Goal: Information Seeking & Learning: Check status

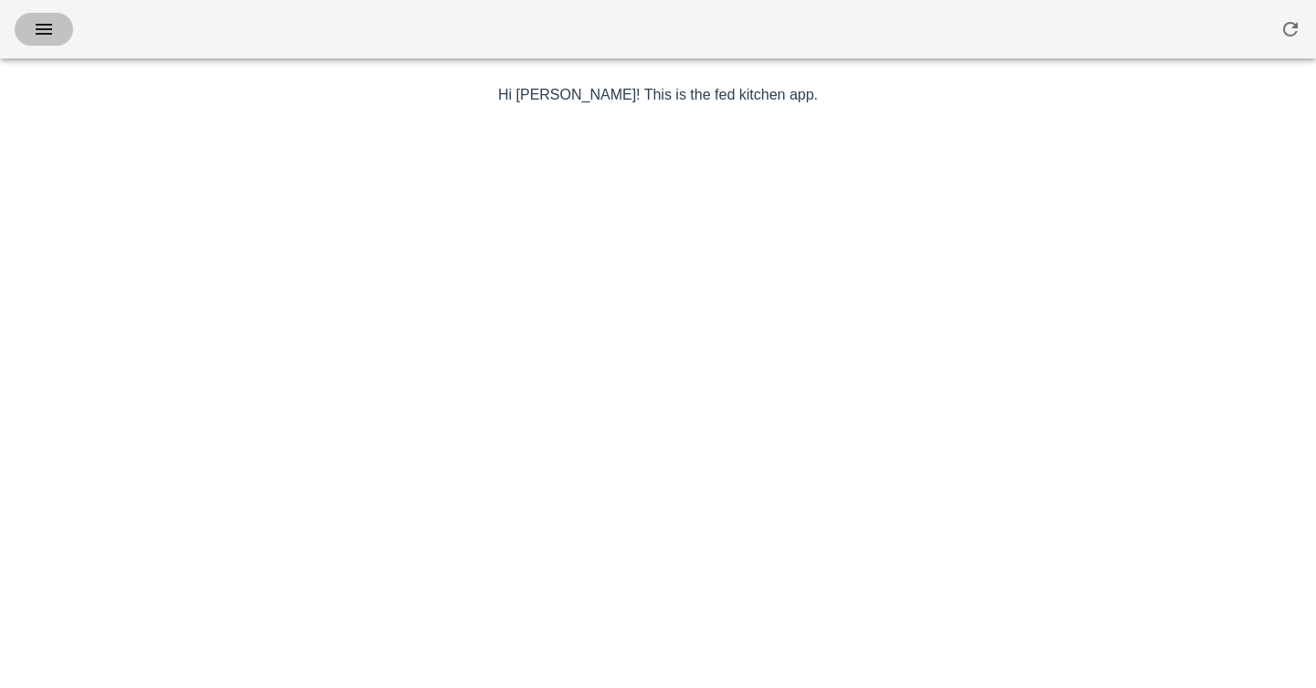
click at [33, 34] on icon "button" at bounding box center [44, 29] width 22 height 22
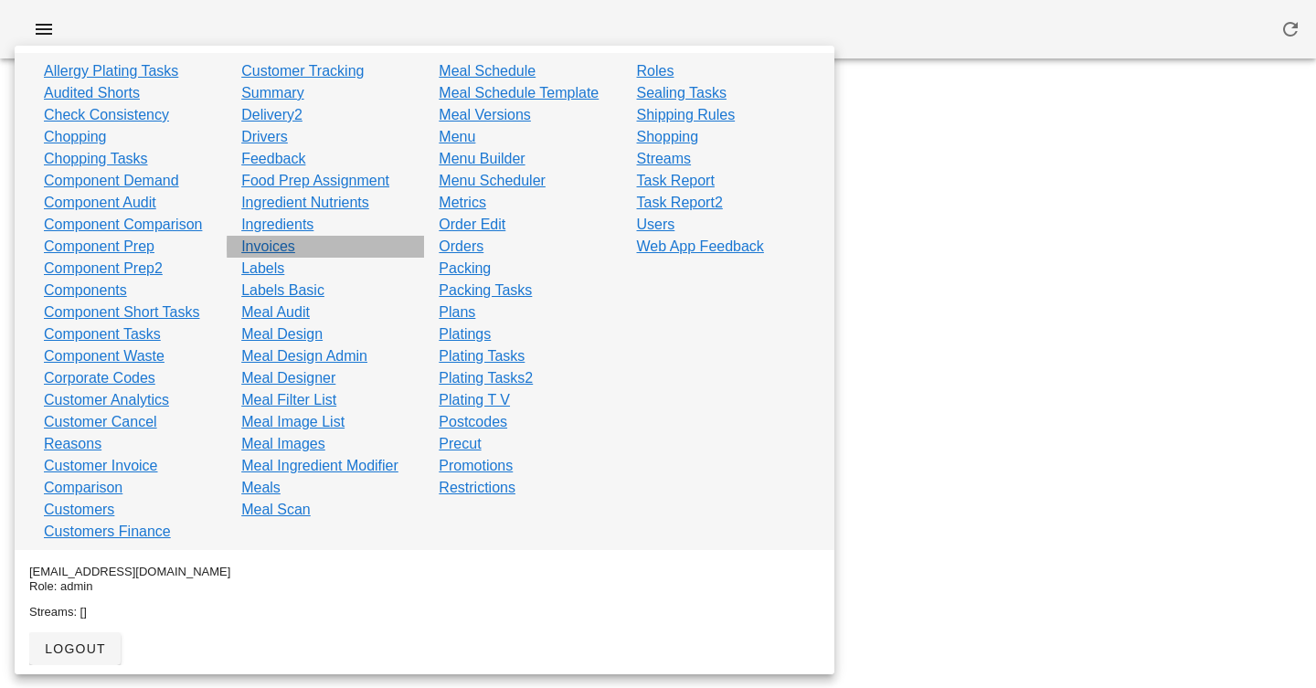
click at [271, 247] on link "Invoices" at bounding box center [268, 247] width 54 height 22
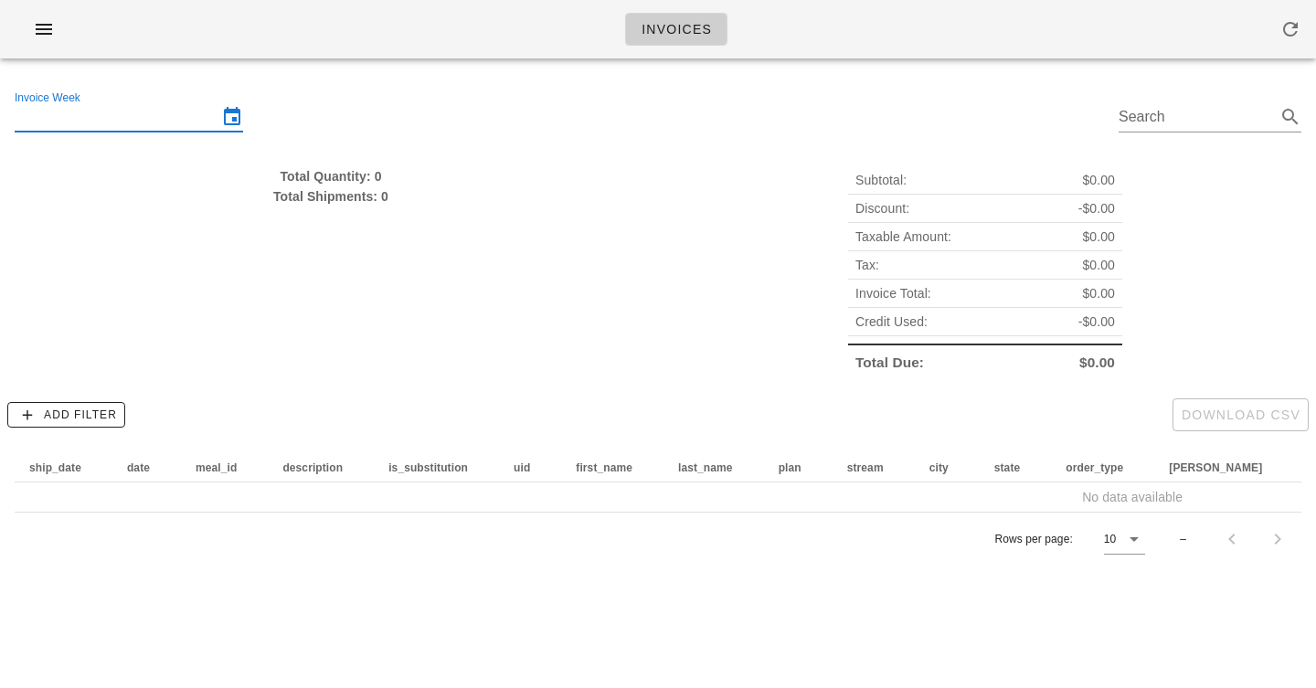
click at [181, 103] on input "Invoice Week" at bounding box center [116, 116] width 203 height 29
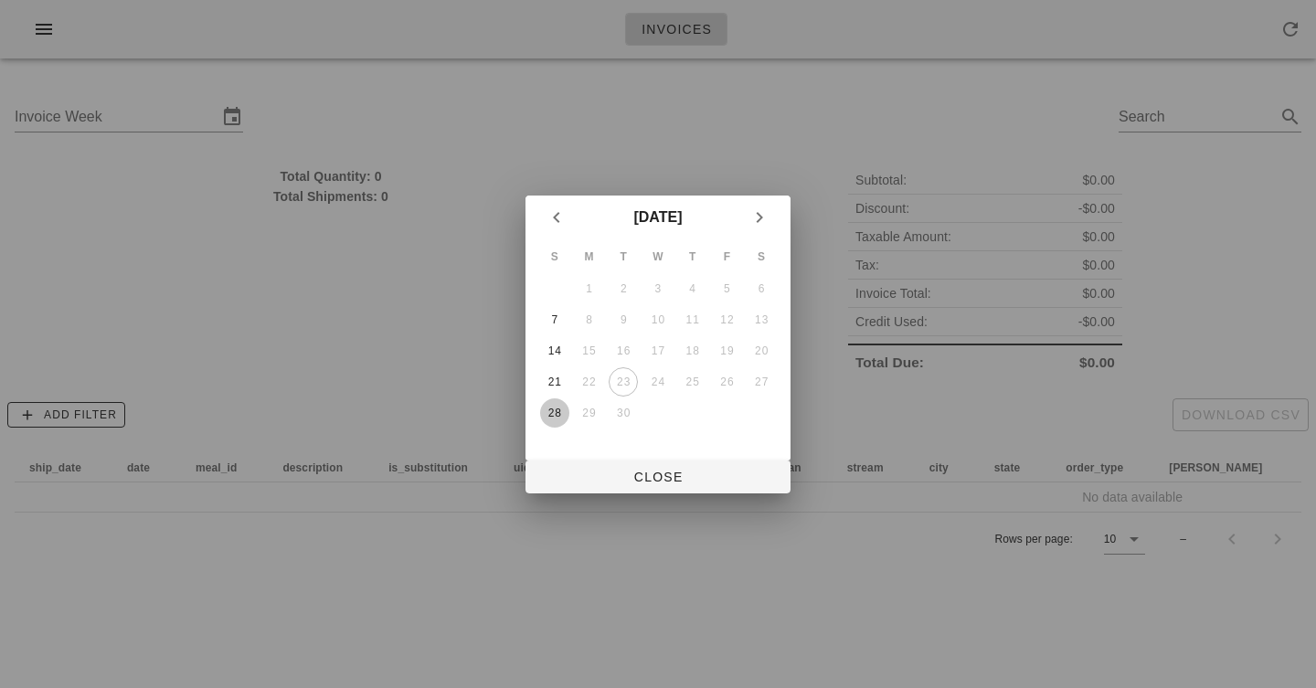
click at [547, 413] on div "28" at bounding box center [554, 413] width 29 height 13
click at [624, 483] on span "Close" at bounding box center [658, 477] width 236 height 15
type input "[DATE]"
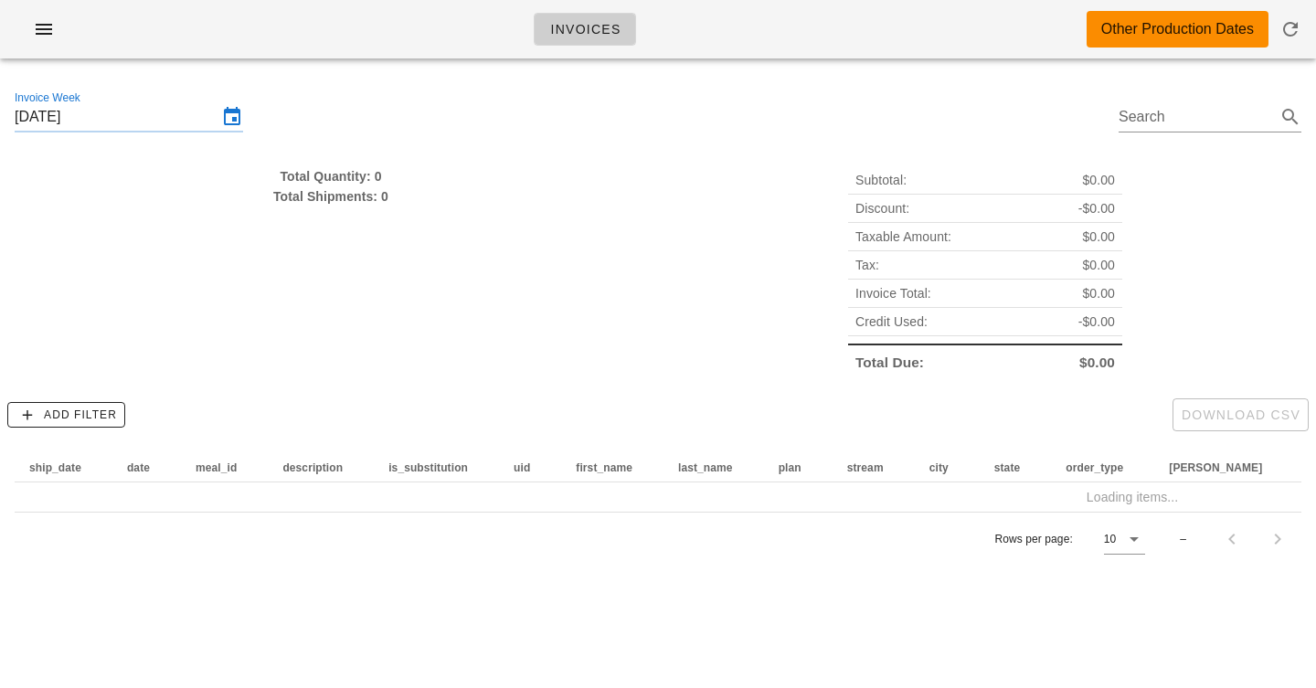
click at [302, 175] on div "Total Quantity: 0" at bounding box center [331, 176] width 632 height 20
drag, startPoint x: 302, startPoint y: 175, endPoint x: 308, endPoint y: 219, distance: 44.2
click at [307, 218] on div "Total Quantity: 0 Total Shipments: 0" at bounding box center [331, 271] width 654 height 232
click at [308, 219] on div "Total Quantity: 0 Total Shipments: 0" at bounding box center [331, 271] width 654 height 232
drag, startPoint x: 308, startPoint y: 219, endPoint x: 308, endPoint y: 136, distance: 83.2
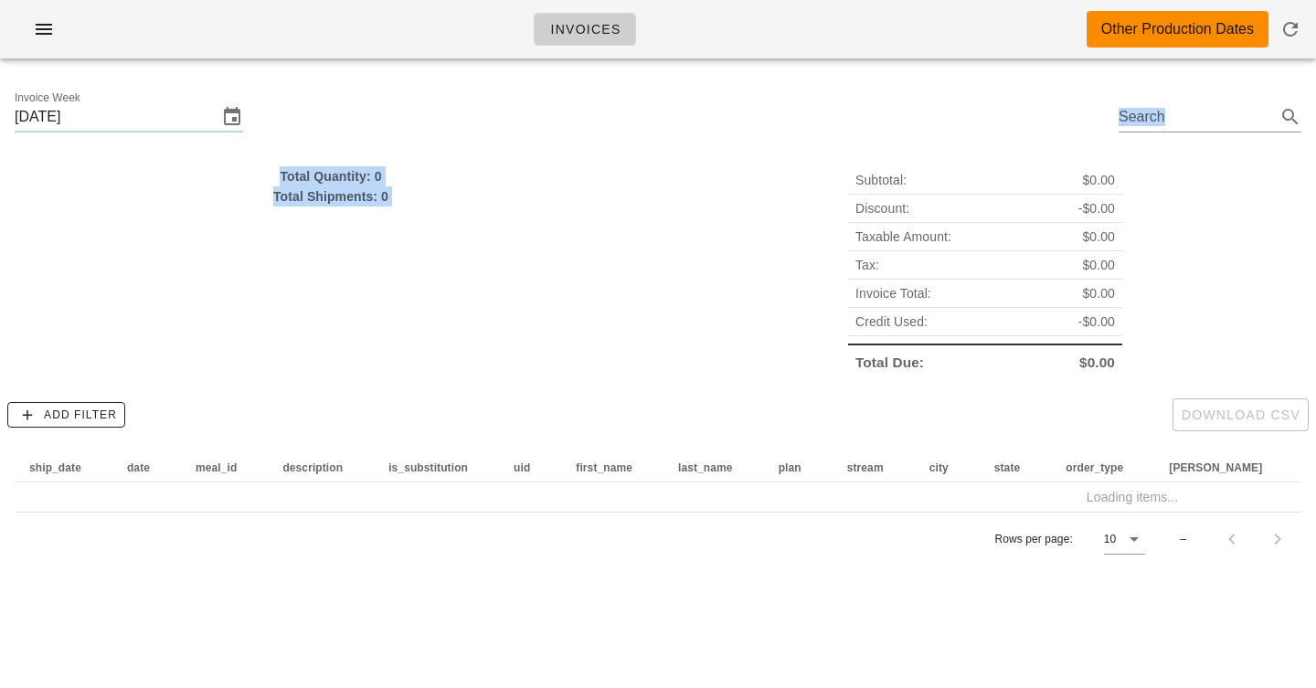
click at [308, 136] on div "Invoice Week [DATE] Search Total Quantity: 0 Total Shipments: 0 Subtotal: $0.00…" at bounding box center [658, 326] width 1316 height 507
click at [308, 137] on div "Invoice Week [DATE] Search" at bounding box center [658, 119] width 1316 height 93
drag, startPoint x: 308, startPoint y: 137, endPoint x: 308, endPoint y: 277, distance: 139.8
click at [308, 277] on div "Invoice Week [DATE] Search Total Quantity: 0 Total Shipments: 0 Subtotal: $0.00…" at bounding box center [658, 326] width 1316 height 507
click at [308, 277] on div "Total Quantity: 0 Total Shipments: 0" at bounding box center [331, 271] width 654 height 232
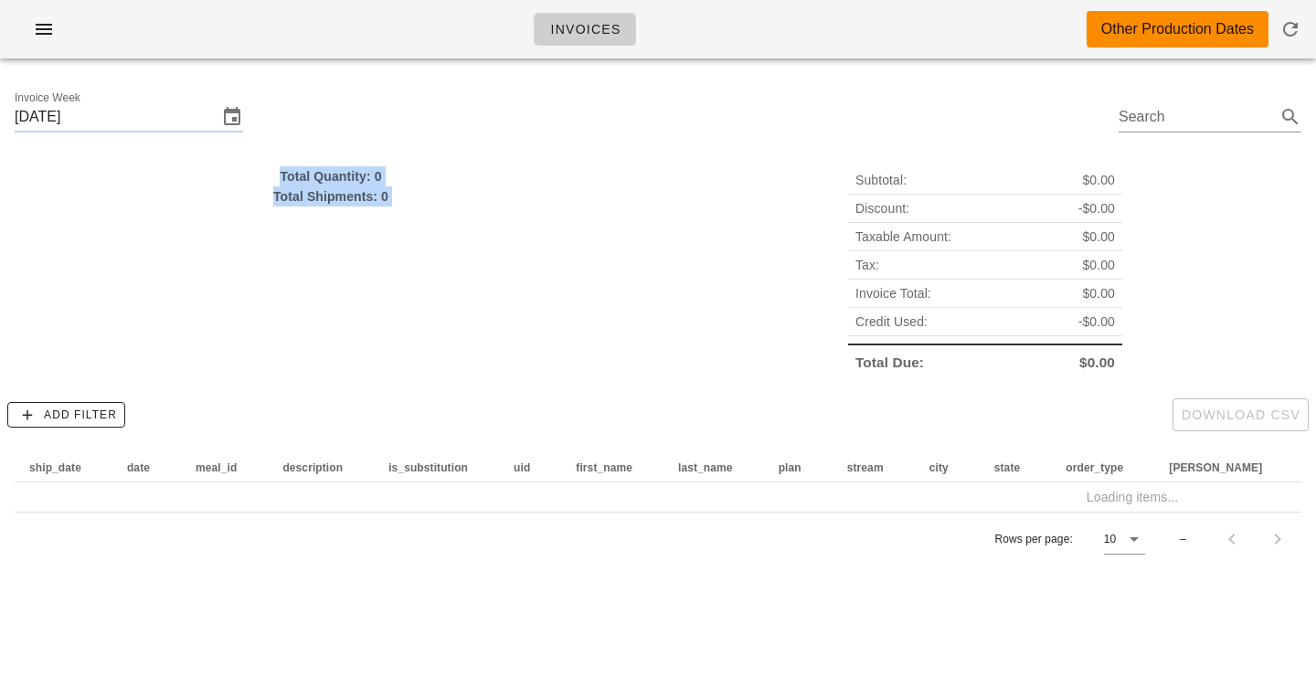
drag, startPoint x: 308, startPoint y: 277, endPoint x: 308, endPoint y: 164, distance: 112.4
click at [308, 164] on div "Total Quantity: 0 Total Shipments: 0" at bounding box center [331, 271] width 654 height 232
drag, startPoint x: 308, startPoint y: 164, endPoint x: 308, endPoint y: 220, distance: 55.7
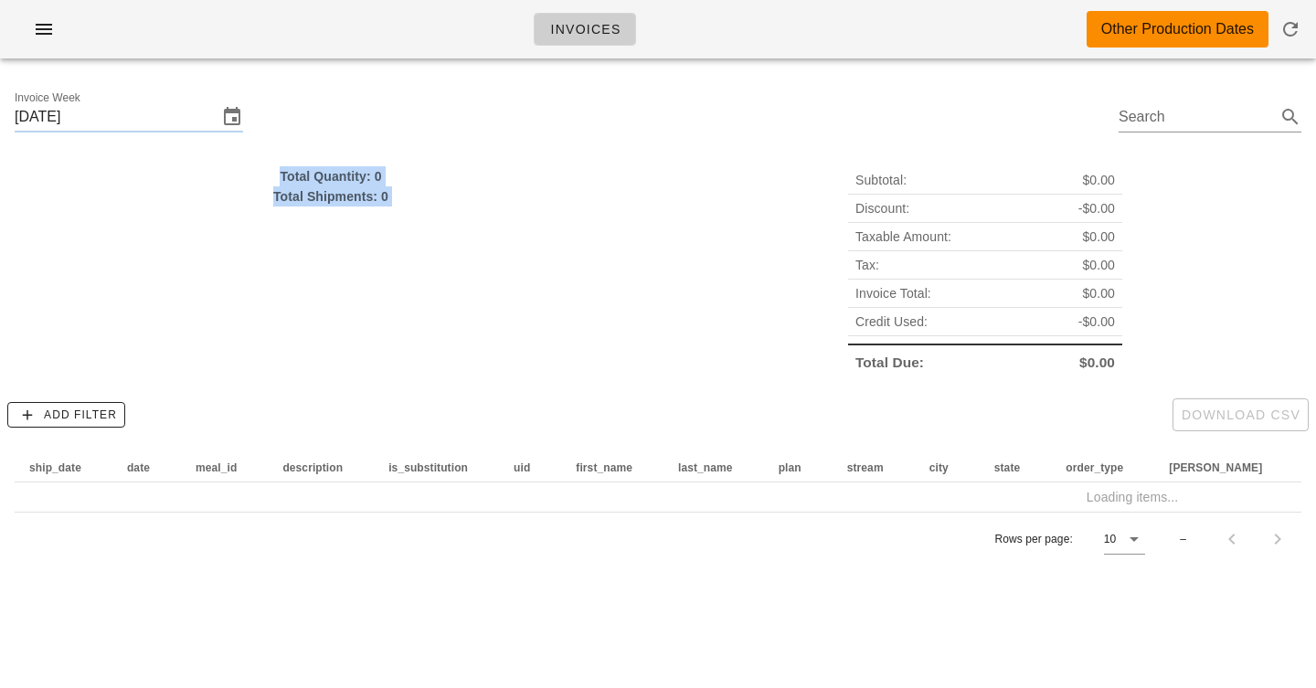
click at [308, 220] on div "Total Quantity: 0 Total Shipments: 0" at bounding box center [331, 271] width 654 height 232
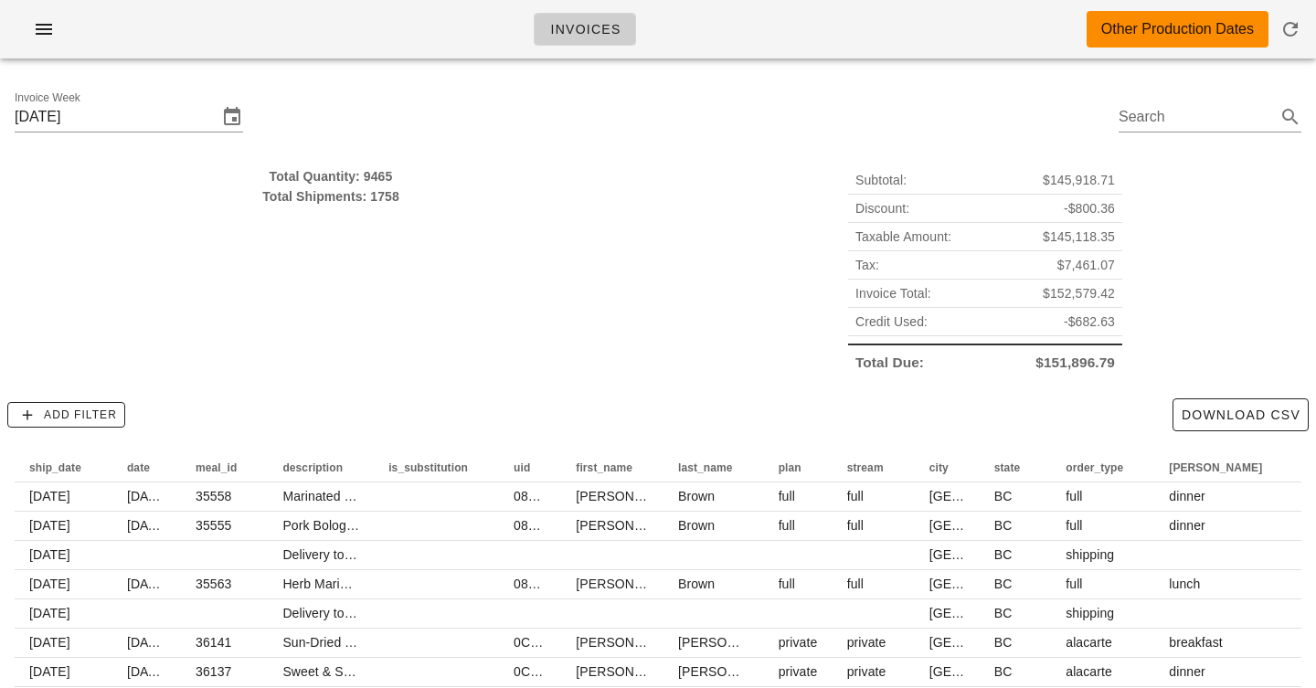
click at [380, 176] on div "Total Quantity: 9465" at bounding box center [331, 176] width 632 height 20
drag, startPoint x: 380, startPoint y: 176, endPoint x: 383, endPoint y: 197, distance: 21.2
click at [383, 197] on div "Total Quantity: 9465 Total Shipments: 1758" at bounding box center [331, 186] width 632 height 40
click at [383, 197] on div "Total Shipments: 1758" at bounding box center [331, 196] width 632 height 20
drag, startPoint x: 383, startPoint y: 197, endPoint x: 380, endPoint y: 177, distance: 20.3
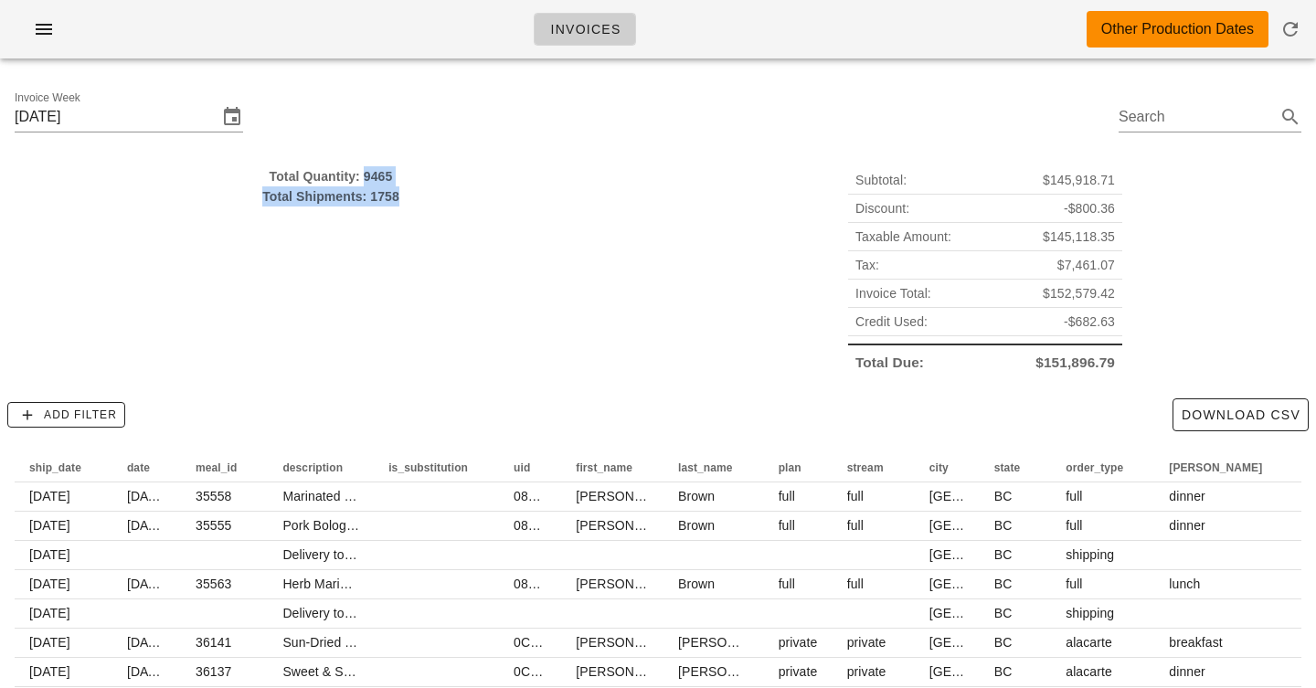
click at [380, 177] on div "Total Quantity: 9465 Total Shipments: 1758" at bounding box center [331, 186] width 632 height 40
click at [380, 177] on div "Total Quantity: 9465" at bounding box center [331, 176] width 632 height 20
drag, startPoint x: 380, startPoint y: 177, endPoint x: 446, endPoint y: 207, distance: 72.0
click at [446, 207] on div "Total Quantity: 9465 Total Shipments: 1758" at bounding box center [331, 271] width 654 height 232
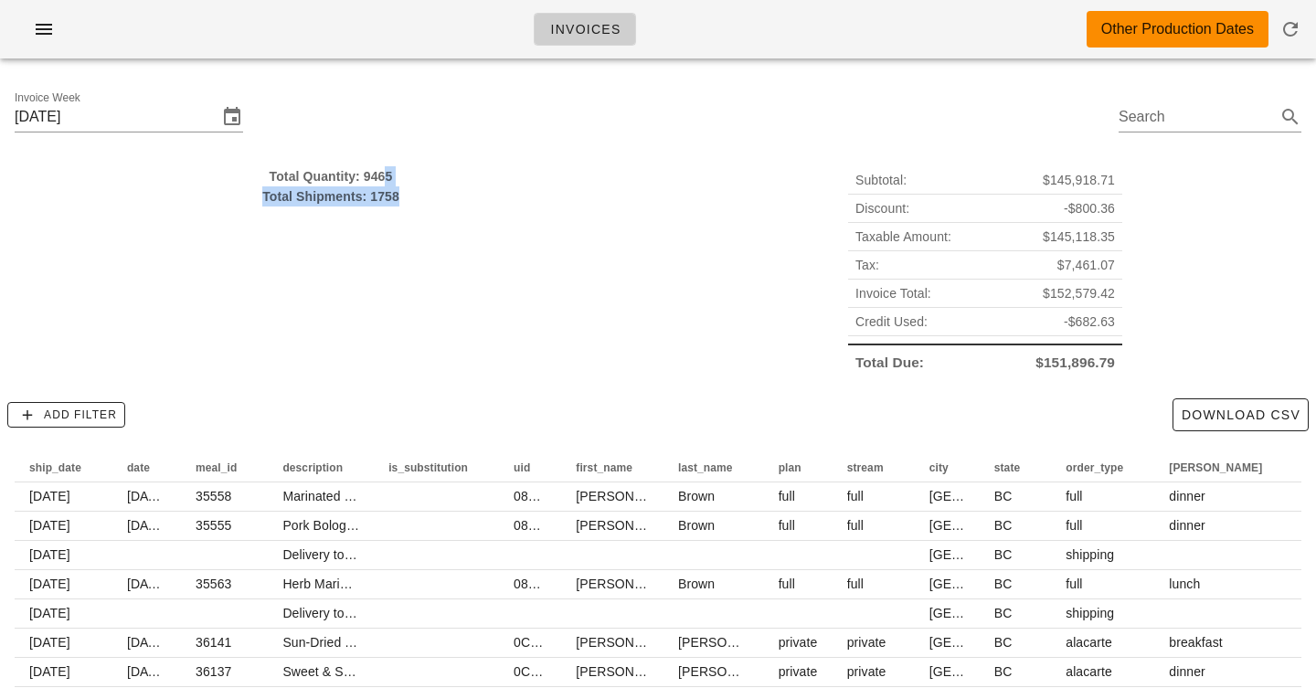
drag, startPoint x: 446, startPoint y: 207, endPoint x: 382, endPoint y: 174, distance: 71.9
click at [382, 174] on div "Total Quantity: 9465 Total Shipments: 1758" at bounding box center [331, 271] width 654 height 232
click at [382, 174] on div "Total Quantity: 9465" at bounding box center [331, 176] width 632 height 20
drag, startPoint x: 382, startPoint y: 174, endPoint x: 431, endPoint y: 225, distance: 71.1
click at [431, 225] on div "Total Quantity: 9465 Total Shipments: 1758" at bounding box center [331, 271] width 654 height 232
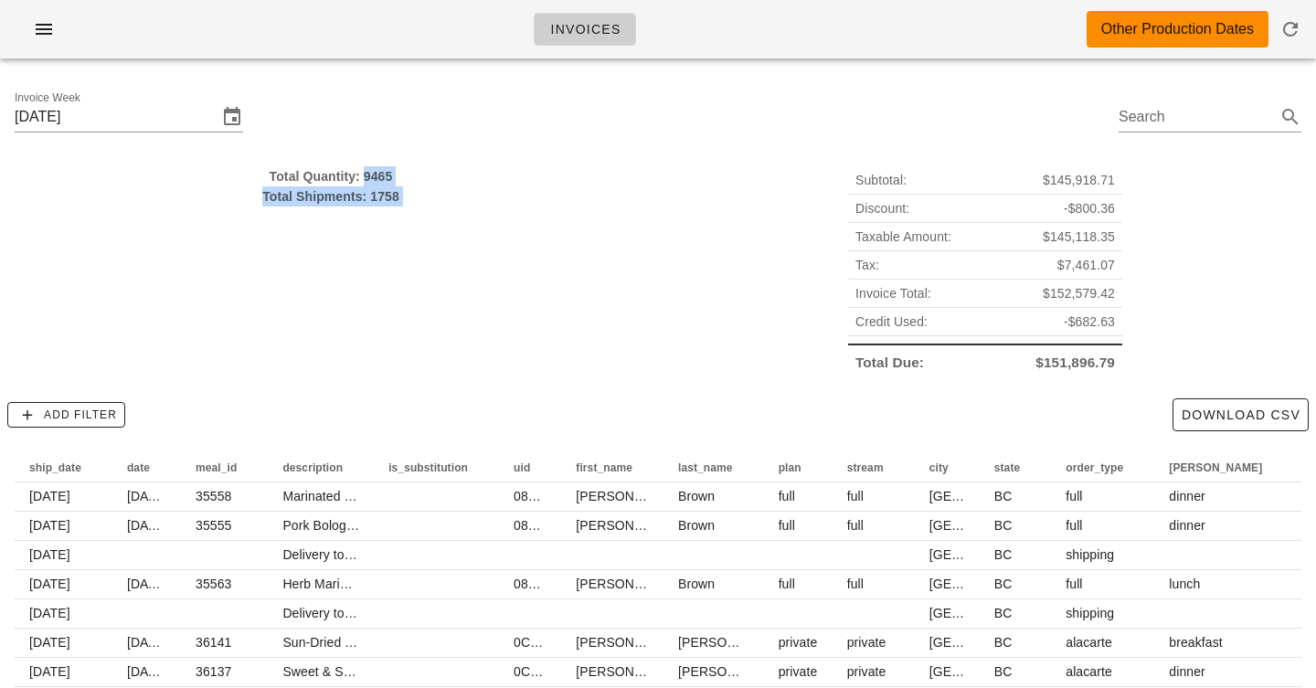
click at [431, 225] on div "Total Quantity: 9465 Total Shipments: 1758" at bounding box center [331, 271] width 654 height 232
click at [950, 46] on div "Invoices Other Production Dates" at bounding box center [658, 29] width 1316 height 58
click at [986, 11] on div "Invoices Other Production Dates" at bounding box center [658, 29] width 1316 height 58
click at [1001, 11] on div "Invoices Other Production Dates" at bounding box center [658, 29] width 1316 height 58
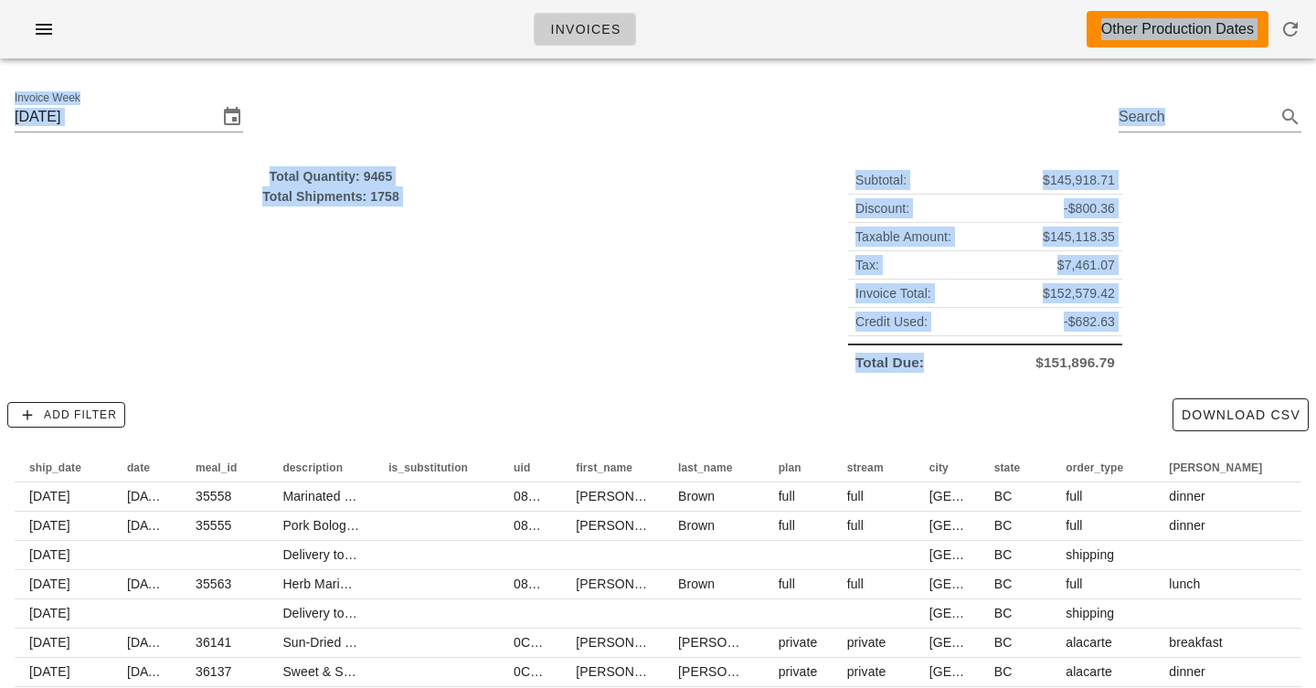
drag, startPoint x: 709, startPoint y: 44, endPoint x: 724, endPoint y: 411, distance: 367.7
click at [723, 410] on div "Invoices Other Production Dates Invoice Week [DATE] Search Total Quantity: 9465…" at bounding box center [658, 422] width 1316 height 844
click at [724, 411] on div "Add Filter Download CSV" at bounding box center [658, 415] width 1316 height 48
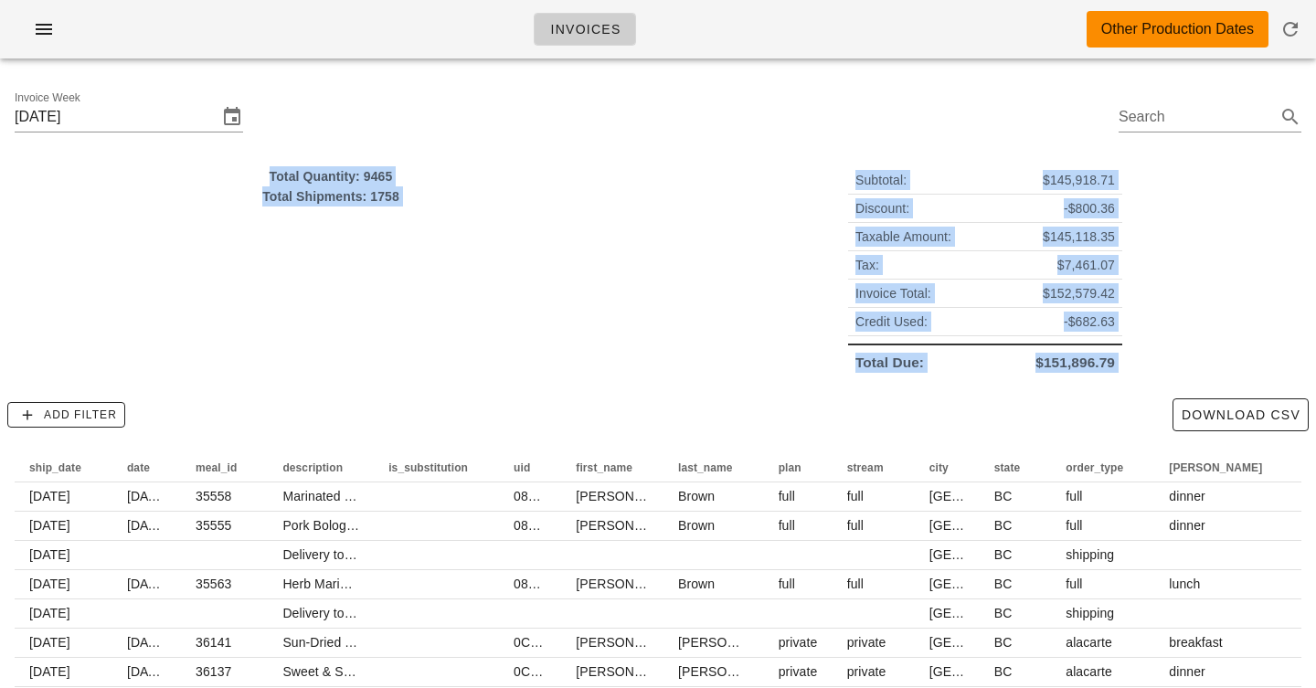
drag, startPoint x: 724, startPoint y: 411, endPoint x: 724, endPoint y: 127, distance: 284.2
click at [724, 127] on div "Invoice Week [DATE] Search Total Quantity: 9465 Total Shipments: 1758 Subtotal:…" at bounding box center [658, 458] width 1316 height 770
click at [724, 127] on div "Invoice Week [DATE] Search" at bounding box center [658, 119] width 1316 height 93
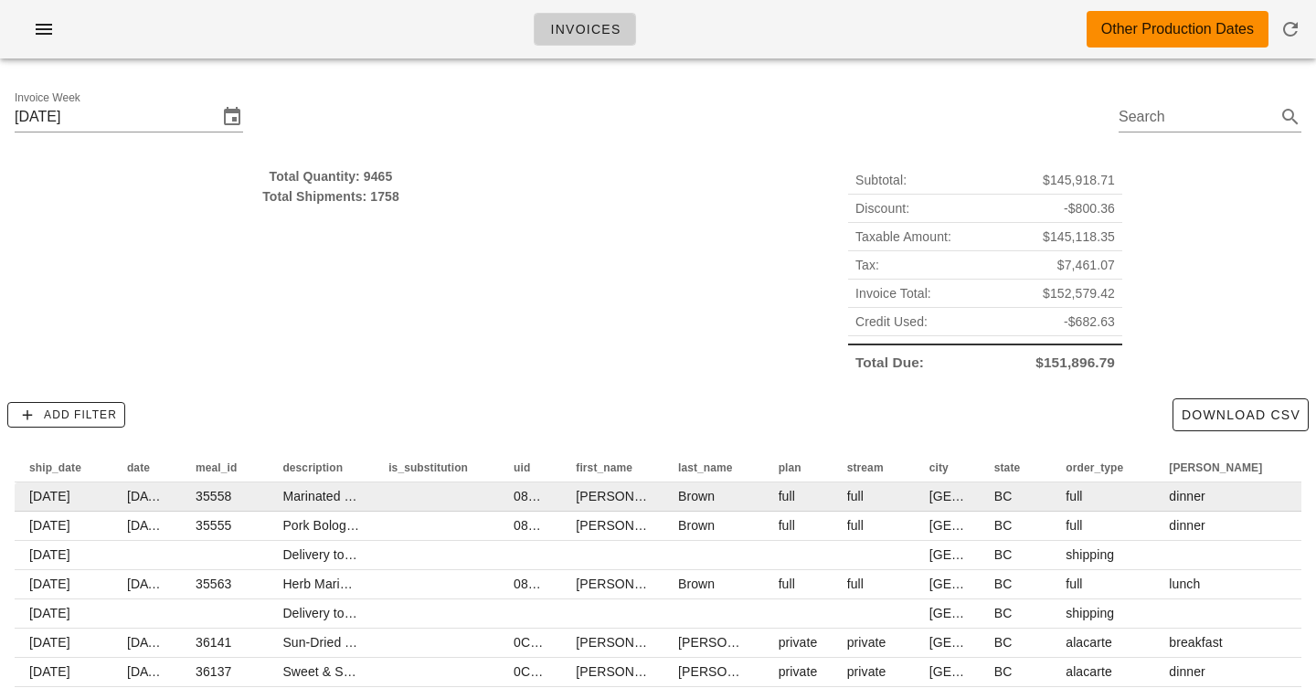
drag, startPoint x: 724, startPoint y: 127, endPoint x: 725, endPoint y: 500, distance: 372.9
click at [725, 507] on div "Invoice Week [DATE] Search Total Quantity: 9465 Total Shipments: 1758 Subtotal:…" at bounding box center [658, 458] width 1316 height 770
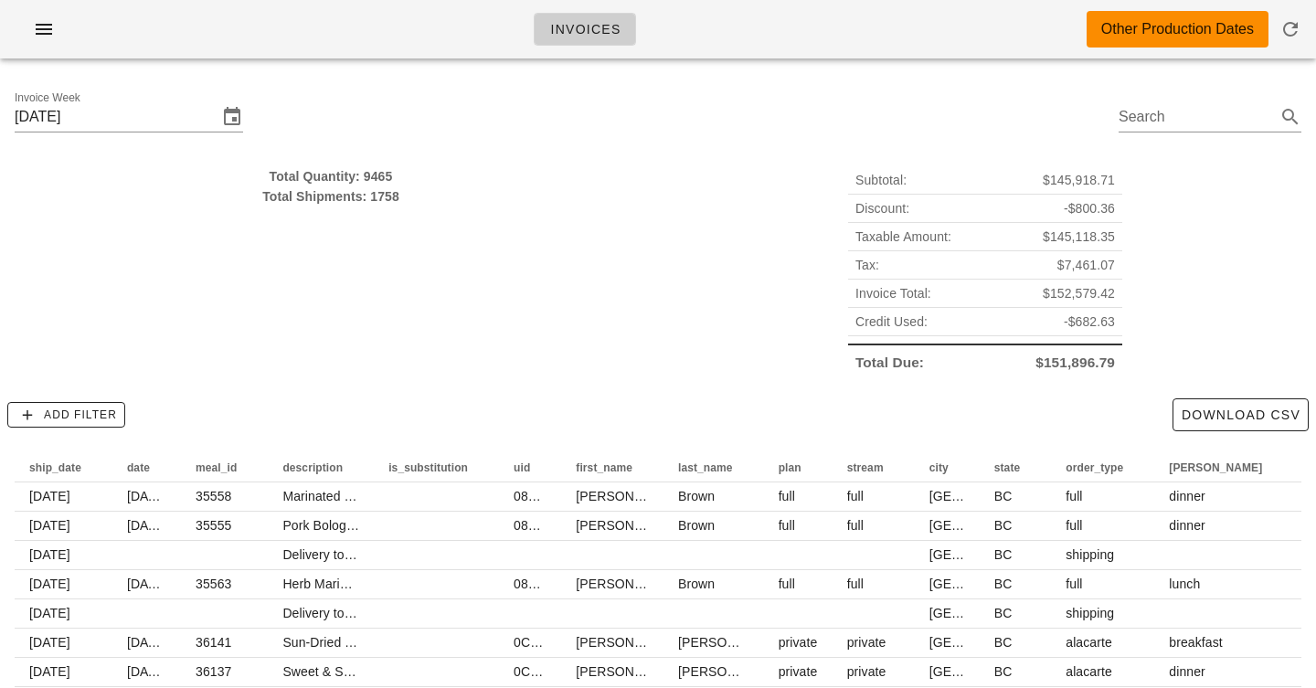
click at [749, 405] on div "Add Filter Download CSV" at bounding box center [658, 415] width 1316 height 48
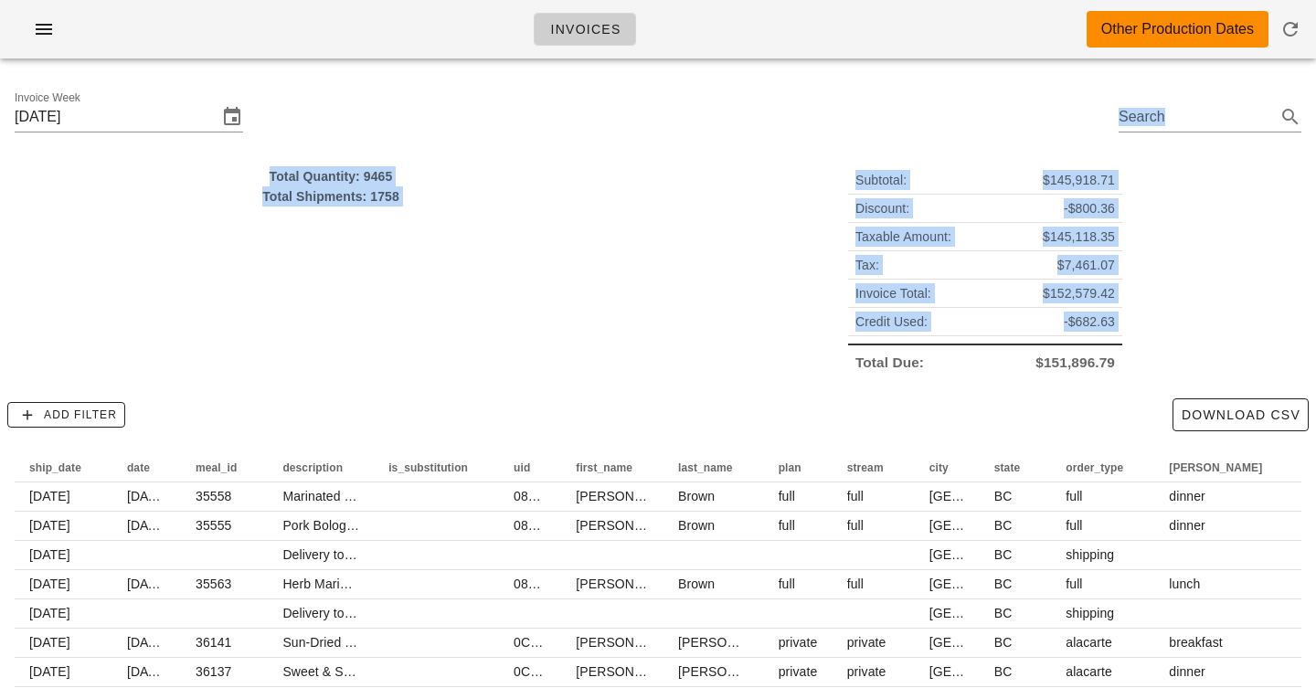
drag, startPoint x: 748, startPoint y: 368, endPoint x: 727, endPoint y: 120, distance: 249.5
click at [727, 120] on div "Invoice Week [DATE] Search Total Quantity: 9465 Total Shipments: 1758 Subtotal:…" at bounding box center [658, 458] width 1316 height 770
click at [727, 120] on div "Invoice Week [DATE] Search" at bounding box center [658, 119] width 1316 height 93
drag, startPoint x: 727, startPoint y: 120, endPoint x: 771, endPoint y: 358, distance: 242.7
click at [772, 359] on div "Invoice Week [DATE] Search Total Quantity: 9465 Total Shipments: 1758 Subtotal:…" at bounding box center [658, 458] width 1316 height 770
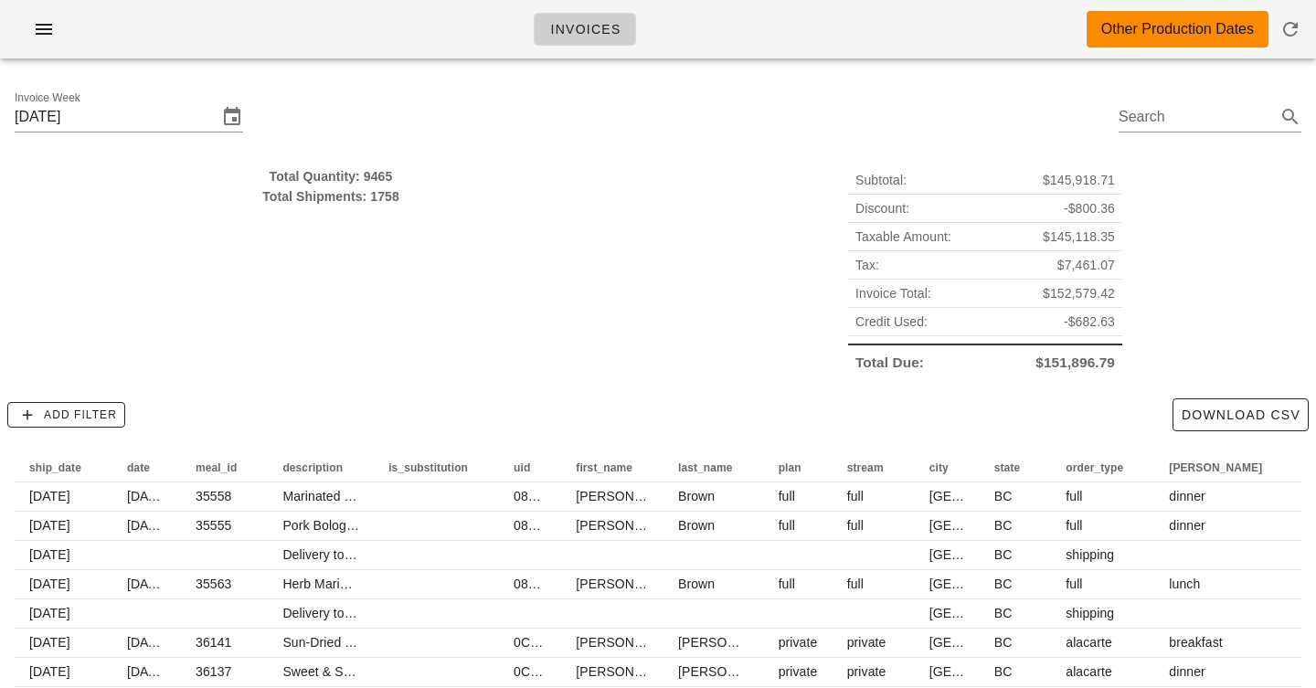
click at [784, 399] on div "Add Filter Download CSV" at bounding box center [658, 415] width 1316 height 48
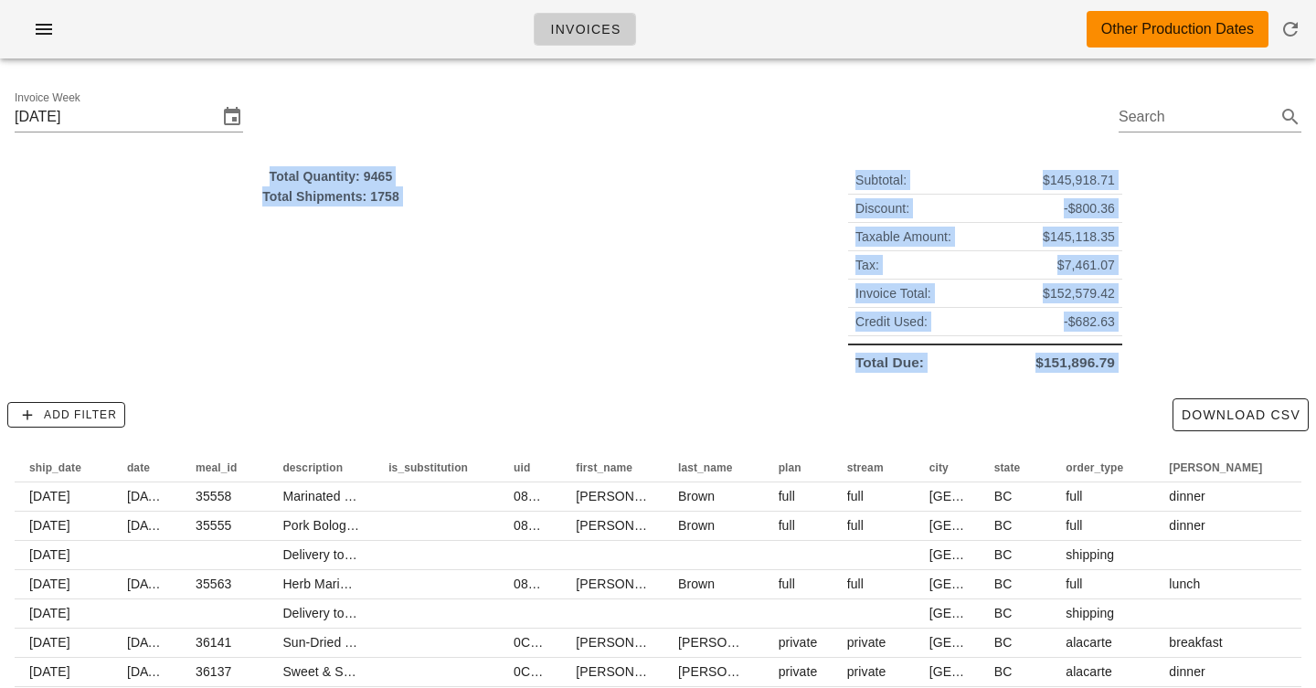
drag, startPoint x: 784, startPoint y: 399, endPoint x: 767, endPoint y: 130, distance: 270.2
click at [767, 130] on div "Invoice Week [DATE] Search Total Quantity: 9465 Total Shipments: 1758 Subtotal:…" at bounding box center [658, 458] width 1316 height 770
click at [767, 130] on div "Invoice Week [DATE] Search" at bounding box center [658, 119] width 1316 height 93
drag, startPoint x: 767, startPoint y: 130, endPoint x: 886, endPoint y: 352, distance: 251.9
click at [885, 352] on div "Invoice Week [DATE] Search Total Quantity: 9465 Total Shipments: 1758 Subtotal:…" at bounding box center [658, 458] width 1316 height 770
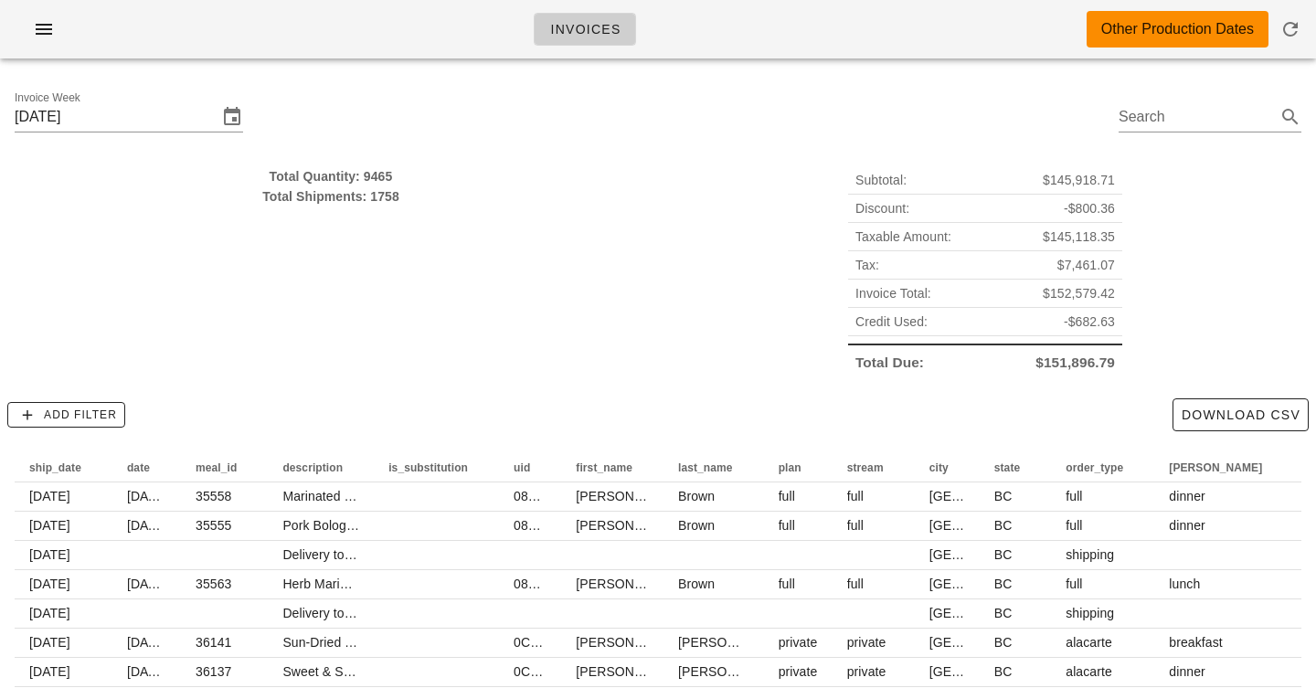
click at [893, 389] on div "Total Quantity: 9465 Total Shipments: 1758 Subtotal: $145,918.71 Discount: -$80…" at bounding box center [658, 273] width 1316 height 236
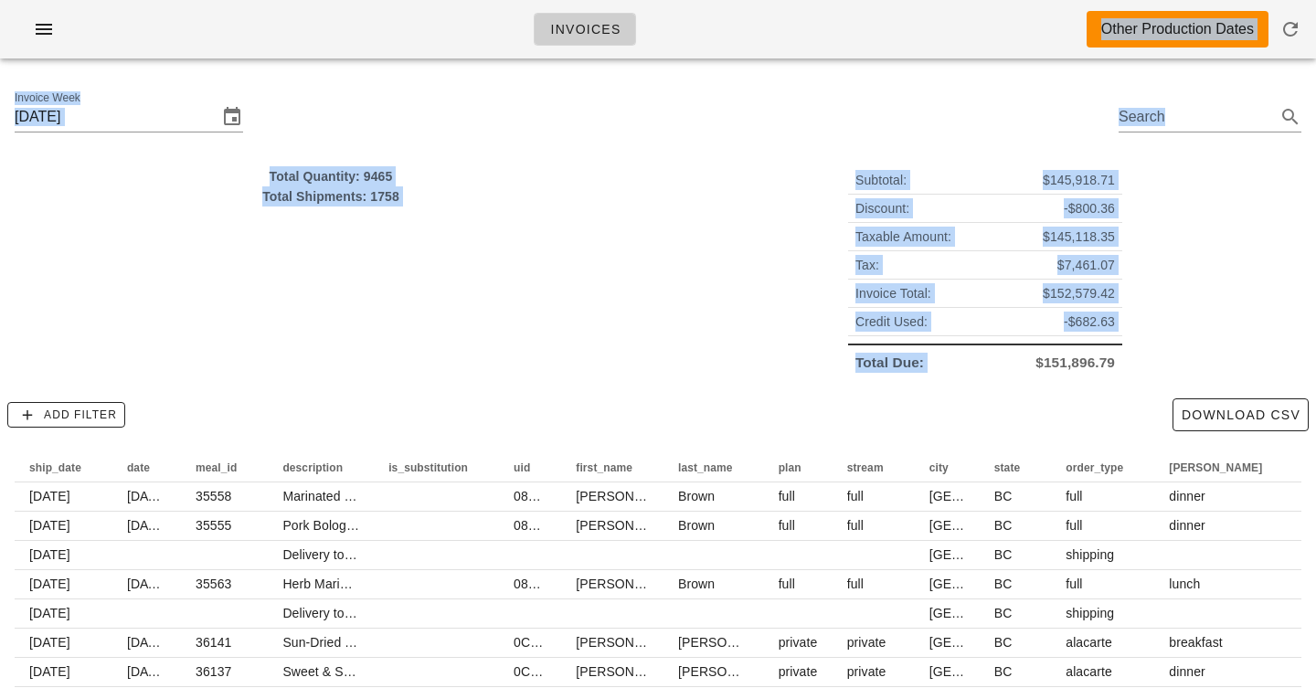
drag, startPoint x: 893, startPoint y: 389, endPoint x: 757, endPoint y: 48, distance: 367.9
click at [757, 48] on div "Invoices Other Production Dates Invoice Week [DATE] Search Total Quantity: 9465…" at bounding box center [658, 422] width 1316 height 844
click at [816, 152] on div "Invoice Week [DATE] Search" at bounding box center [658, 119] width 1316 height 93
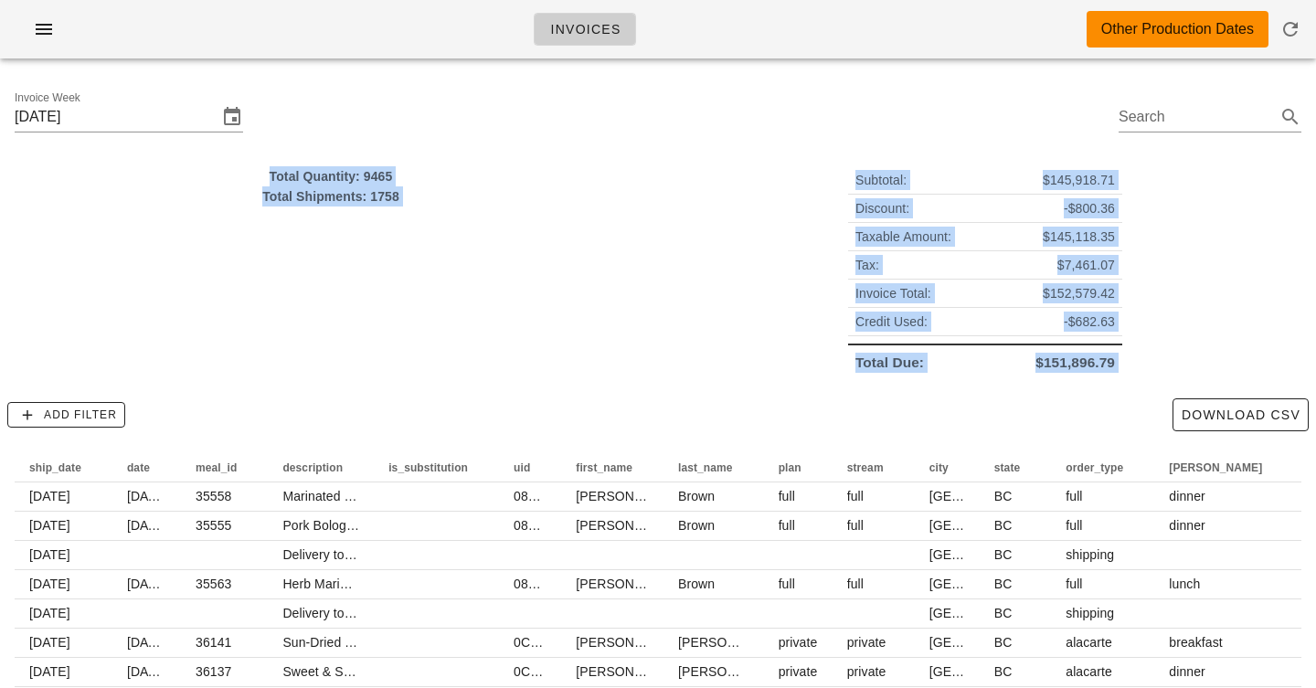
drag, startPoint x: 816, startPoint y: 152, endPoint x: 998, endPoint y: 374, distance: 287.0
click at [998, 374] on div "Invoice Week [DATE] Search Total Quantity: 9465 Total Shipments: 1758 Subtotal:…" at bounding box center [658, 458] width 1316 height 770
click at [998, 374] on div "Total Due: $151,896.79" at bounding box center [985, 360] width 274 height 33
drag, startPoint x: 998, startPoint y: 374, endPoint x: 837, endPoint y: 163, distance: 265.4
click at [837, 163] on div "Subtotal: $145,918.71 Discount: -$800.36 Taxable Amount: $145,118.35 Tax: $7,46…" at bounding box center [985, 271] width 654 height 232
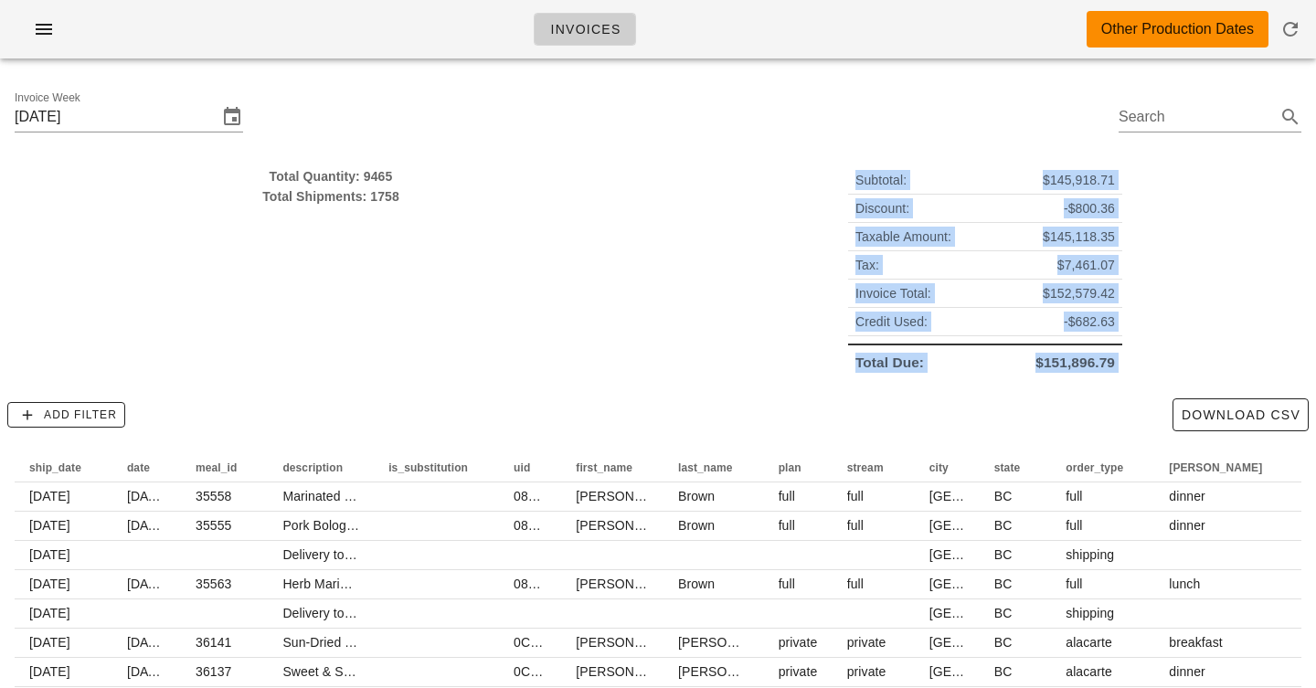
click at [837, 163] on div "Subtotal: $145,918.71 Discount: -$800.36 Taxable Amount: $145,118.35 Tax: $7,46…" at bounding box center [985, 271] width 654 height 232
drag, startPoint x: 837, startPoint y: 163, endPoint x: 1088, endPoint y: 387, distance: 337.2
click at [1088, 387] on div "Total Quantity: 9465 Total Shipments: 1758 Subtotal: $145,918.71 Discount: -$80…" at bounding box center [658, 273] width 1316 height 236
drag, startPoint x: 1088, startPoint y: 387, endPoint x: 899, endPoint y: 143, distance: 308.7
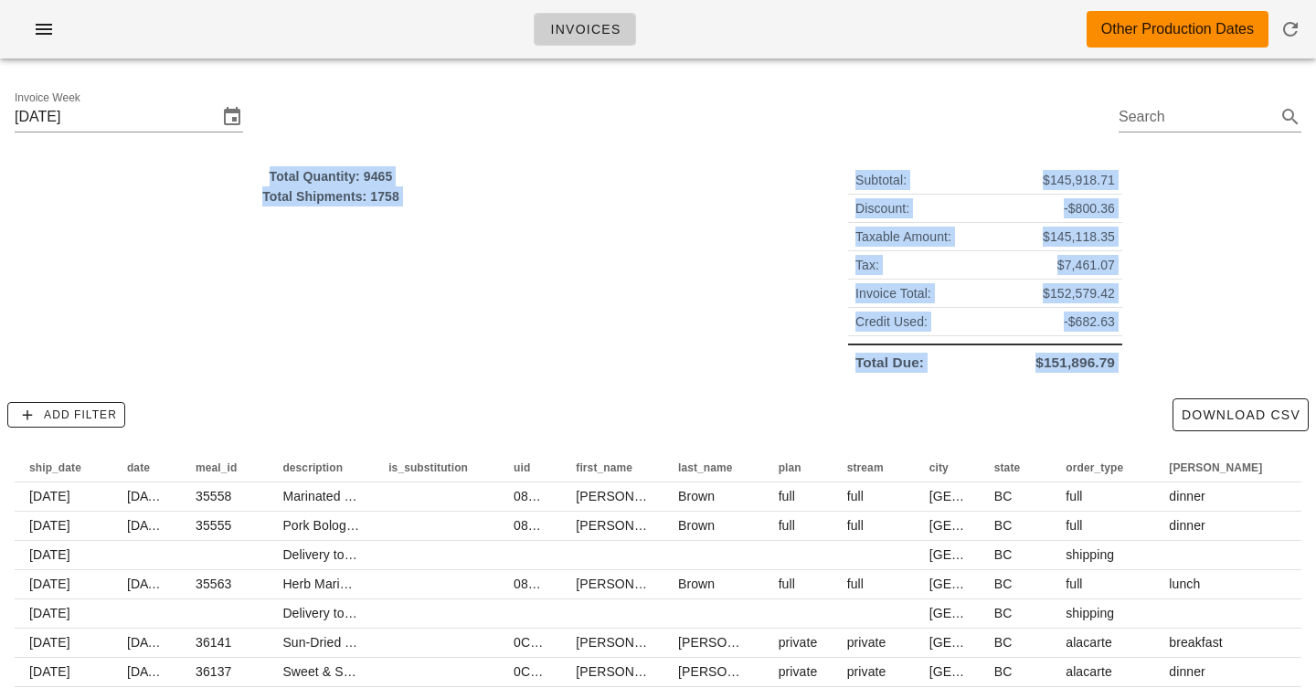
click at [899, 143] on div "Invoice Week [DATE] Search Total Quantity: 9465 Total Shipments: 1758 Subtotal:…" at bounding box center [658, 458] width 1316 height 770
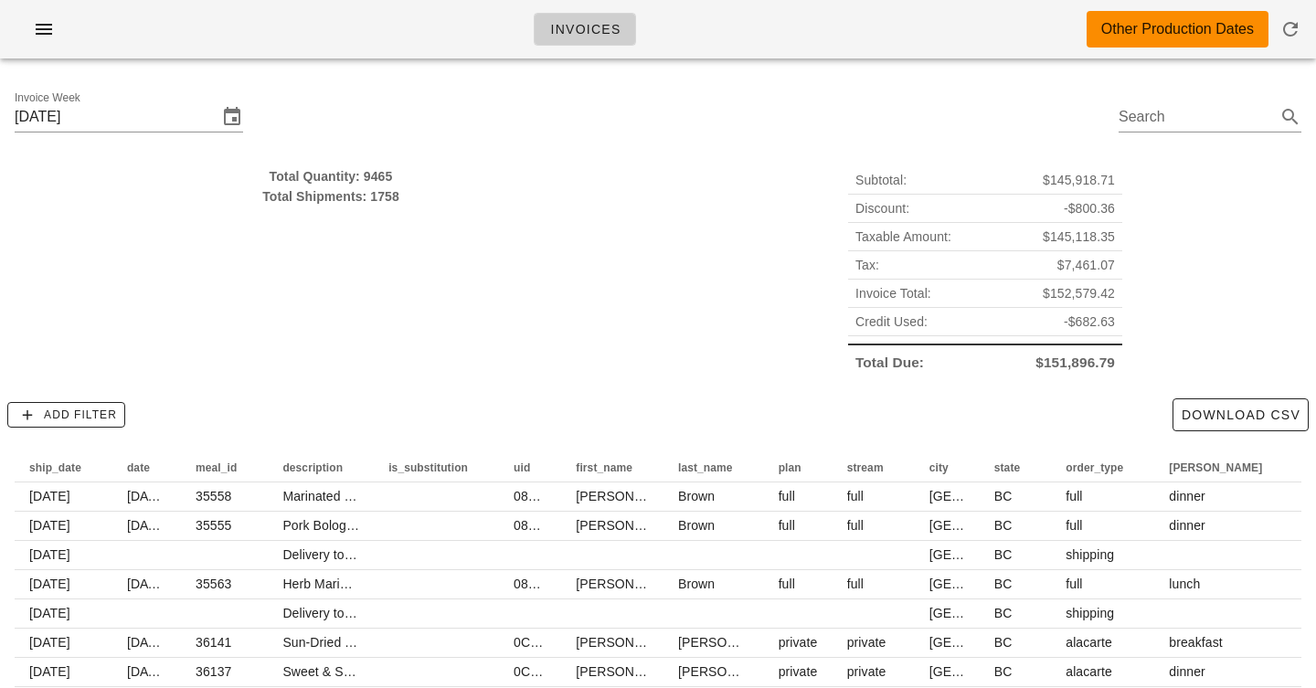
click at [899, 143] on div "Invoice Week [DATE] Search" at bounding box center [658, 119] width 1316 height 93
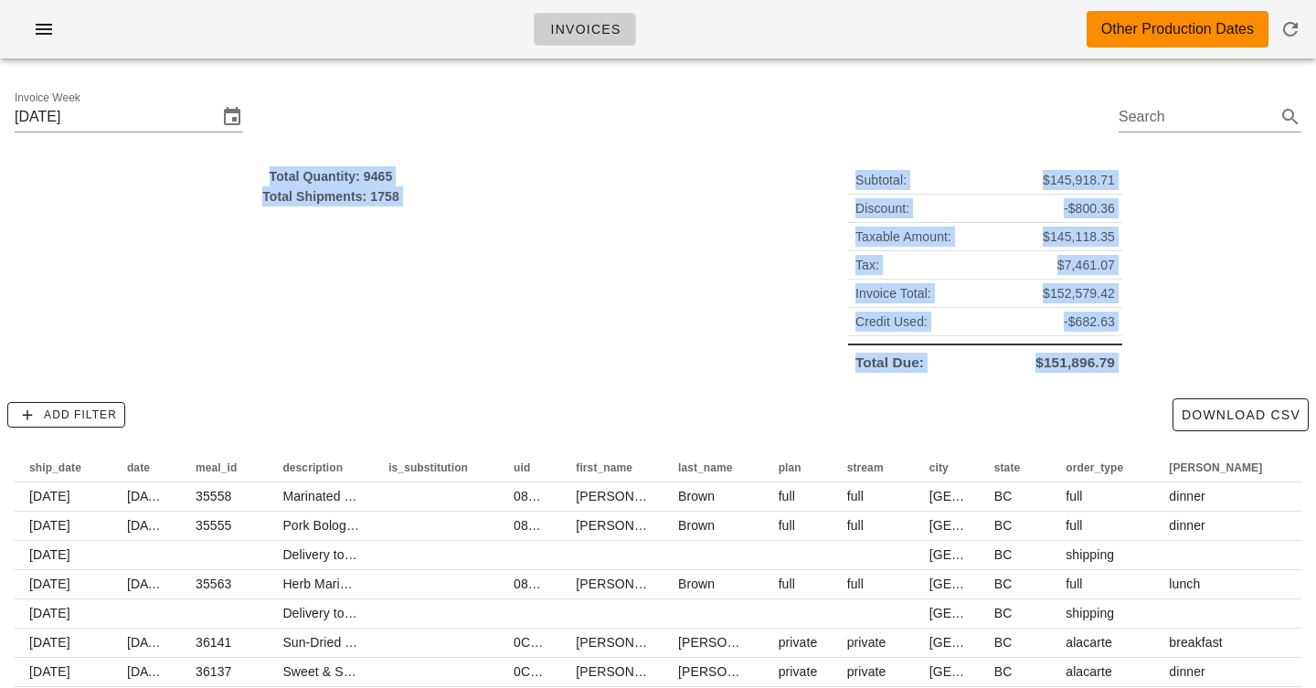
drag, startPoint x: 899, startPoint y: 143, endPoint x: 1139, endPoint y: 413, distance: 360.6
click at [1140, 412] on div "Invoice Week [DATE] Search Total Quantity: 9465 Total Shipments: 1758 Subtotal:…" at bounding box center [658, 458] width 1316 height 770
click at [1074, 326] on span "-$682.63" at bounding box center [1089, 322] width 51 height 20
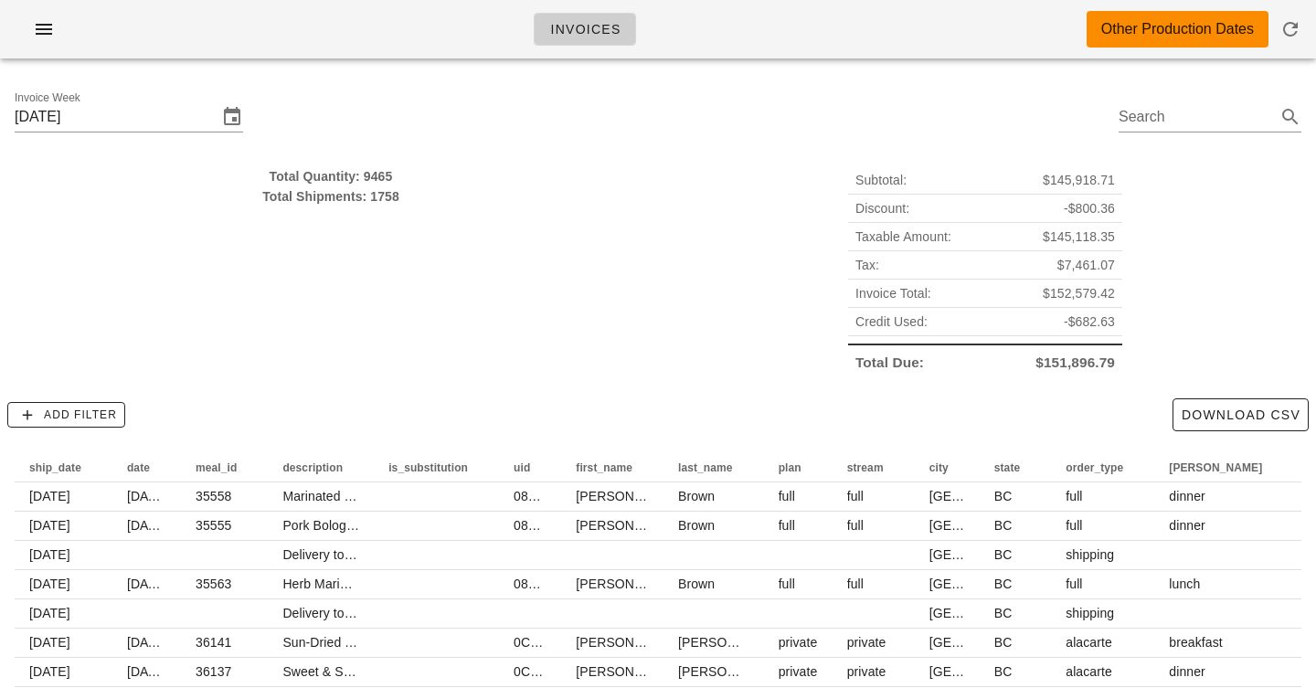
click at [946, 52] on div "Invoices Other Production Dates" at bounding box center [658, 29] width 1316 height 58
click at [946, 95] on div "Invoice Week [DATE] Search" at bounding box center [658, 119] width 1316 height 93
click at [834, 12] on div "Invoices Other Production Dates" at bounding box center [658, 29] width 1316 height 58
click at [950, 29] on div "Invoices Other Production Dates" at bounding box center [658, 29] width 1316 height 58
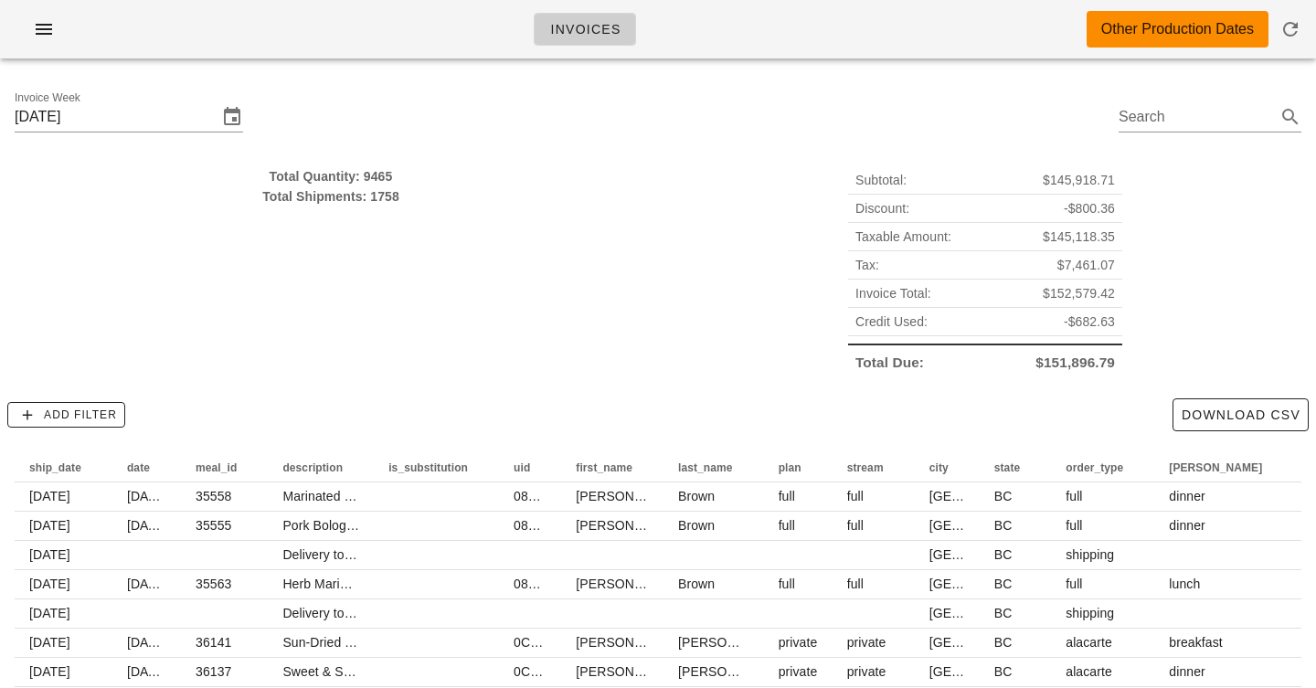
click at [950, 29] on div "Invoices Other Production Dates" at bounding box center [658, 29] width 1316 height 58
click at [957, 3] on div "Invoices Other Production Dates" at bounding box center [658, 29] width 1316 height 58
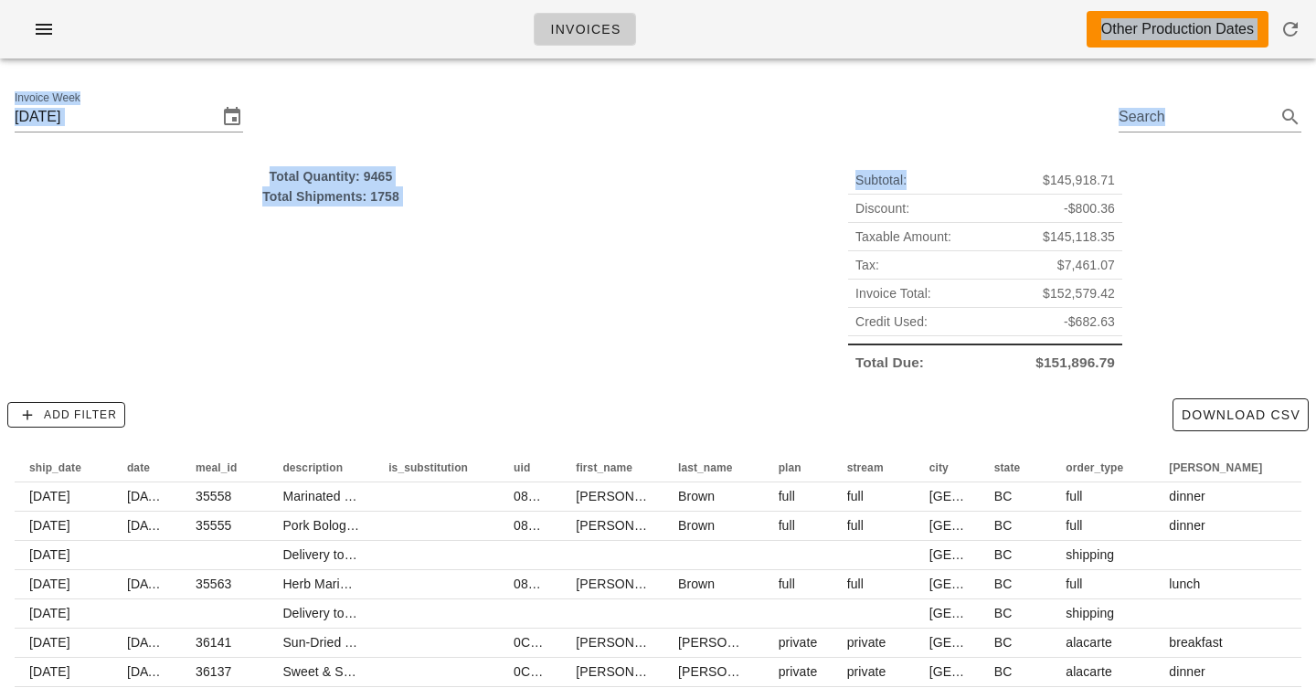
drag, startPoint x: 937, startPoint y: 17, endPoint x: 942, endPoint y: 203, distance: 185.6
click at [942, 203] on div "Invoices Other Production Dates Invoice Week [DATE] Search Total Quantity: 9465…" at bounding box center [658, 422] width 1316 height 844
click at [889, 89] on div "Invoice Week [DATE] Search" at bounding box center [658, 119] width 1316 height 93
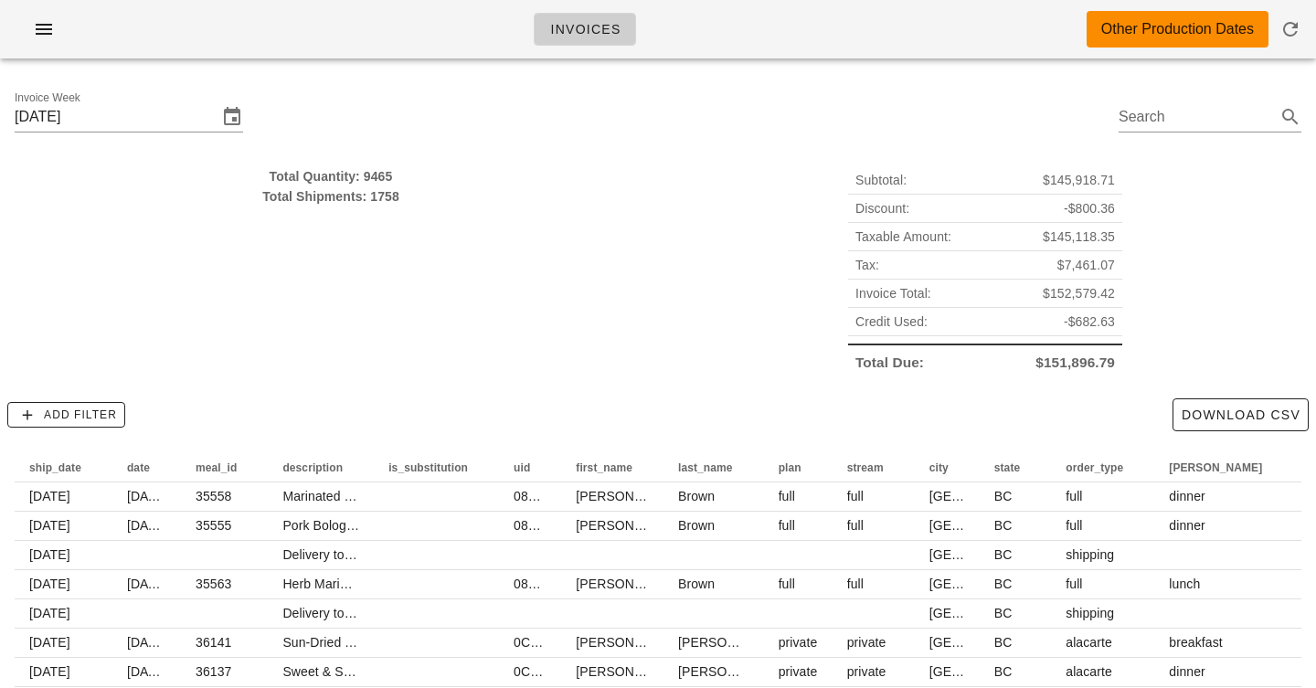
drag, startPoint x: 897, startPoint y: 144, endPoint x: 880, endPoint y: 44, distance: 101.9
click at [880, 44] on div "Invoices Other Production Dates Invoice Week [DATE] Search Total Quantity: 9465…" at bounding box center [658, 422] width 1316 height 844
click at [880, 44] on div "Invoices Other Production Dates" at bounding box center [658, 29] width 1316 height 58
drag, startPoint x: 880, startPoint y: 44, endPoint x: 886, endPoint y: 131, distance: 87.1
click at [886, 131] on div "Invoices Other Production Dates Invoice Week [DATE] Search Total Quantity: 9465…" at bounding box center [658, 422] width 1316 height 844
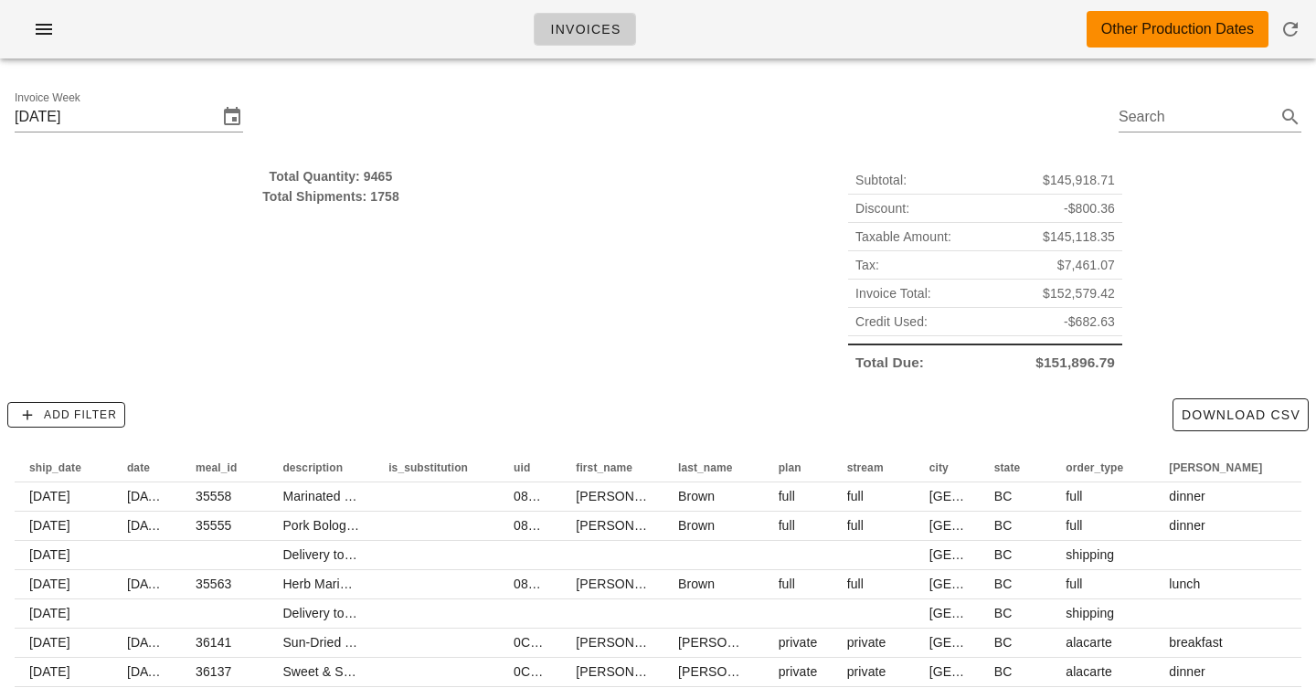
click at [886, 131] on div "Invoice Week [DATE] Search" at bounding box center [658, 119] width 1316 height 93
click at [774, 28] on div "Invoices Other Production Dates" at bounding box center [658, 29] width 1316 height 58
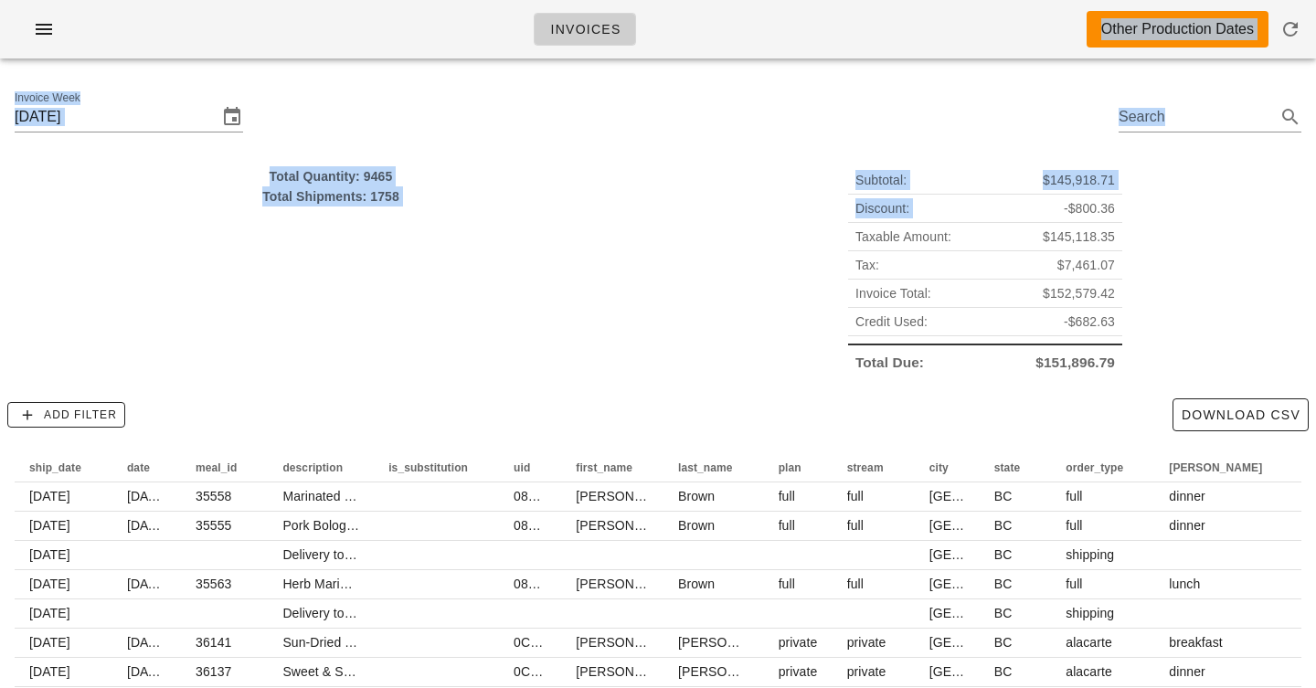
drag, startPoint x: 774, startPoint y: 28, endPoint x: 778, endPoint y: 228, distance: 199.3
click at [778, 227] on div "Invoices Other Production Dates Invoice Week [DATE] Search Total Quantity: 9465…" at bounding box center [658, 422] width 1316 height 844
click at [778, 228] on div "Subtotal: $145,918.71 Discount: -$800.36 Taxable Amount: $145,118.35 Tax: $7,46…" at bounding box center [985, 271] width 654 height 232
drag, startPoint x: 778, startPoint y: 228, endPoint x: 707, endPoint y: 28, distance: 211.3
click at [707, 29] on div "Invoices Other Production Dates Invoice Week [DATE] Search Total Quantity: 9465…" at bounding box center [658, 422] width 1316 height 844
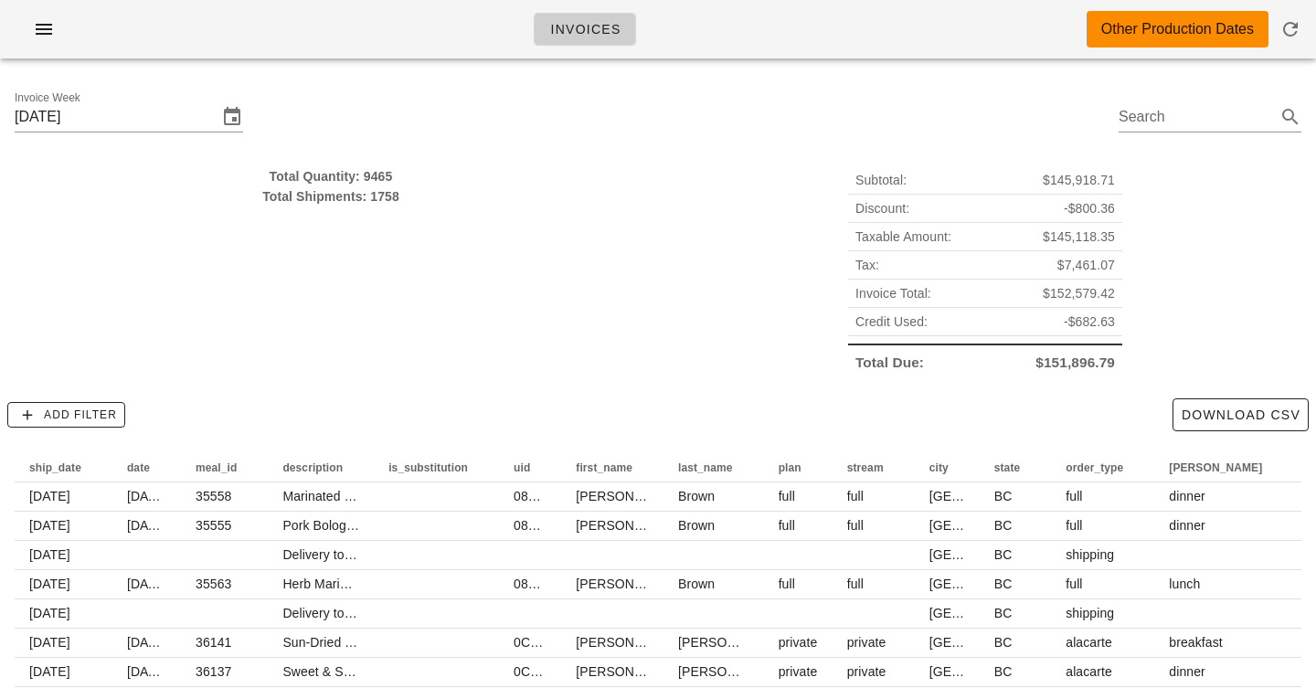
click at [707, 28] on div "Invoices Other Production Dates" at bounding box center [658, 29] width 1316 height 58
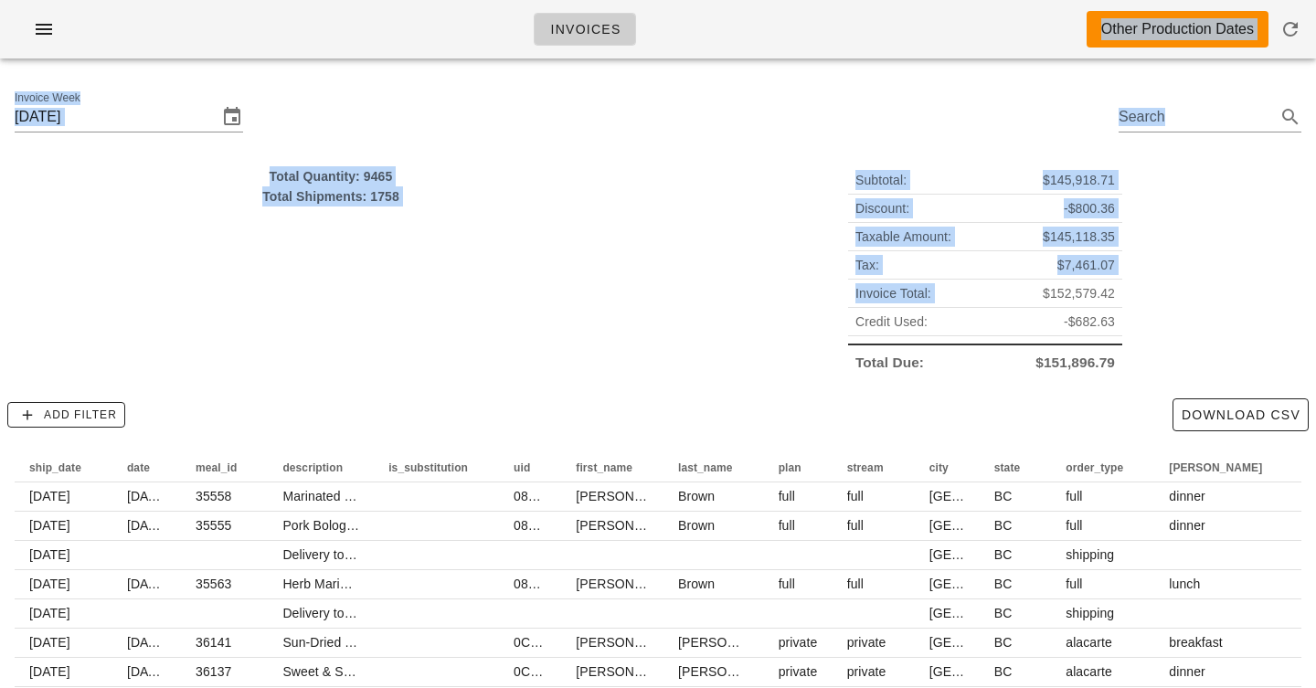
drag, startPoint x: 707, startPoint y: 28, endPoint x: 729, endPoint y: 292, distance: 264.1
click at [729, 292] on div "Invoices Other Production Dates Invoice Week [DATE] Search Total Quantity: 9465…" at bounding box center [658, 422] width 1316 height 844
click at [729, 292] on div "Subtotal: $145,918.71 Discount: -$800.36 Taxable Amount: $145,118.35 Tax: $7,46…" at bounding box center [985, 271] width 654 height 232
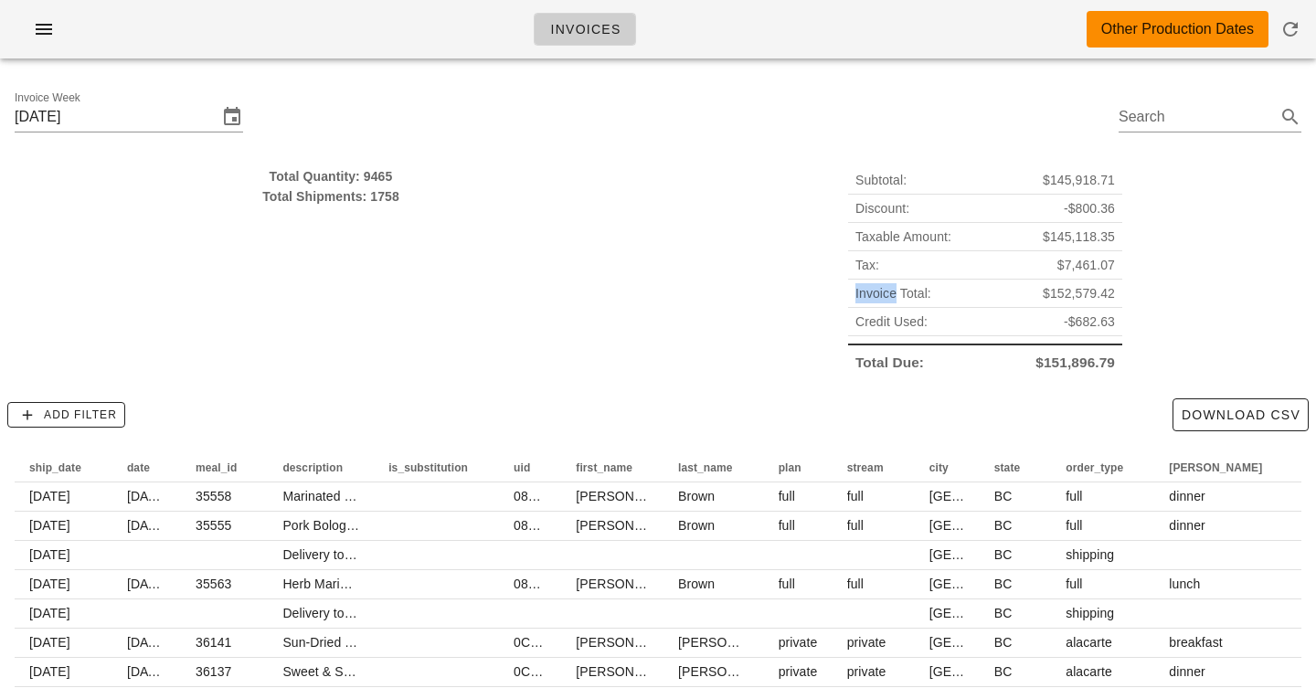
click at [729, 292] on div "Subtotal: $145,918.71 Discount: -$800.36 Taxable Amount: $145,118.35 Tax: $7,46…" at bounding box center [985, 271] width 654 height 232
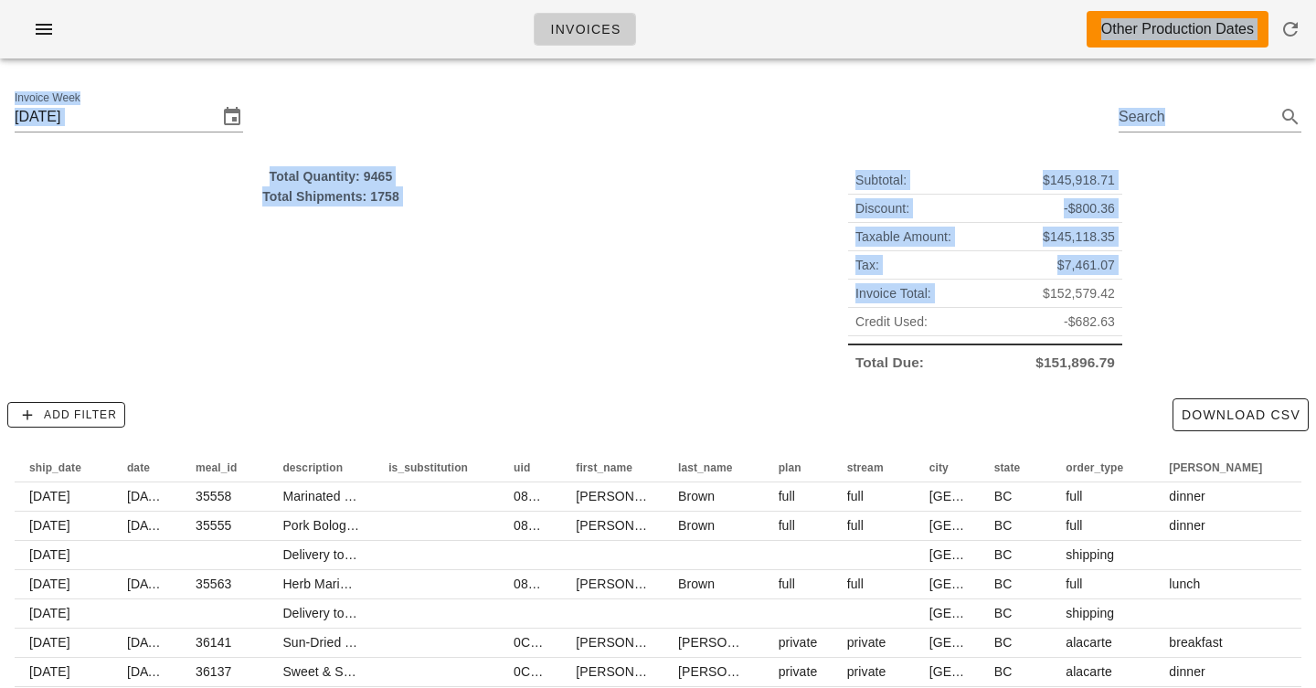
drag, startPoint x: 729, startPoint y: 292, endPoint x: 466, endPoint y: 26, distance: 374.2
click at [464, 26] on div "Invoices Other Production Dates Invoice Week [DATE] Search Total Quantity: 9465…" at bounding box center [658, 422] width 1316 height 844
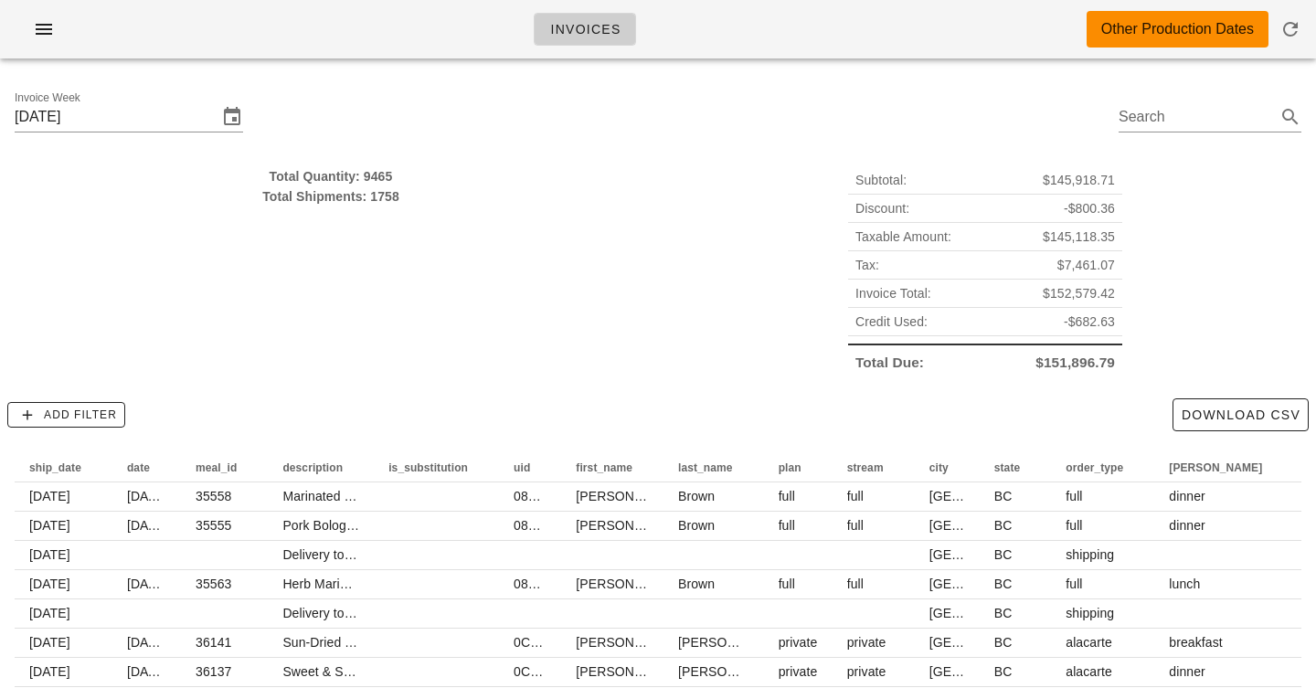
click at [466, 26] on div "Invoices Other Production Dates" at bounding box center [658, 29] width 1316 height 58
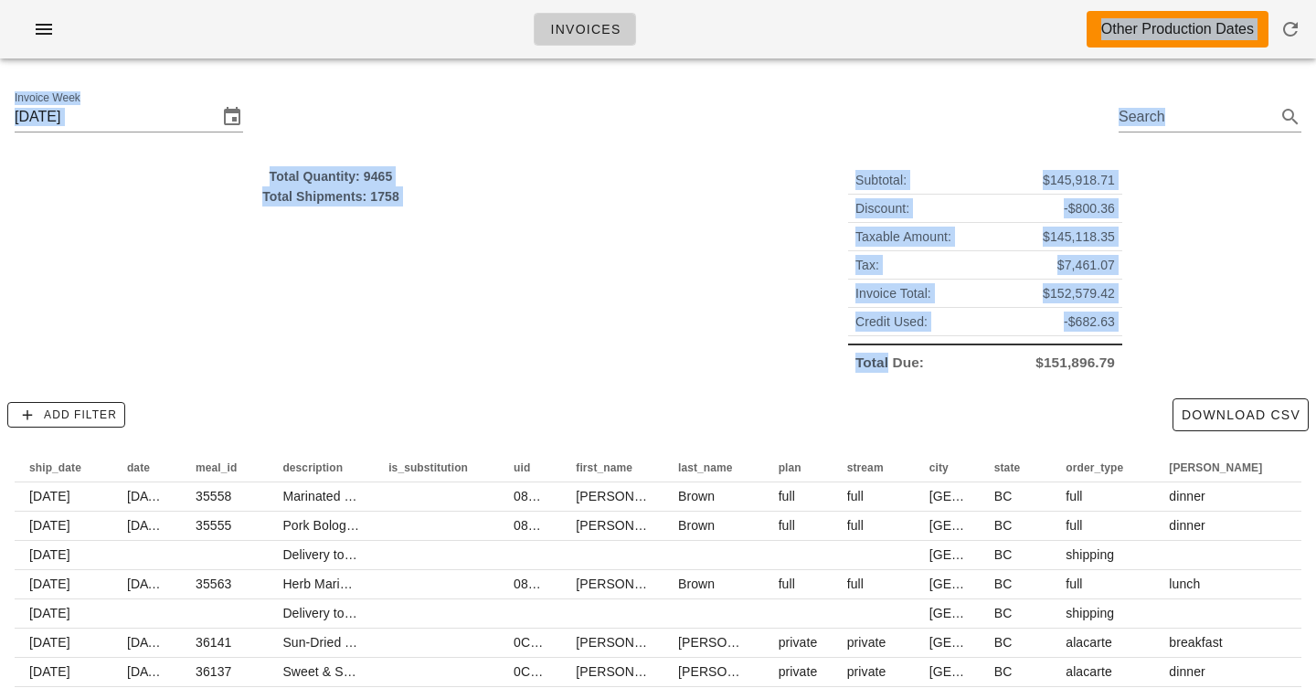
drag, startPoint x: 466, startPoint y: 26, endPoint x: 687, endPoint y: 369, distance: 408.6
click at [687, 369] on div "Invoices Other Production Dates Invoice Week [DATE] Search Total Quantity: 9465…" at bounding box center [658, 422] width 1316 height 844
click at [782, 261] on div "Subtotal: $145,918.71 Discount: -$800.36 Taxable Amount: $145,118.35 Tax: $7,46…" at bounding box center [985, 271] width 654 height 232
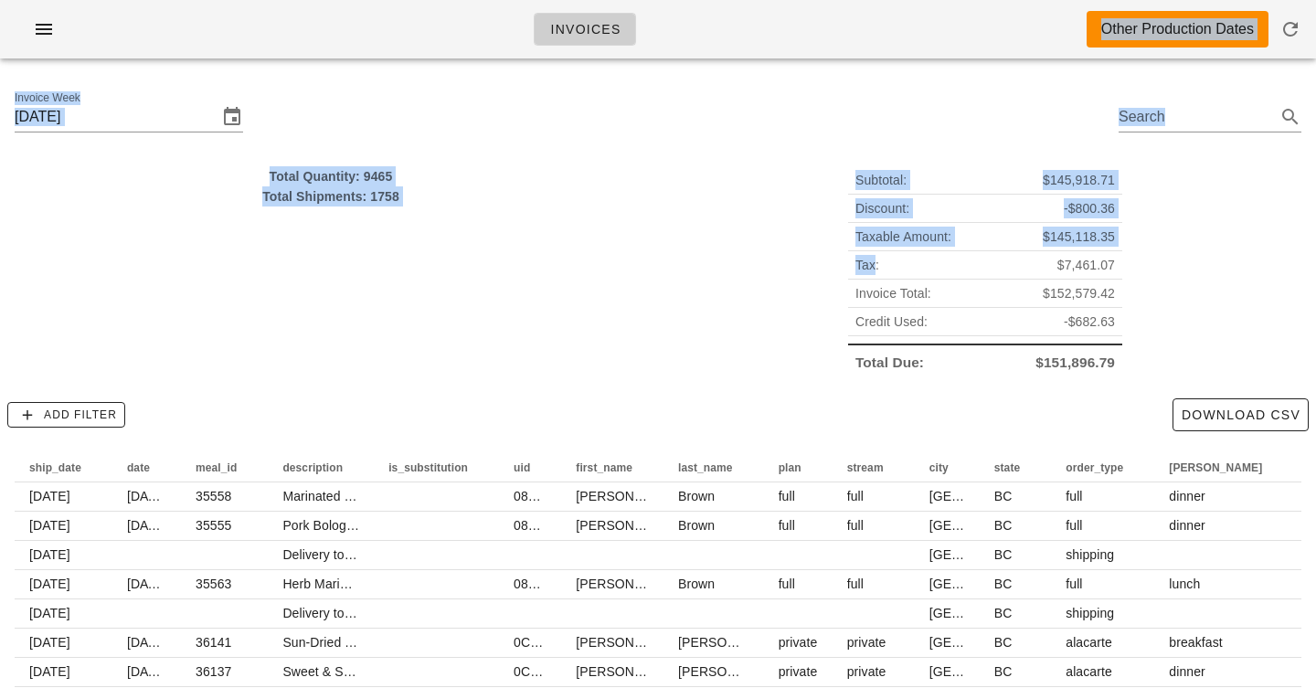
drag, startPoint x: 782, startPoint y: 261, endPoint x: 496, endPoint y: 34, distance: 365.5
click at [496, 35] on div "Invoices Other Production Dates Invoice Week [DATE] Search Total Quantity: 9465…" at bounding box center [658, 422] width 1316 height 844
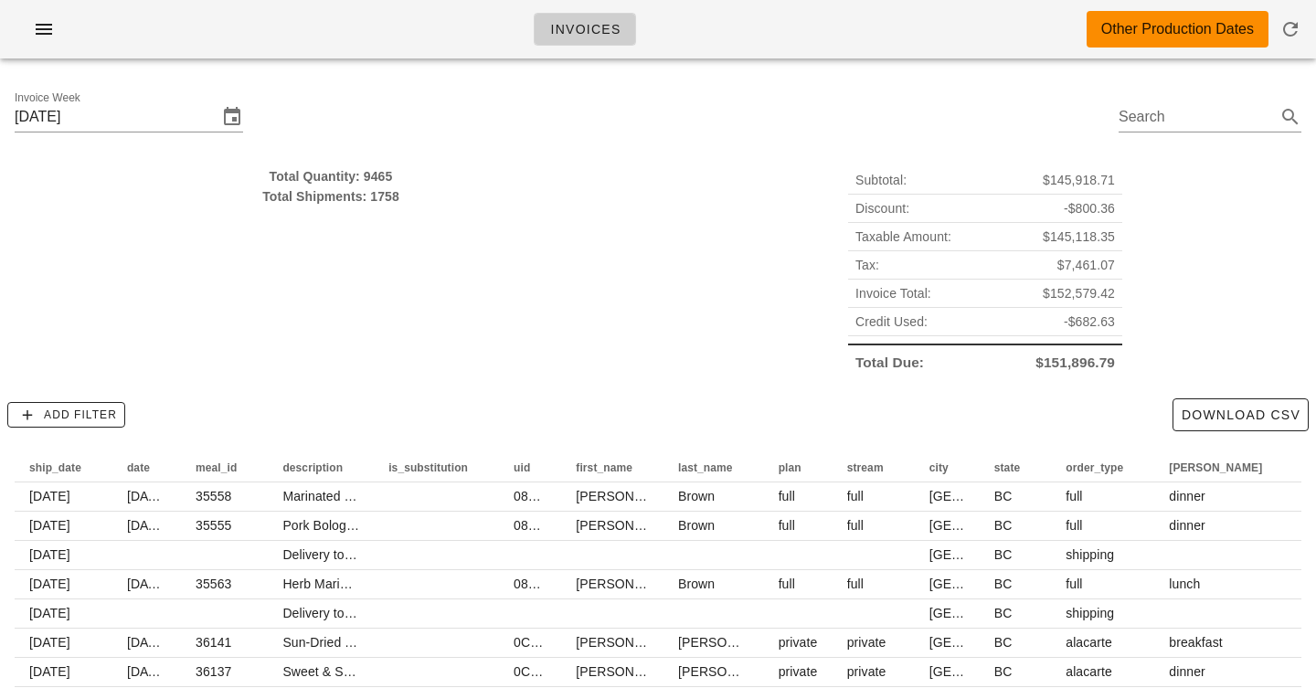
click at [496, 34] on div "Invoices Other Production Dates" at bounding box center [658, 29] width 1316 height 58
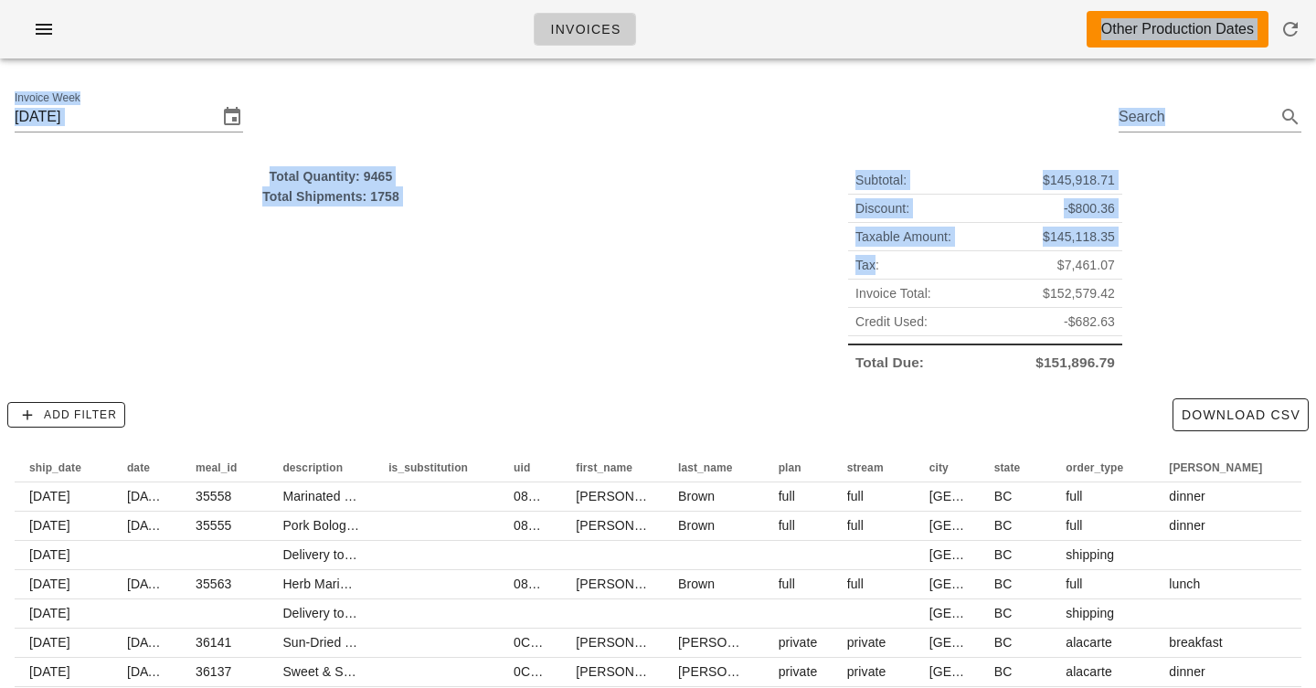
drag, startPoint x: 496, startPoint y: 34, endPoint x: 751, endPoint y: 278, distance: 352.9
click at [751, 277] on div "Invoices Other Production Dates Invoice Week [DATE] Search Total Quantity: 9465…" at bounding box center [658, 422] width 1316 height 844
click at [751, 278] on div "Subtotal: $145,918.71 Discount: -$800.36 Taxable Amount: $145,118.35 Tax: $7,46…" at bounding box center [985, 271] width 654 height 232
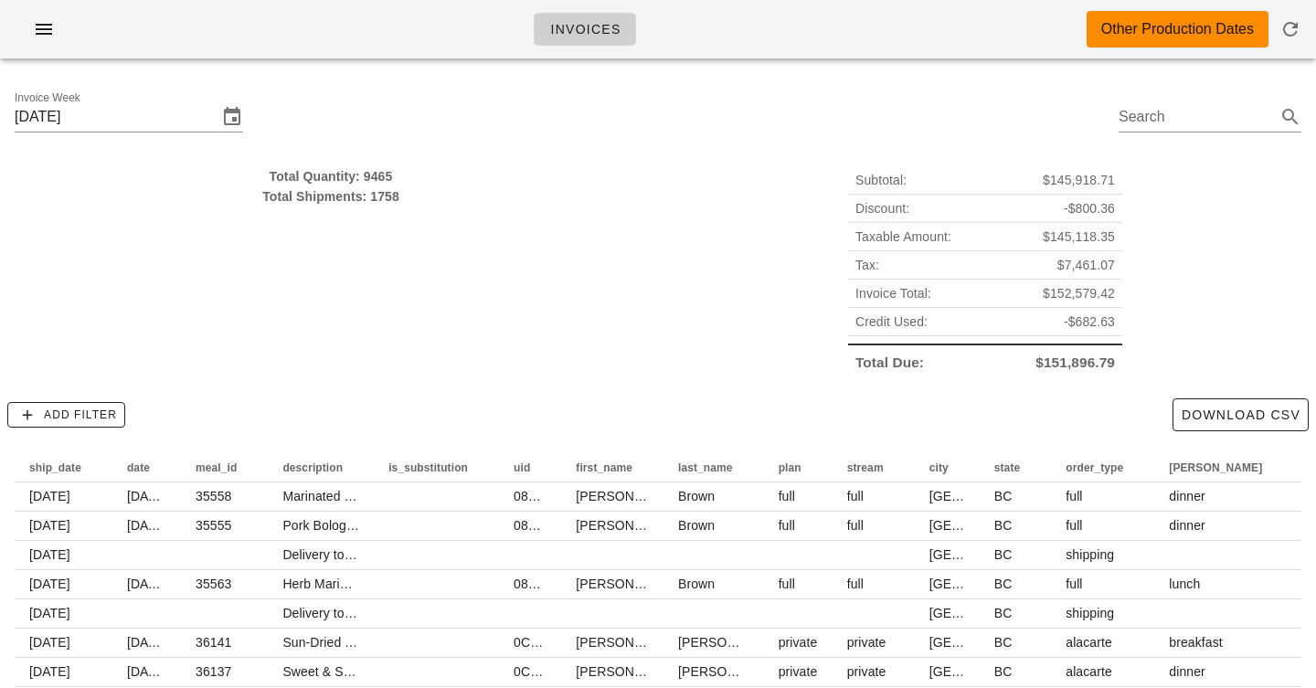
click at [751, 278] on div "Subtotal: $145,918.71 Discount: -$800.36 Taxable Amount: $145,118.35 Tax: $7,46…" at bounding box center [985, 271] width 654 height 232
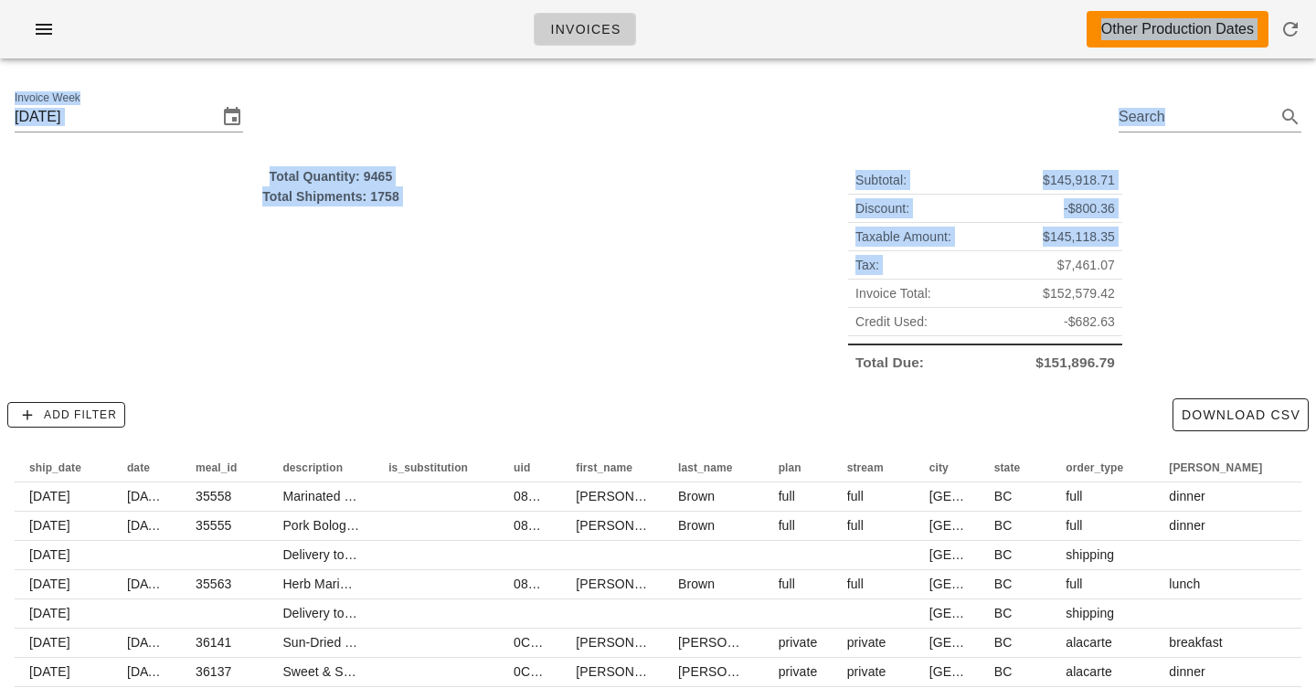
drag, startPoint x: 751, startPoint y: 278, endPoint x: 459, endPoint y: 20, distance: 389.8
click at [458, 19] on div "Invoices Other Production Dates Invoice Week [DATE] Search Total Quantity: 9465…" at bounding box center [658, 422] width 1316 height 844
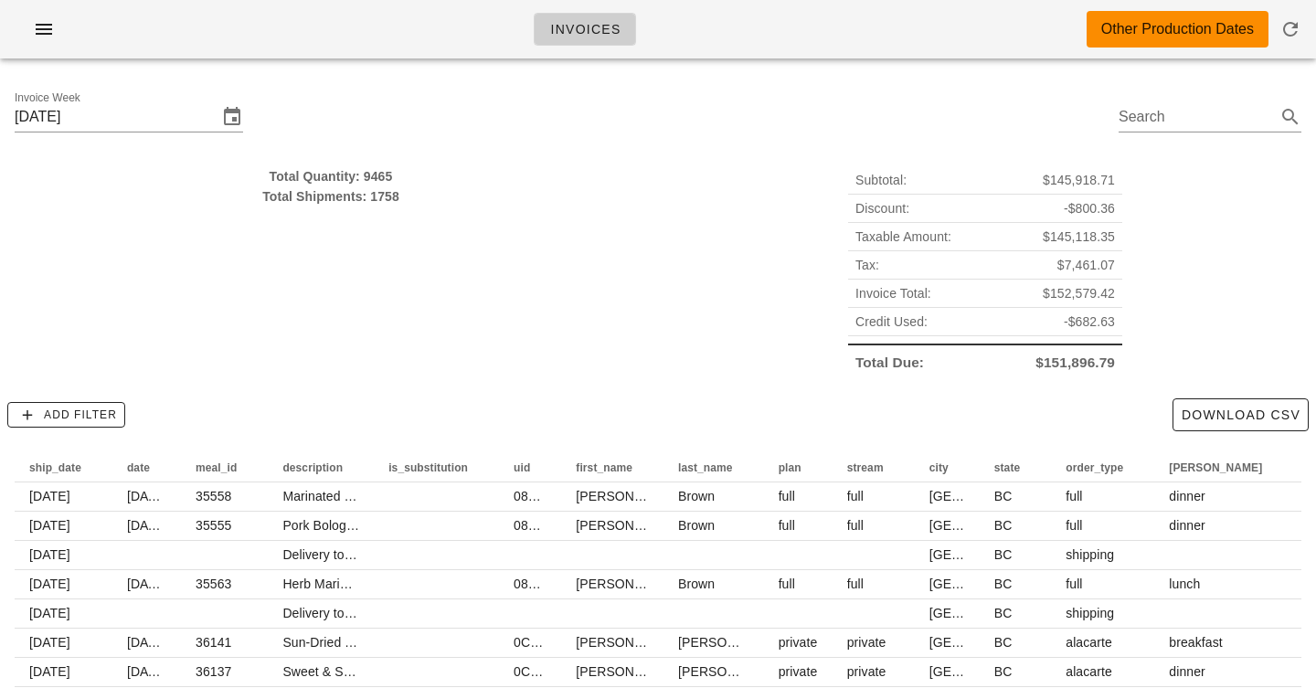
click at [459, 20] on div "Invoices Other Production Dates" at bounding box center [658, 29] width 1316 height 58
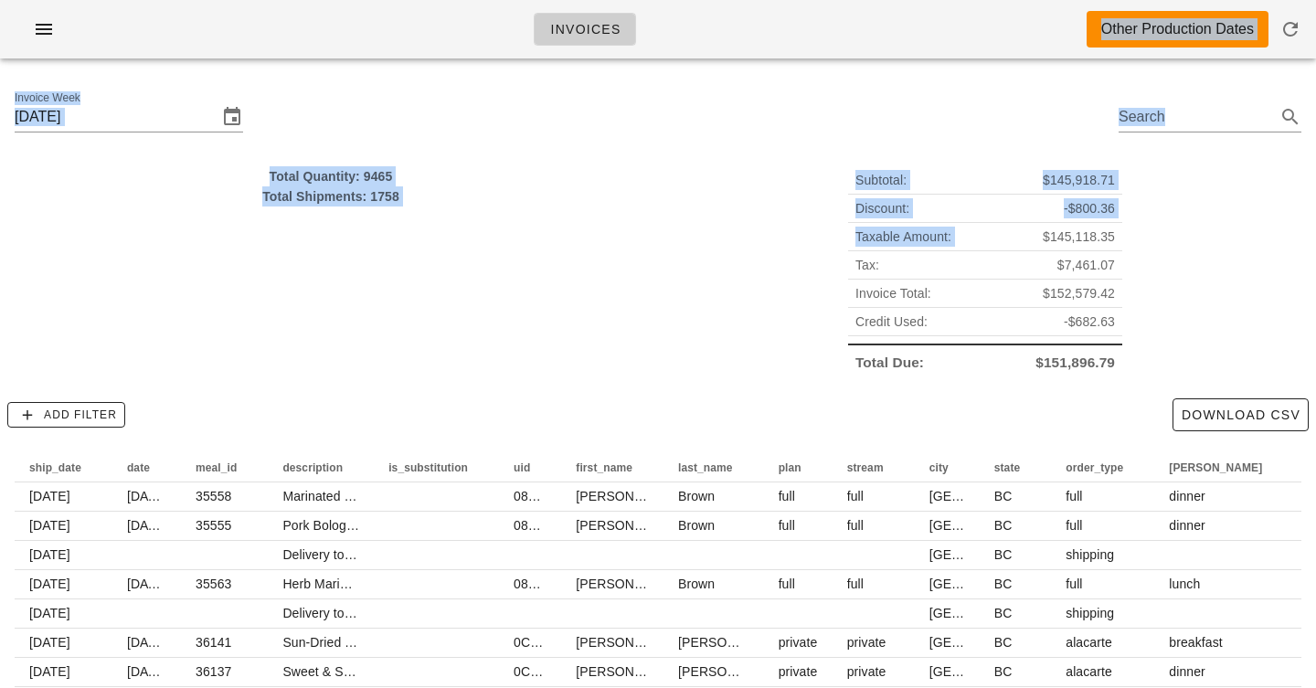
drag, startPoint x: 459, startPoint y: 20, endPoint x: 782, endPoint y: 257, distance: 400.9
click at [757, 256] on div "Invoices Other Production Dates Invoice Week [DATE] Search Total Quantity: 9465…" at bounding box center [658, 422] width 1316 height 844
click at [782, 257] on div "Subtotal: $145,918.71 Discount: -$800.36 Taxable Amount: $145,118.35 Tax: $7,46…" at bounding box center [985, 271] width 654 height 232
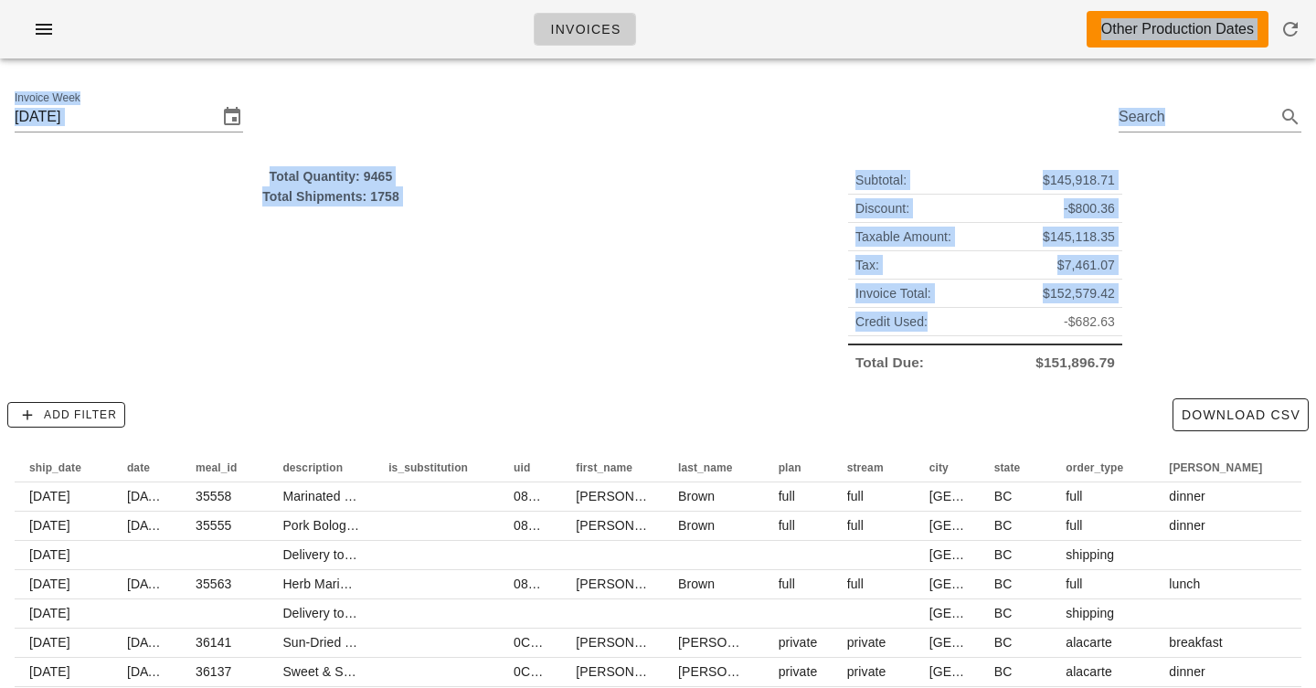
drag, startPoint x: 930, startPoint y: 18, endPoint x: 902, endPoint y: 335, distance: 318.4
click at [901, 335] on div "Invoices Other Production Dates Invoice Week [DATE] Search Total Quantity: 9465…" at bounding box center [658, 422] width 1316 height 844
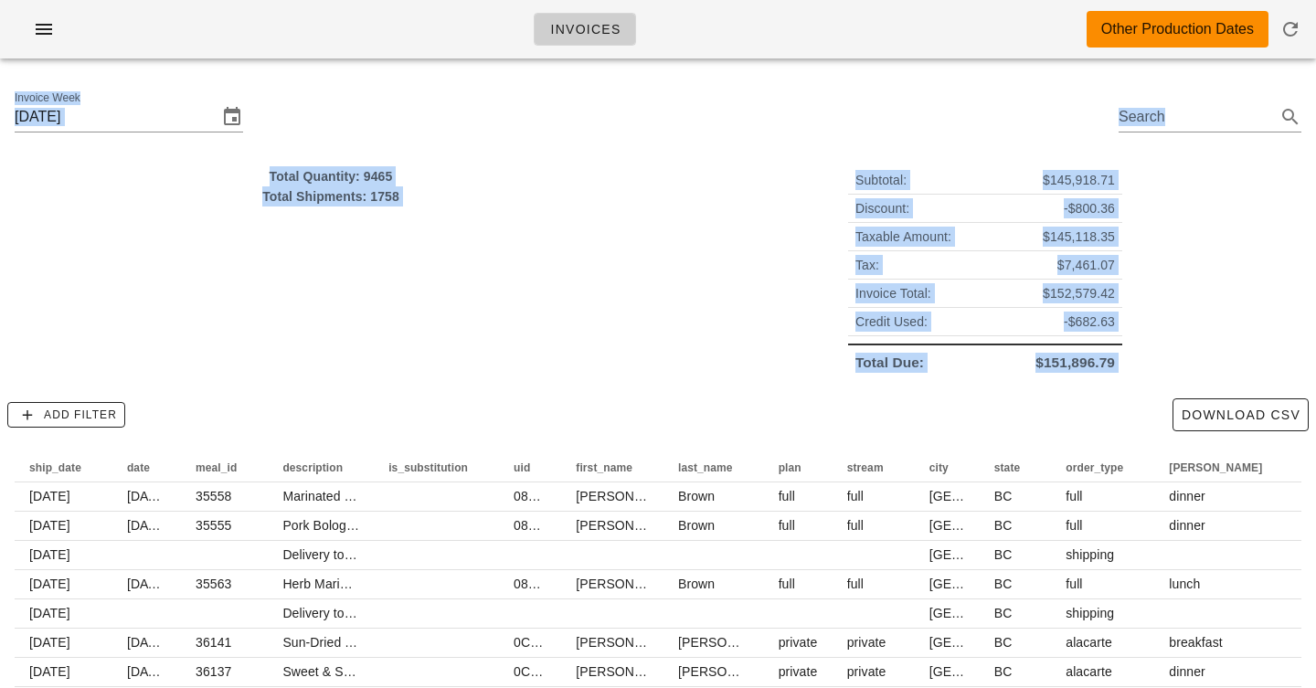
drag, startPoint x: 900, startPoint y: 406, endPoint x: 895, endPoint y: 66, distance: 340.0
click at [895, 66] on div "Invoices Other Production Dates Invoice Week [DATE] Search Total Quantity: 9465…" at bounding box center [658, 422] width 1316 height 844
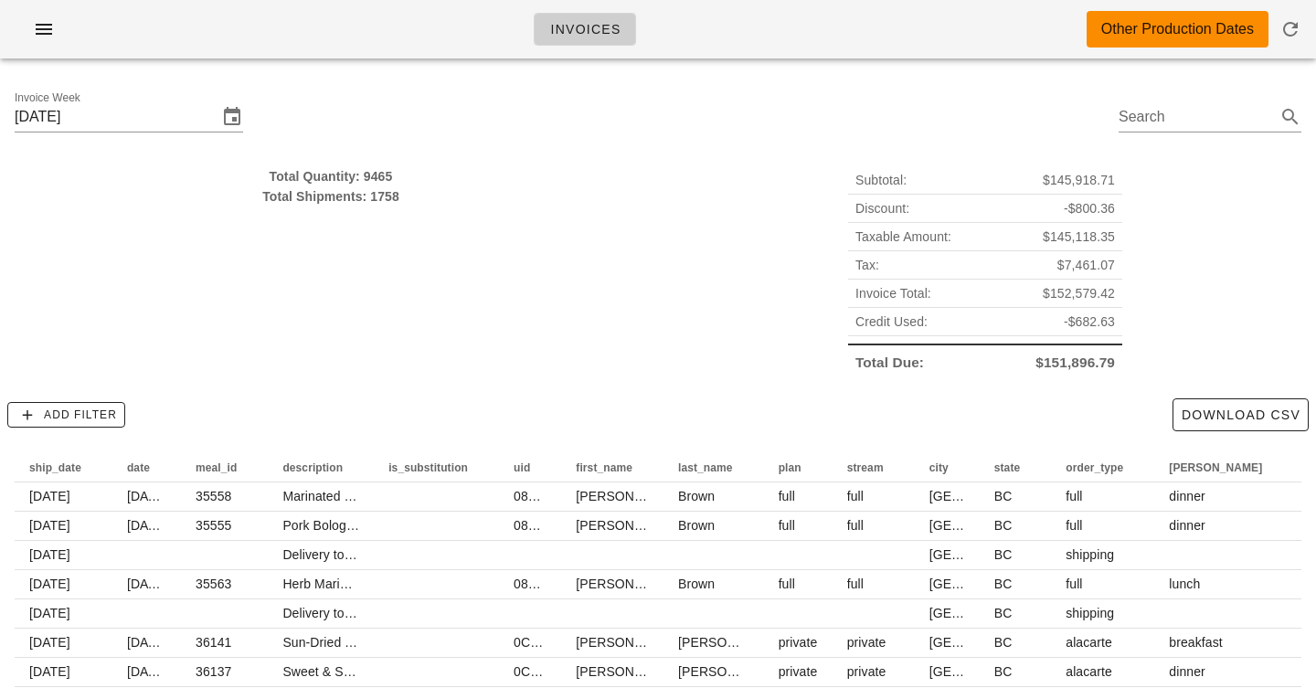
click at [960, 196] on div "Discount: -$800.36" at bounding box center [985, 209] width 274 height 28
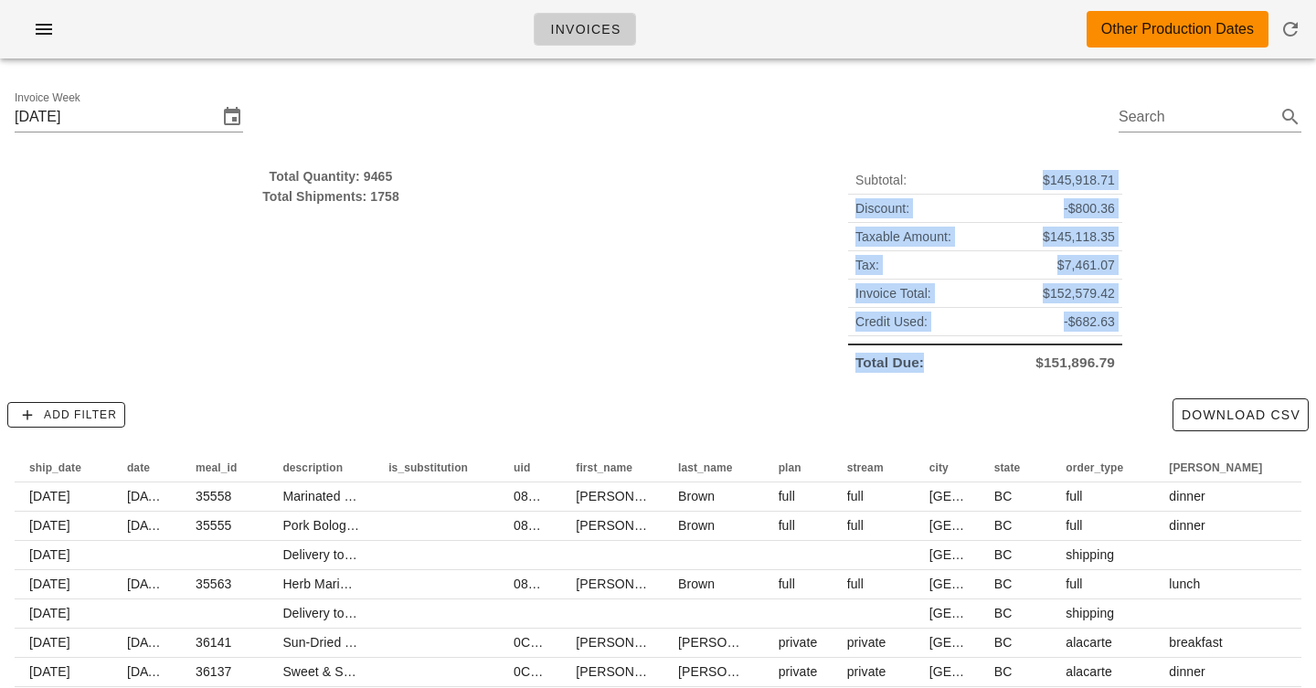
drag, startPoint x: 960, startPoint y: 192, endPoint x: 922, endPoint y: 356, distance: 168.9
click at [922, 356] on div "Subtotal: $145,918.71 Discount: -$800.36 Taxable Amount: $145,118.35 Tax: $7,46…" at bounding box center [985, 271] width 274 height 210
click at [922, 356] on span "Total Due:" at bounding box center [889, 363] width 69 height 20
drag, startPoint x: 943, startPoint y: 363, endPoint x: 943, endPoint y: 142, distance: 221.2
click at [943, 142] on div "Invoice Week [DATE] Search Total Quantity: 9465 Total Shipments: 1758 Subtotal:…" at bounding box center [658, 458] width 1316 height 770
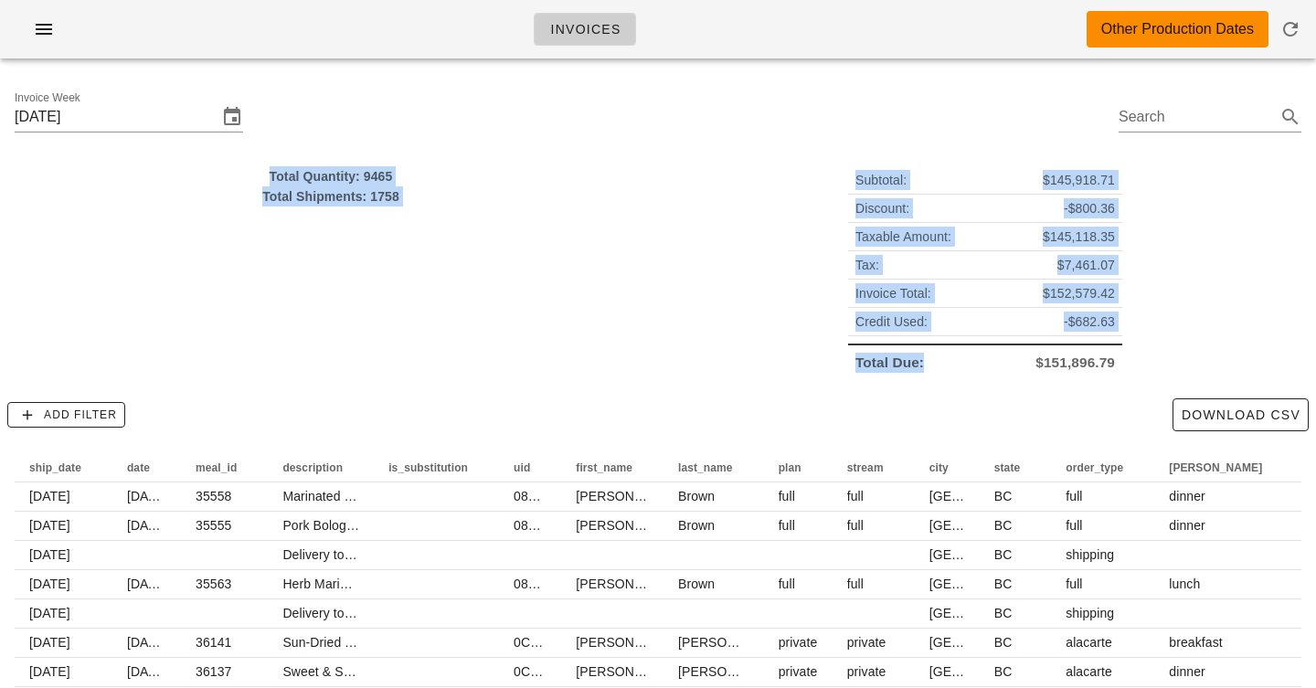
click at [944, 171] on div "Subtotal: $145,918.71" at bounding box center [985, 180] width 274 height 28
drag, startPoint x: 944, startPoint y: 171, endPoint x: 938, endPoint y: 436, distance: 265.1
click at [938, 436] on div "Invoice Week [DATE] Search Total Quantity: 9465 Total Shipments: 1758 Subtotal:…" at bounding box center [658, 458] width 1316 height 770
click at [938, 436] on div "Add Filter Download CSV" at bounding box center [658, 415] width 1316 height 48
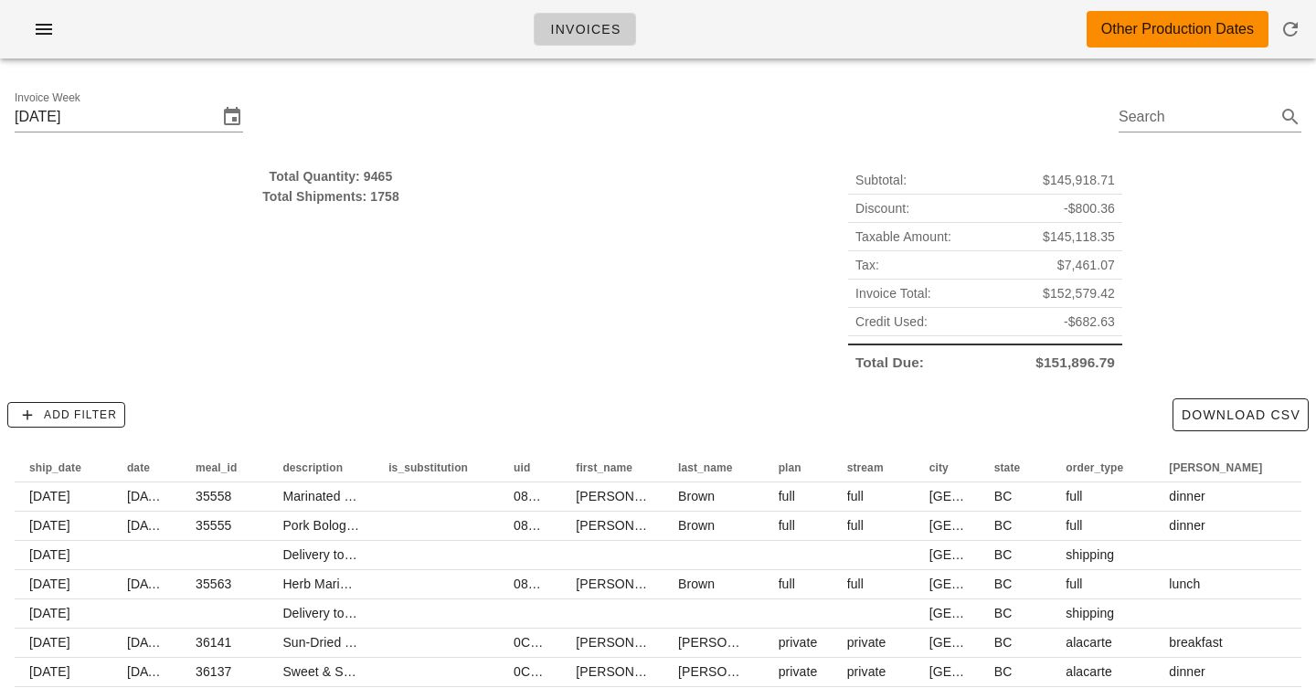
click at [938, 398] on div "Add Filter Download CSV" at bounding box center [658, 415] width 1316 height 48
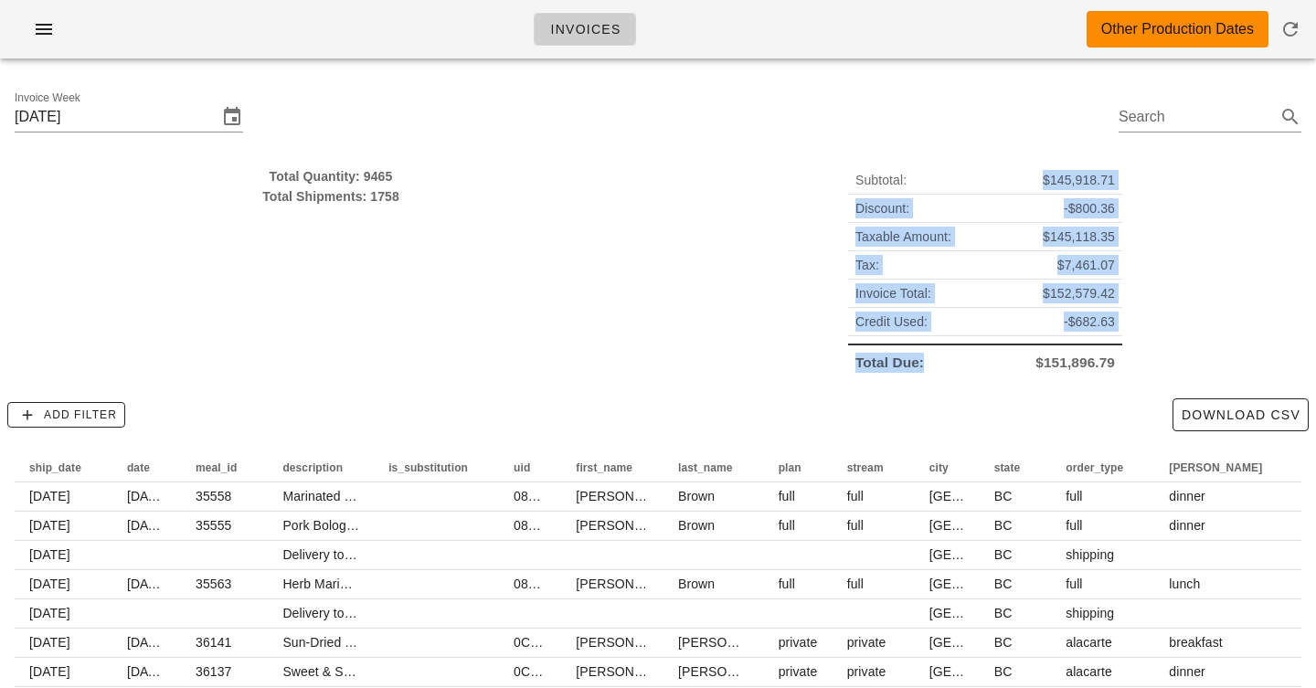
drag, startPoint x: 938, startPoint y: 370, endPoint x: 1025, endPoint y: 181, distance: 208.5
click at [1025, 181] on div "Subtotal: $145,918.71 Discount: -$800.36 Taxable Amount: $145,118.35 Tax: $7,46…" at bounding box center [985, 271] width 274 height 210
click at [1025, 181] on div "Subtotal: $145,918.71" at bounding box center [985, 180] width 274 height 28
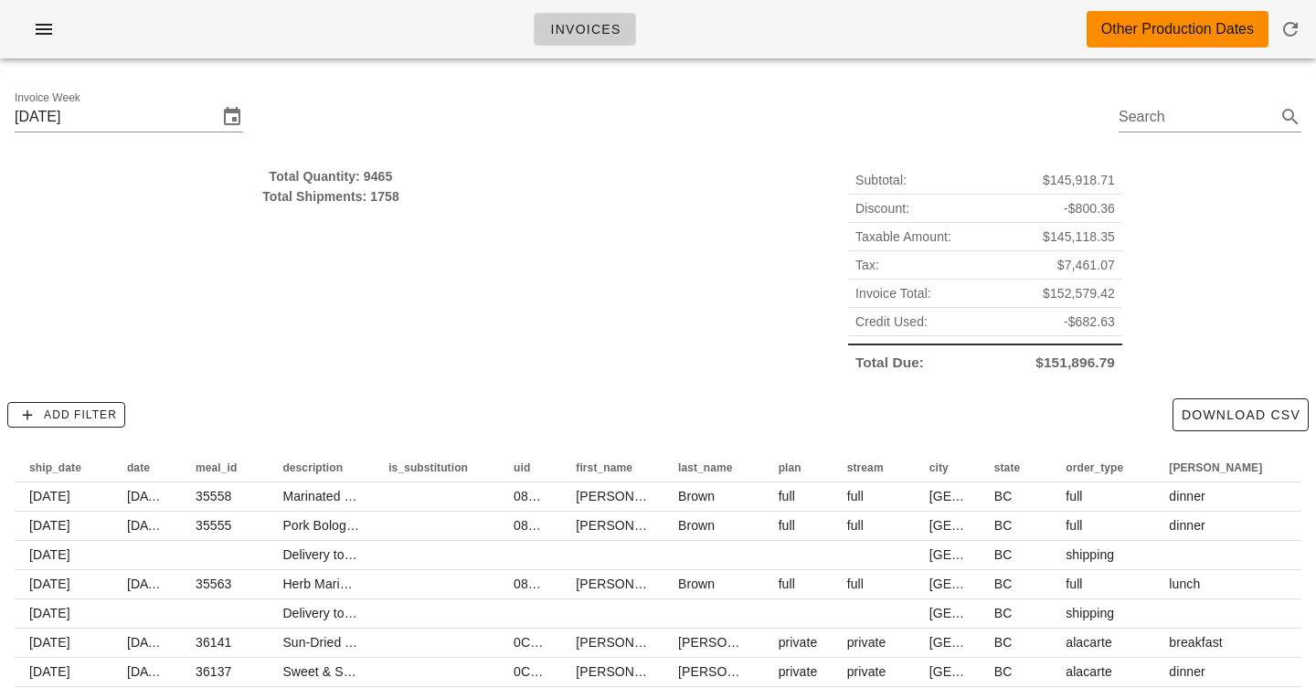
click at [1025, 181] on div "Subtotal: $145,918.71" at bounding box center [985, 180] width 274 height 28
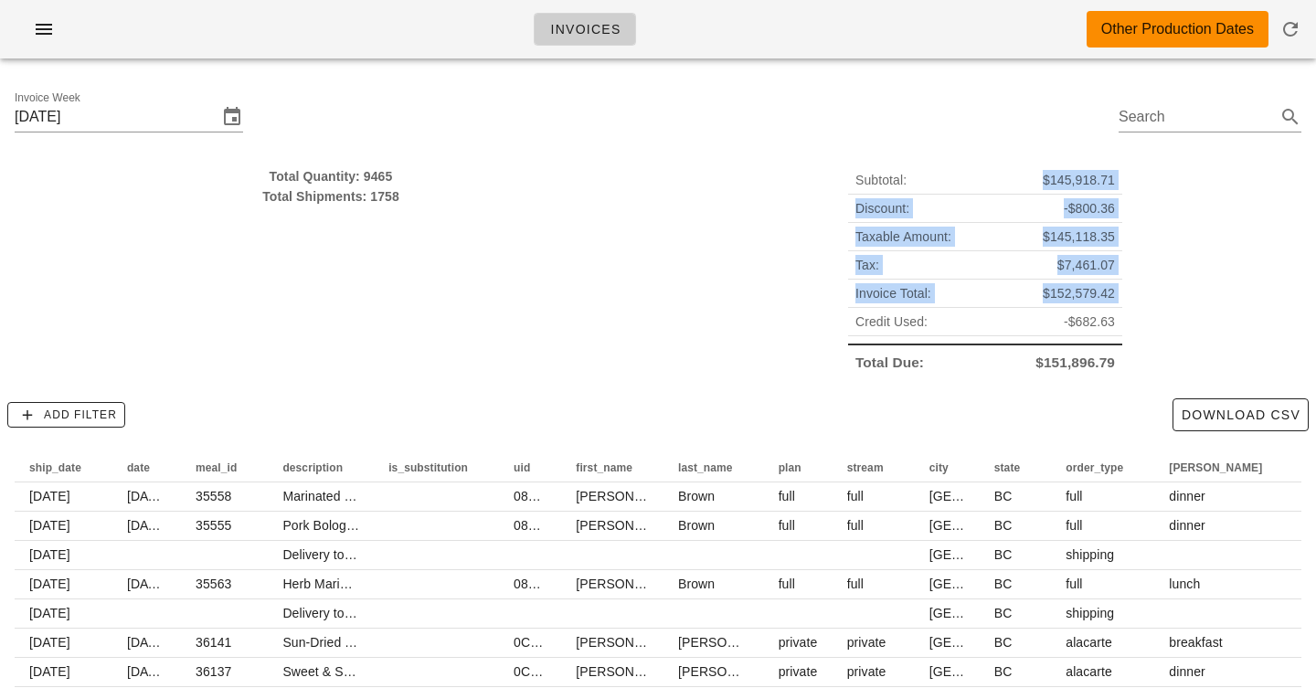
drag, startPoint x: 1025, startPoint y: 181, endPoint x: 1131, endPoint y: 303, distance: 162.0
click at [1130, 304] on div "Subtotal: $145,918.71 Discount: -$800.36 Taxable Amount: $145,118.35 Tax: $7,46…" at bounding box center [985, 271] width 654 height 232
click at [1131, 303] on div "Subtotal: $145,918.71 Discount: -$800.36 Taxable Amount: $145,118.35 Tax: $7,46…" at bounding box center [985, 271] width 654 height 232
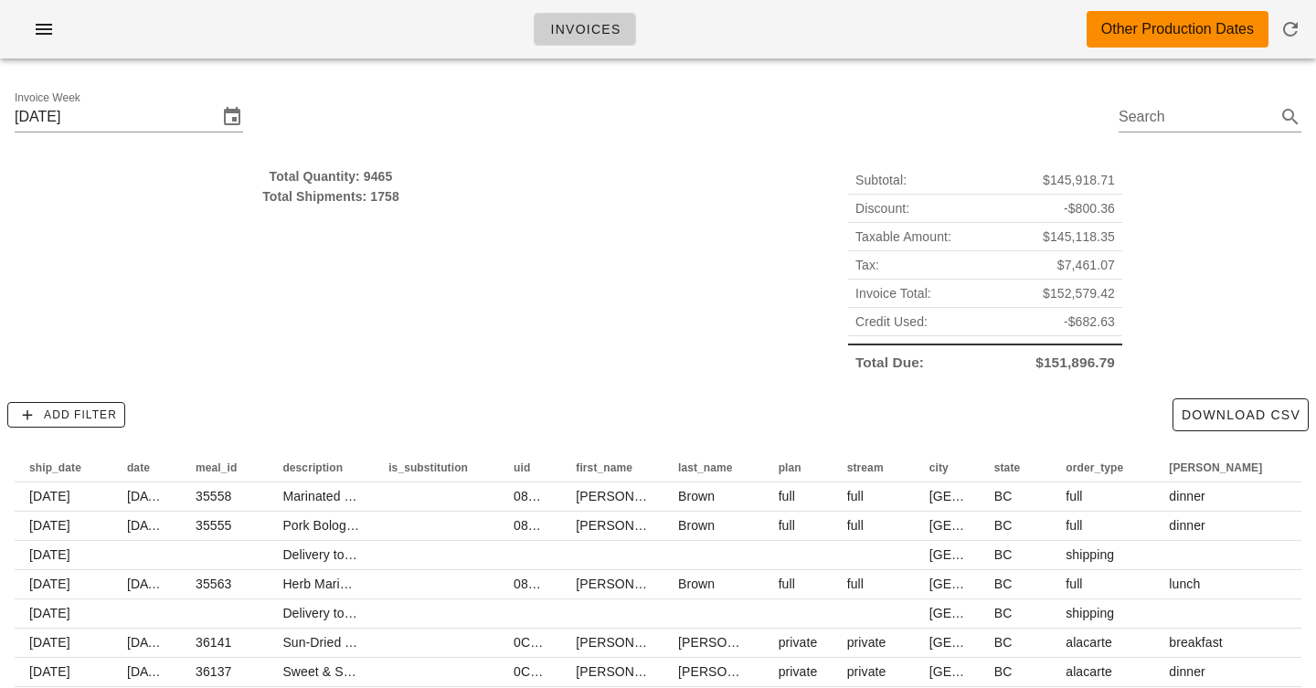
click at [1131, 303] on div "Subtotal: $145,918.71 Discount: -$800.36 Taxable Amount: $145,118.35 Tax: $7,46…" at bounding box center [985, 271] width 654 height 232
click at [988, 4] on div "Invoices Other Production Dates" at bounding box center [658, 29] width 1316 height 58
drag, startPoint x: 988, startPoint y: 8, endPoint x: 988, endPoint y: 100, distance: 91.4
click at [988, 100] on div "Invoices Other Production Dates Invoice Week [DATE] Search Total Quantity: 9465…" at bounding box center [658, 422] width 1316 height 844
click at [987, 48] on div "Invoices Other Production Dates" at bounding box center [658, 29] width 1316 height 58
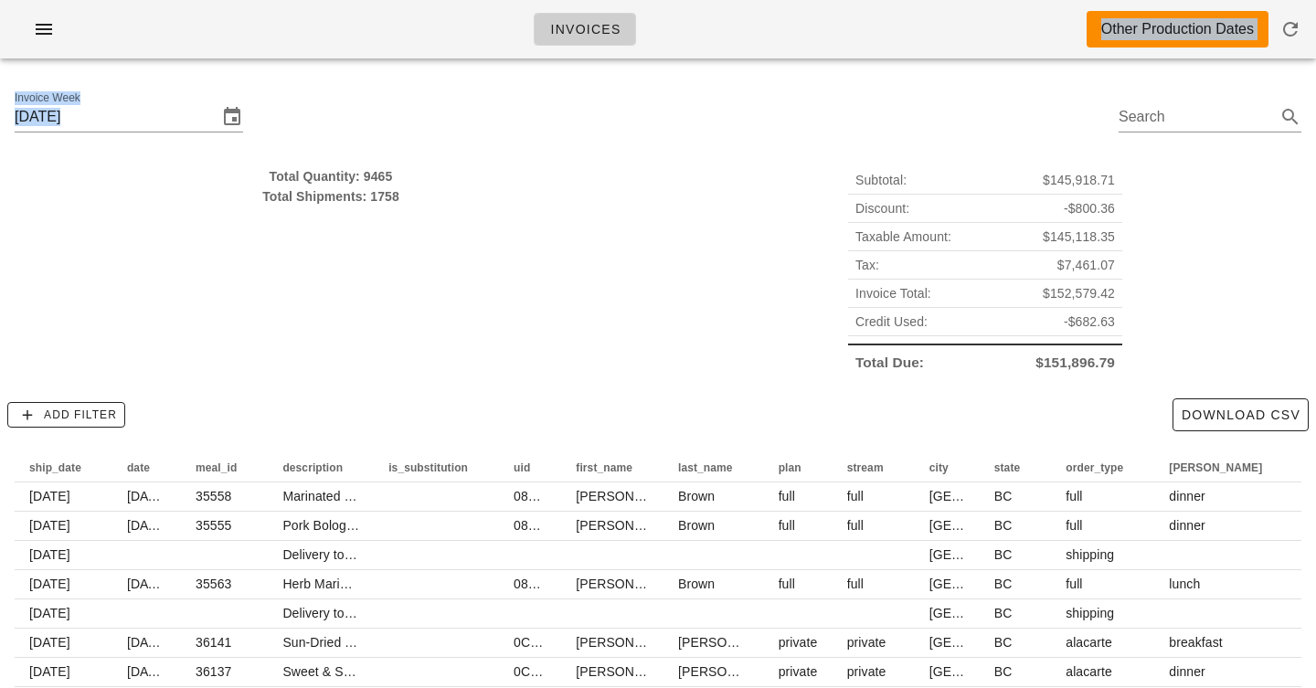
drag, startPoint x: 987, startPoint y: 37, endPoint x: 987, endPoint y: 97, distance: 60.3
click at [987, 97] on div "Invoices Other Production Dates Invoice Week [DATE] Search Total Quantity: 9465…" at bounding box center [658, 422] width 1316 height 844
click at [987, 97] on div "Invoice Week [DATE] Search" at bounding box center [658, 119] width 1316 height 93
drag, startPoint x: 987, startPoint y: 97, endPoint x: 987, endPoint y: 26, distance: 71.3
click at [987, 26] on div "Invoices Other Production Dates Invoice Week [DATE] Search Total Quantity: 9465…" at bounding box center [658, 422] width 1316 height 844
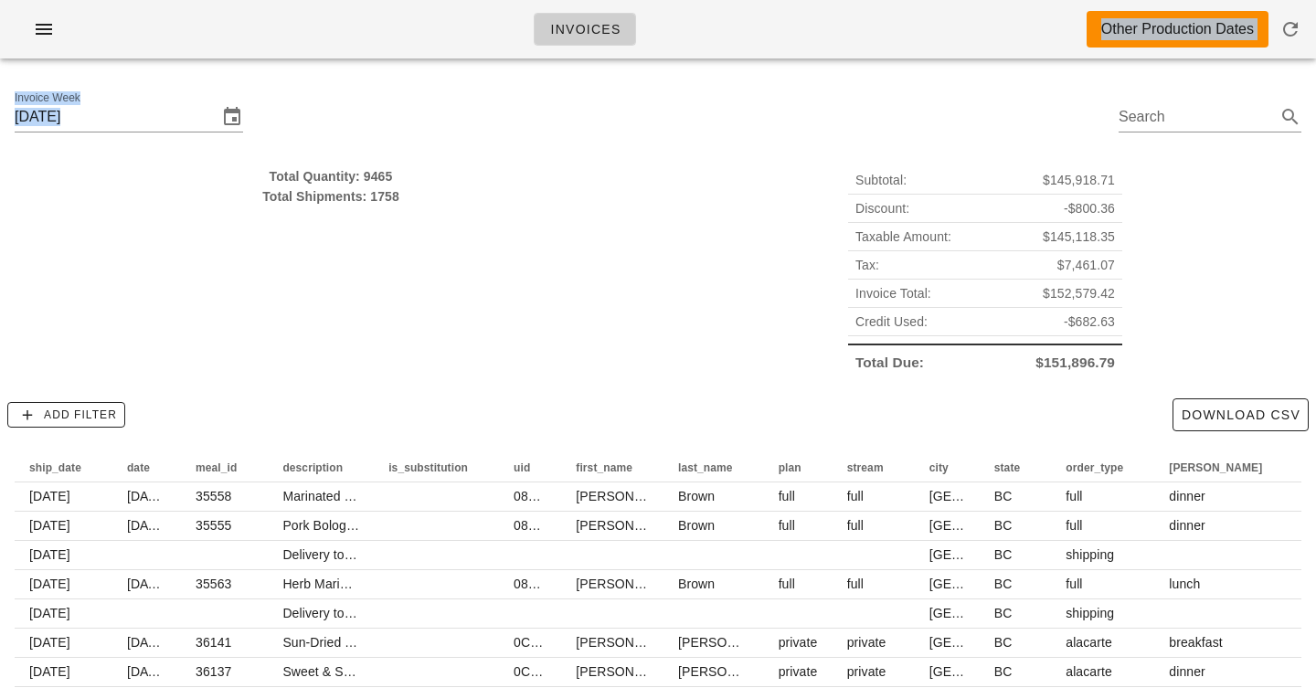
click at [987, 41] on div "Invoices Other Production Dates" at bounding box center [658, 29] width 1316 height 58
click at [897, 37] on div "Invoices Other Production Dates" at bounding box center [658, 29] width 1316 height 58
click at [881, 78] on div "Invoice Week [DATE] Search" at bounding box center [658, 119] width 1316 height 93
drag, startPoint x: 871, startPoint y: 37, endPoint x: 921, endPoint y: 140, distance: 114.0
click at [921, 140] on div "Invoices Other Production Dates Invoice Week [DATE] Search Total Quantity: 9465…" at bounding box center [658, 422] width 1316 height 844
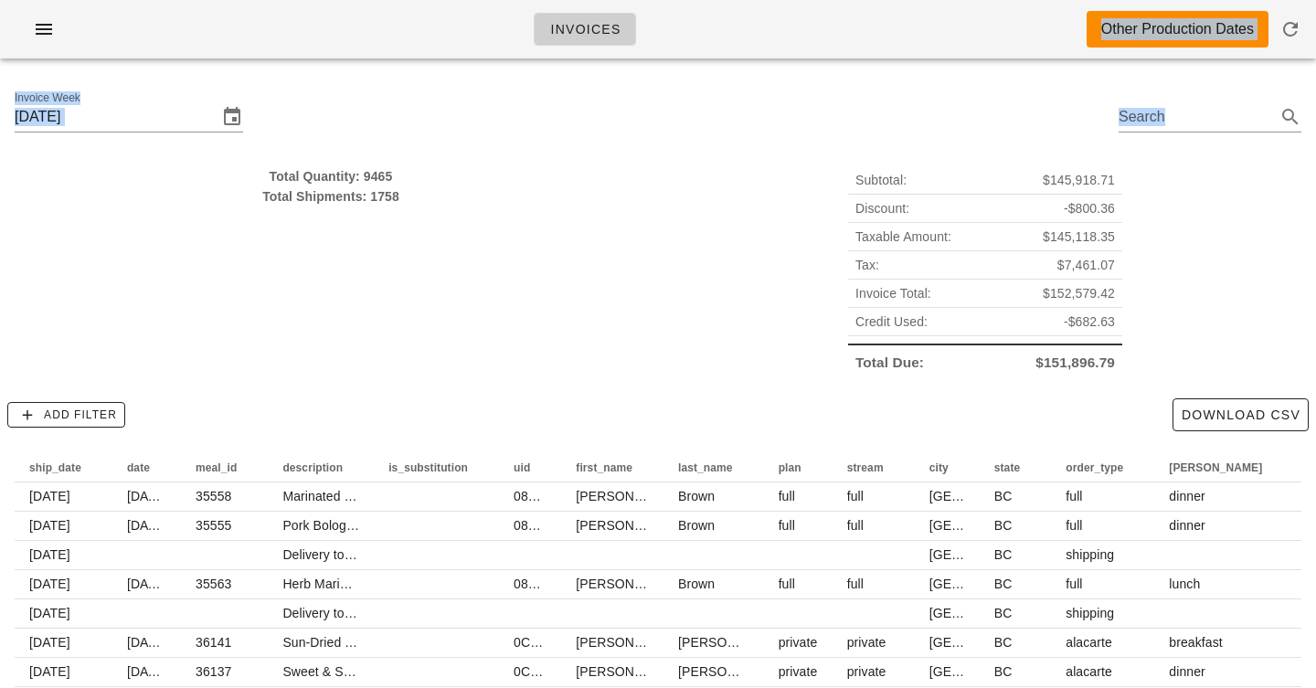
click at [899, 110] on div "Invoice Week [DATE] Search" at bounding box center [658, 119] width 1316 height 93
drag, startPoint x: 899, startPoint y: 110, endPoint x: 899, endPoint y: 30, distance: 79.5
click at [899, 30] on div "Invoices Other Production Dates Invoice Week [DATE] Search Total Quantity: 9465…" at bounding box center [658, 422] width 1316 height 844
click at [899, 30] on div "Invoices Other Production Dates" at bounding box center [658, 29] width 1316 height 58
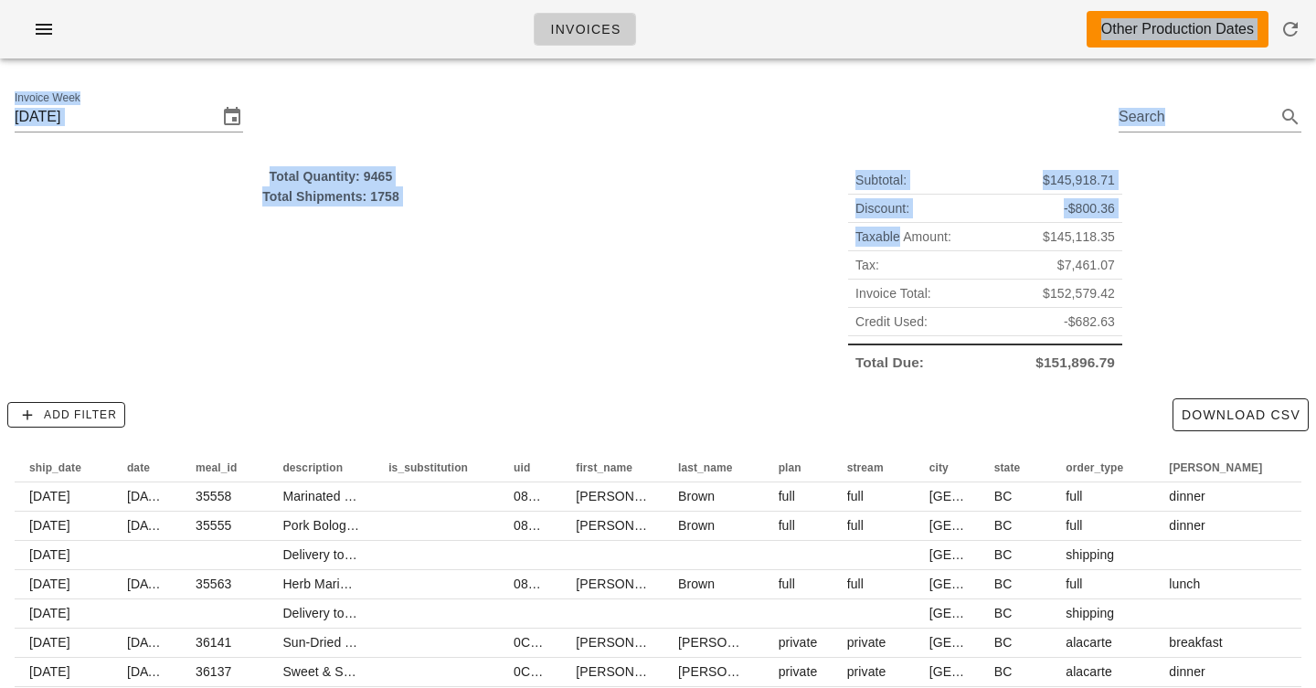
drag, startPoint x: 899, startPoint y: 30, endPoint x: 917, endPoint y: 225, distance: 195.4
click at [917, 225] on div "Invoices Other Production Dates Invoice Week [DATE] Search Total Quantity: 9465…" at bounding box center [658, 422] width 1316 height 844
click at [915, 170] on div "Subtotal: $145,918.71" at bounding box center [985, 180] width 274 height 28
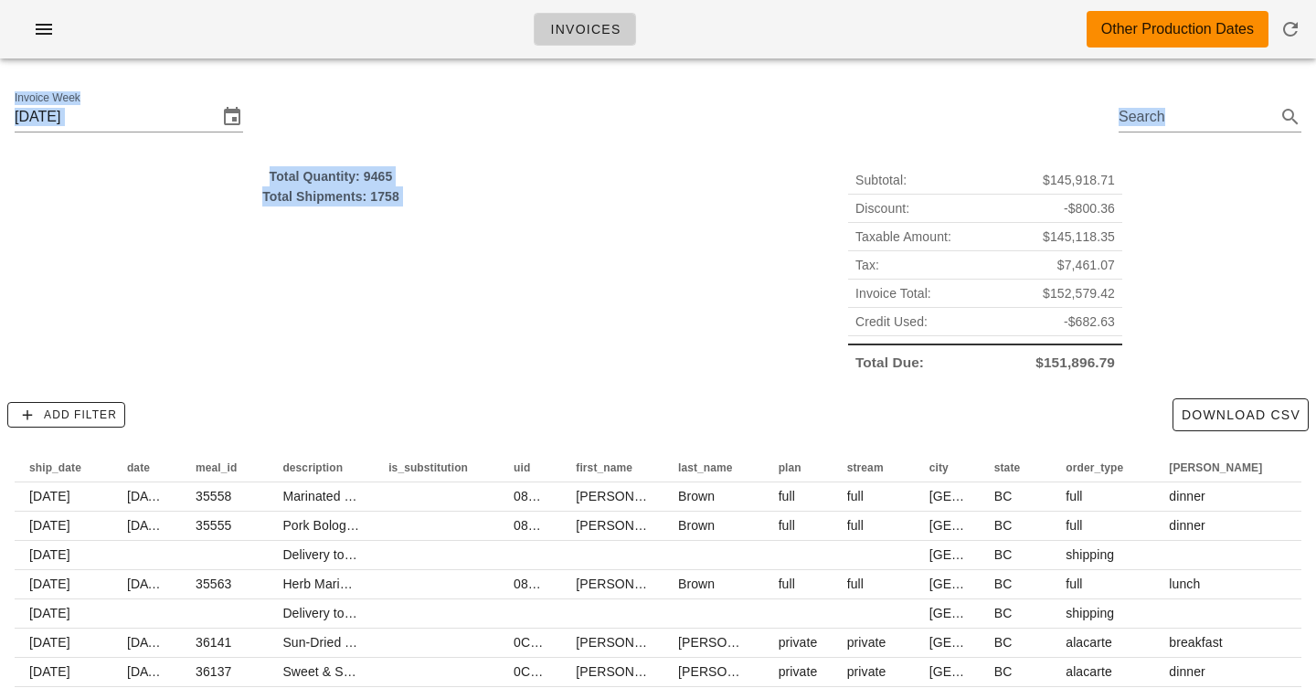
drag, startPoint x: 915, startPoint y: 160, endPoint x: 911, endPoint y: -14, distance: 173.7
click at [911, 0] on html "Invoices Other Production Dates Invoice Week [DATE] Search Total Quantity: 9465…" at bounding box center [658, 422] width 1316 height 844
click at [911, 16] on div "Invoices Other Production Dates" at bounding box center [658, 29] width 1316 height 58
drag, startPoint x: 911, startPoint y: 16, endPoint x: 911, endPoint y: 159, distance: 142.6
click at [911, 159] on div "Invoices Other Production Dates Invoice Week [DATE] Search Total Quantity: 9465…" at bounding box center [658, 422] width 1316 height 844
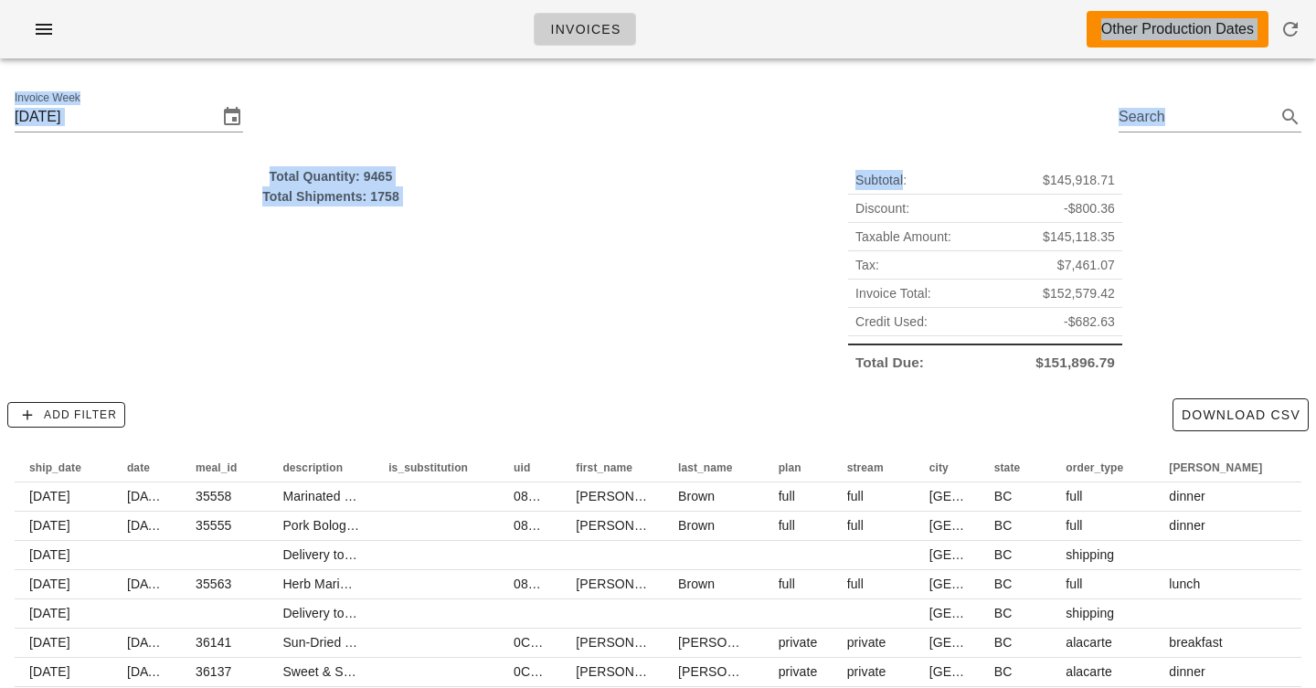
click at [911, 123] on div "Invoice Week [DATE] Search" at bounding box center [658, 119] width 1316 height 93
drag, startPoint x: 911, startPoint y: 123, endPoint x: 906, endPoint y: 26, distance: 97.9
click at [906, 25] on div "Invoices Other Production Dates Invoice Week [DATE] Search Total Quantity: 9465…" at bounding box center [658, 422] width 1316 height 844
click at [906, 26] on div "Invoices Other Production Dates" at bounding box center [658, 29] width 1316 height 58
drag, startPoint x: 906, startPoint y: 26, endPoint x: 906, endPoint y: 152, distance: 126.1
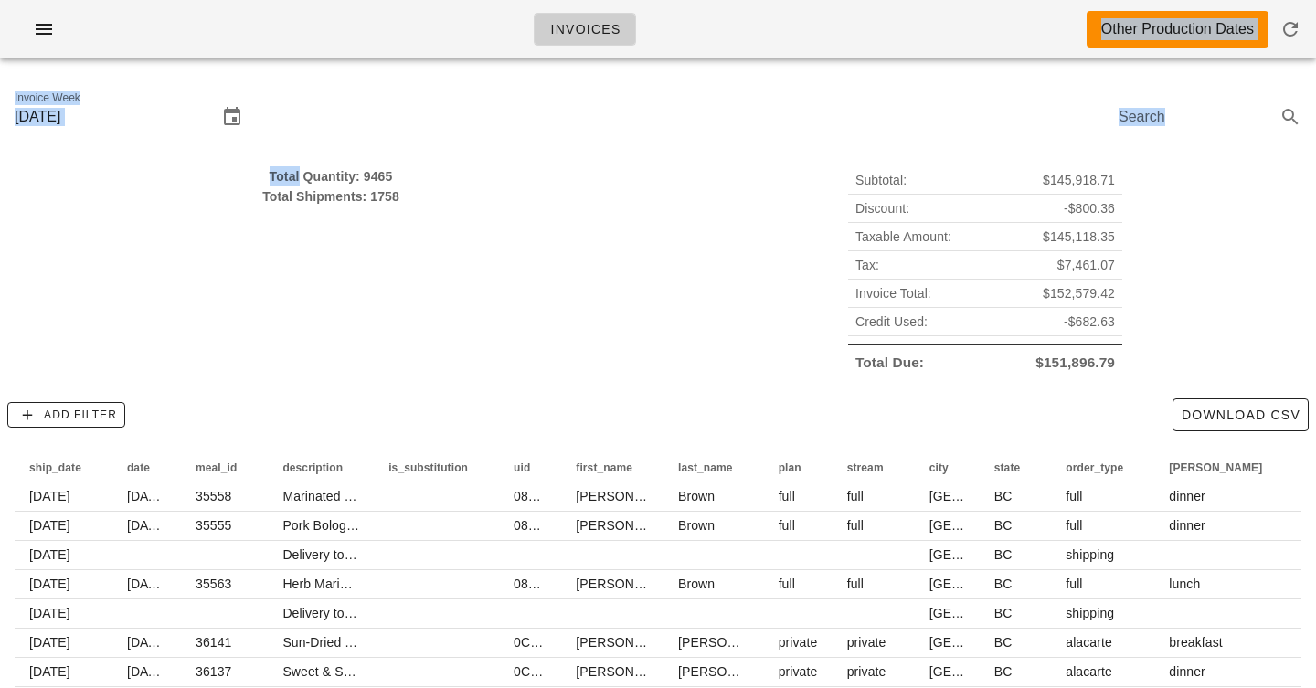
click at [906, 152] on div "Invoices Other Production Dates Invoice Week [DATE] Search Total Quantity: 9465…" at bounding box center [658, 422] width 1316 height 844
click at [906, 152] on div "Invoice Week [DATE] Search" at bounding box center [658, 119] width 1316 height 93
drag, startPoint x: 906, startPoint y: 152, endPoint x: 906, endPoint y: 32, distance: 119.7
click at [906, 32] on div "Invoices Other Production Dates Invoice Week [DATE] Search Total Quantity: 9465…" at bounding box center [658, 422] width 1316 height 844
drag, startPoint x: 906, startPoint y: 32, endPoint x: 907, endPoint y: 132, distance: 99.6
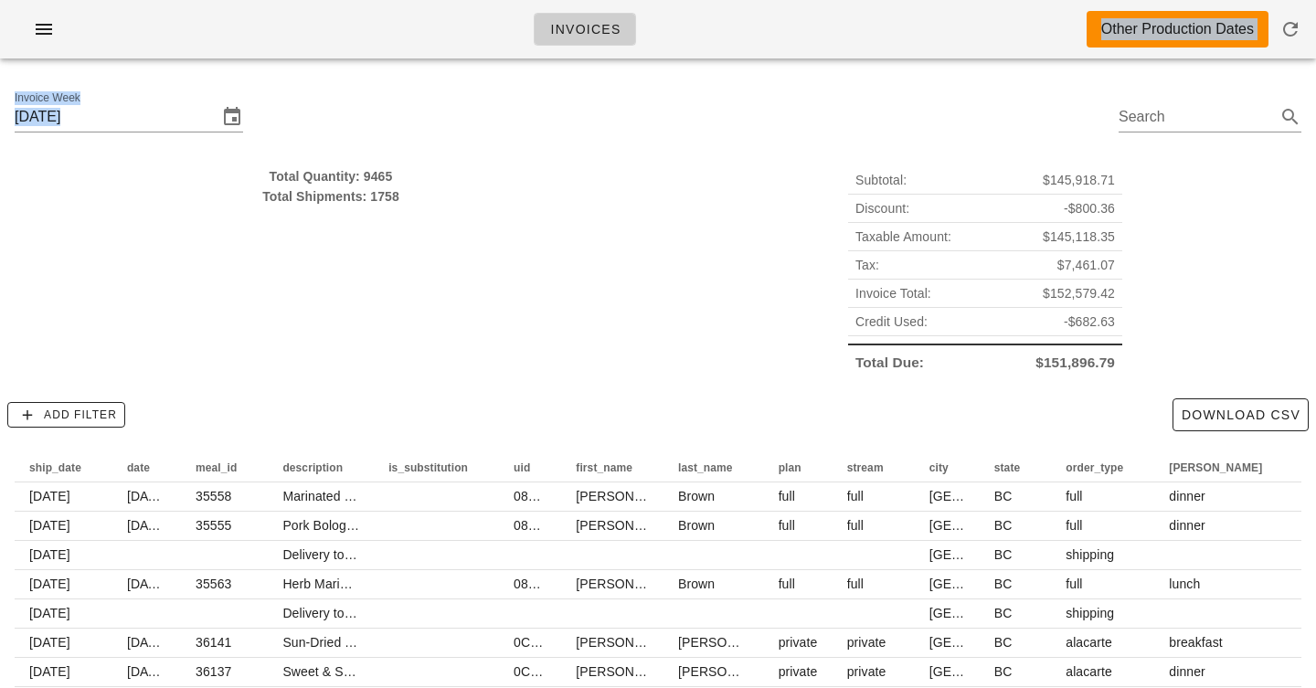
click at [907, 132] on div "Invoices Other Production Dates Invoice Week [DATE] Search Total Quantity: 9465…" at bounding box center [658, 422] width 1316 height 844
click at [907, 132] on div "Invoice Week [DATE] Search" at bounding box center [658, 119] width 1316 height 93
drag, startPoint x: 907, startPoint y: 132, endPoint x: 907, endPoint y: 35, distance: 96.9
click at [907, 35] on div "Invoices Other Production Dates Invoice Week [DATE] Search Total Quantity: 9465…" at bounding box center [658, 422] width 1316 height 844
click at [907, 35] on div "Invoices Other Production Dates" at bounding box center [658, 29] width 1316 height 58
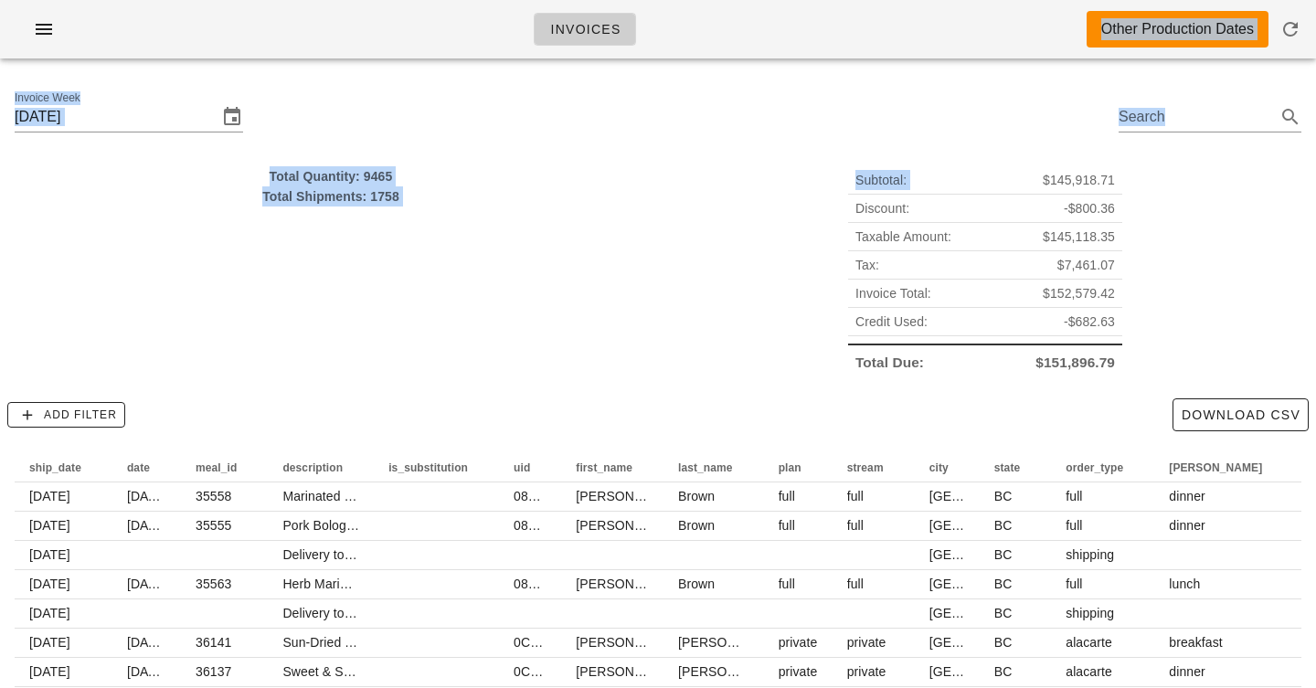
drag, startPoint x: 907, startPoint y: 35, endPoint x: 907, endPoint y: 190, distance: 155.4
click at [907, 190] on div "Invoices Other Production Dates Invoice Week [DATE] Search Total Quantity: 9465…" at bounding box center [658, 422] width 1316 height 844
click at [906, 125] on div "Invoice Week [DATE] Search" at bounding box center [658, 119] width 1316 height 93
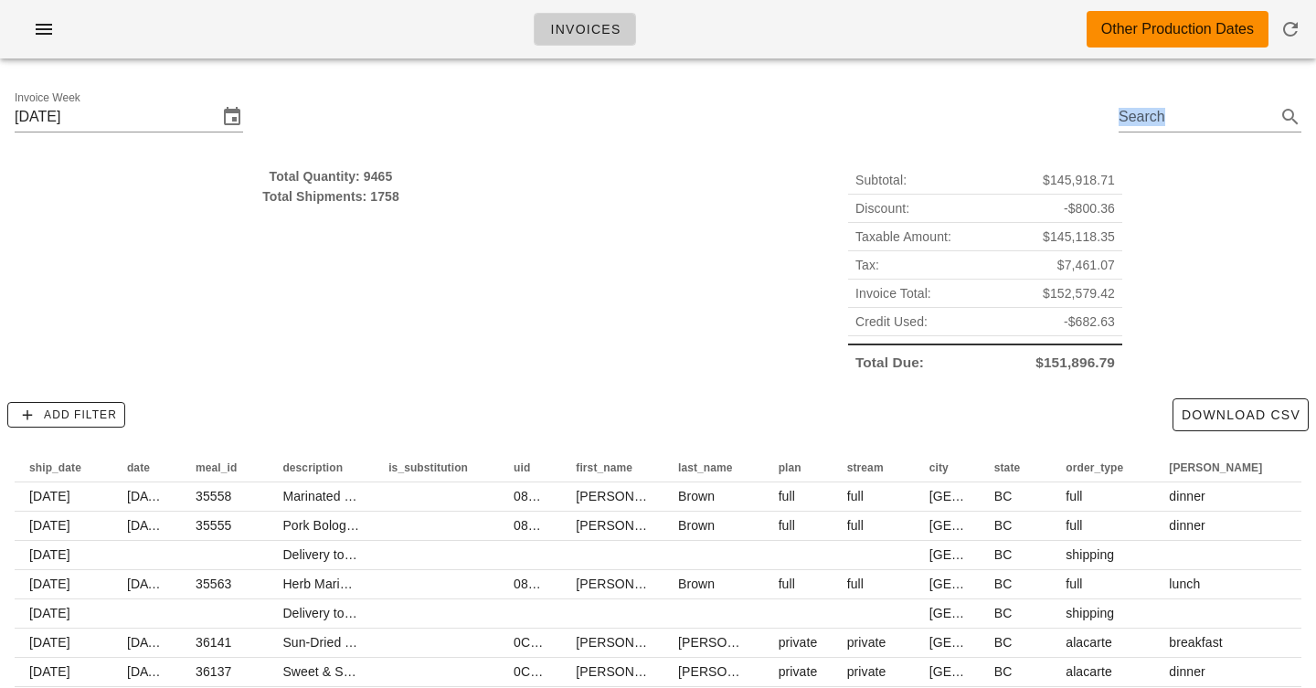
drag, startPoint x: 906, startPoint y: 125, endPoint x: 906, endPoint y: 90, distance: 35.6
click at [906, 90] on div "Invoice Week [DATE] Search" at bounding box center [658, 119] width 1316 height 93
click at [886, 31] on div "Invoices Other Production Dates" at bounding box center [658, 29] width 1316 height 58
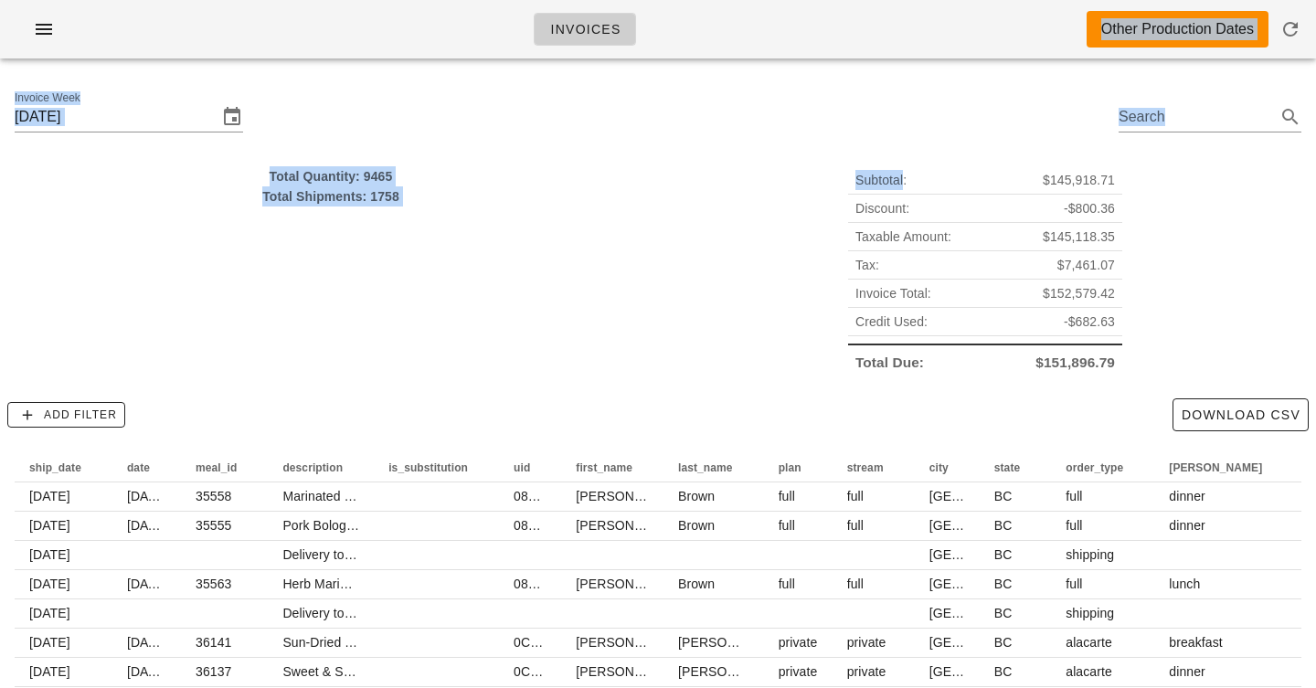
drag, startPoint x: 886, startPoint y: 31, endPoint x: 886, endPoint y: 156, distance: 125.2
click at [886, 156] on div "Invoices Other Production Dates Invoice Week [DATE] Search Total Quantity: 9465…" at bounding box center [658, 422] width 1316 height 844
click at [886, 156] on div "Subtotal: $145,918.71 Discount: -$800.36 Taxable Amount: $145,118.35 Tax: $7,46…" at bounding box center [985, 271] width 654 height 232
drag, startPoint x: 885, startPoint y: 139, endPoint x: 880, endPoint y: 4, distance: 135.3
click at [880, 4] on div "Invoices Other Production Dates Invoice Week [DATE] Search Total Quantity: 9465…" at bounding box center [658, 422] width 1316 height 844
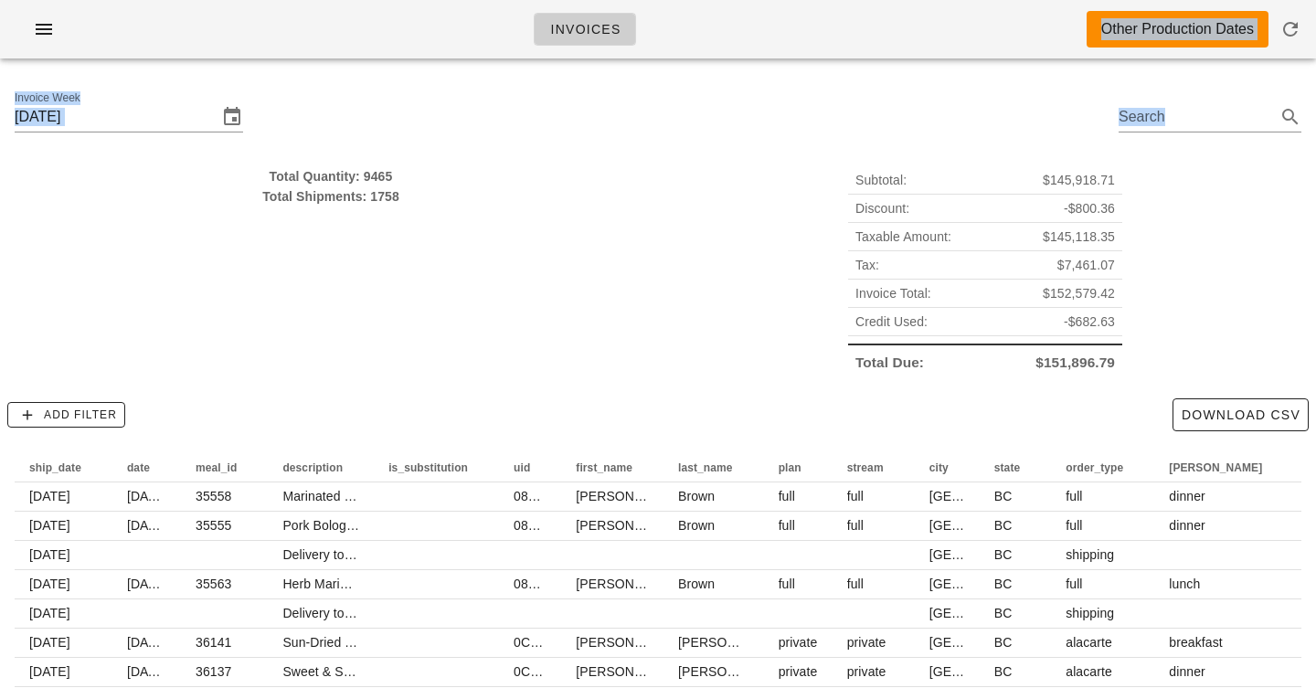
click at [880, 4] on div "Invoices Other Production Dates" at bounding box center [658, 29] width 1316 height 58
drag, startPoint x: 880, startPoint y: 4, endPoint x: 884, endPoint y: 205, distance: 201.1
click at [884, 205] on div "Invoices Other Production Dates Invoice Week [DATE] Search Total Quantity: 9465…" at bounding box center [658, 422] width 1316 height 844
click at [872, 84] on div "Invoice Week [DATE] Search" at bounding box center [658, 119] width 1316 height 93
click at [926, 22] on div "Invoices Other Production Dates" at bounding box center [658, 29] width 1316 height 58
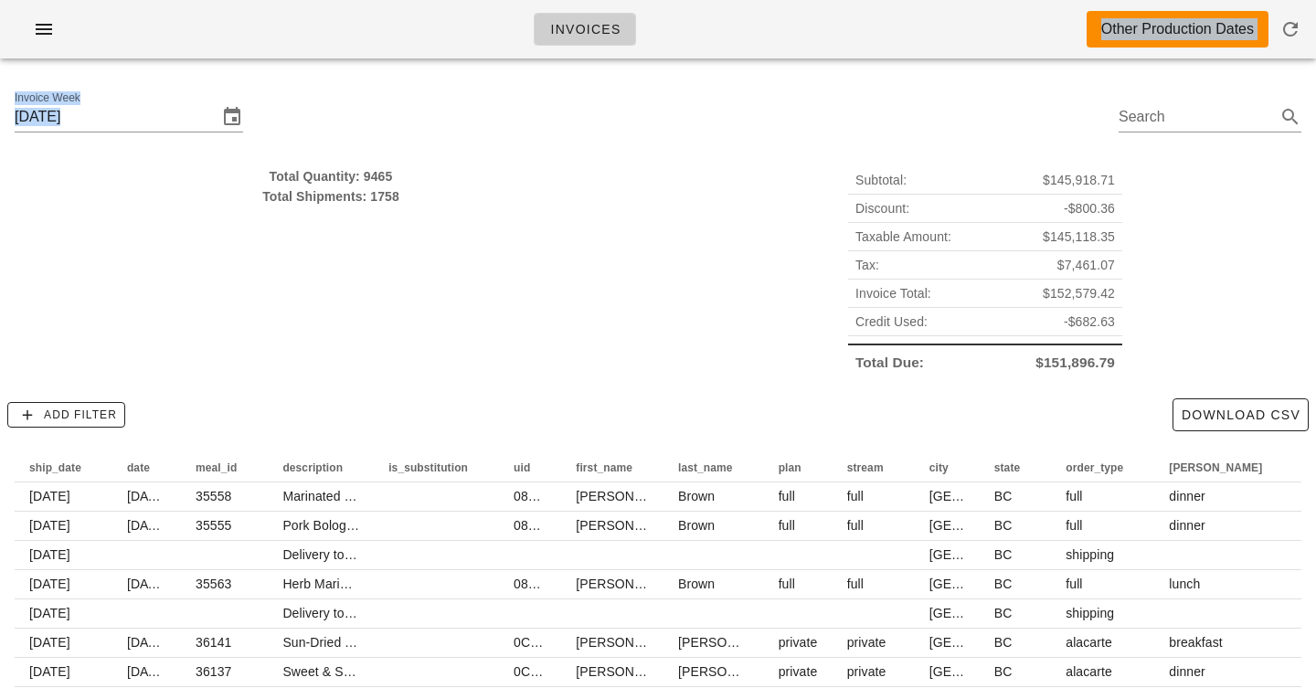
drag, startPoint x: 926, startPoint y: 22, endPoint x: 926, endPoint y: 96, distance: 74.0
click at [926, 96] on div "Invoices Other Production Dates Invoice Week [DATE] Search Total Quantity: 9465…" at bounding box center [658, 422] width 1316 height 844
click at [926, 96] on div "Invoice Week [DATE] Search" at bounding box center [658, 119] width 1316 height 93
drag, startPoint x: 909, startPoint y: 122, endPoint x: 903, endPoint y: 28, distance: 93.4
click at [903, 28] on div "Invoices Other Production Dates Invoice Week [DATE] Search Total Quantity: 9465…" at bounding box center [658, 422] width 1316 height 844
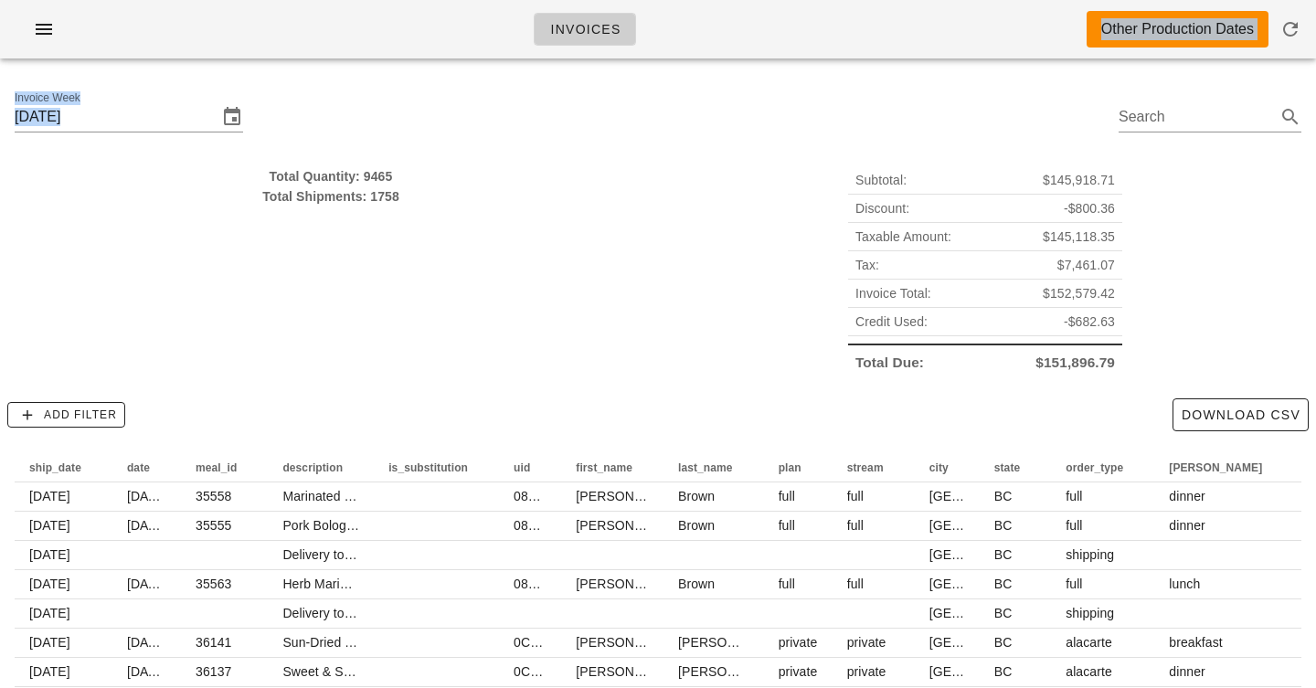
click at [899, 48] on div "Invoices Other Production Dates" at bounding box center [658, 29] width 1316 height 58
drag, startPoint x: 899, startPoint y: 48, endPoint x: 899, endPoint y: 117, distance: 69.5
click at [899, 117] on div "Invoices Other Production Dates Invoice Week [DATE] Search Total Quantity: 9465…" at bounding box center [658, 422] width 1316 height 844
click at [899, 117] on div "Invoice Week [DATE] Search" at bounding box center [658, 119] width 1316 height 93
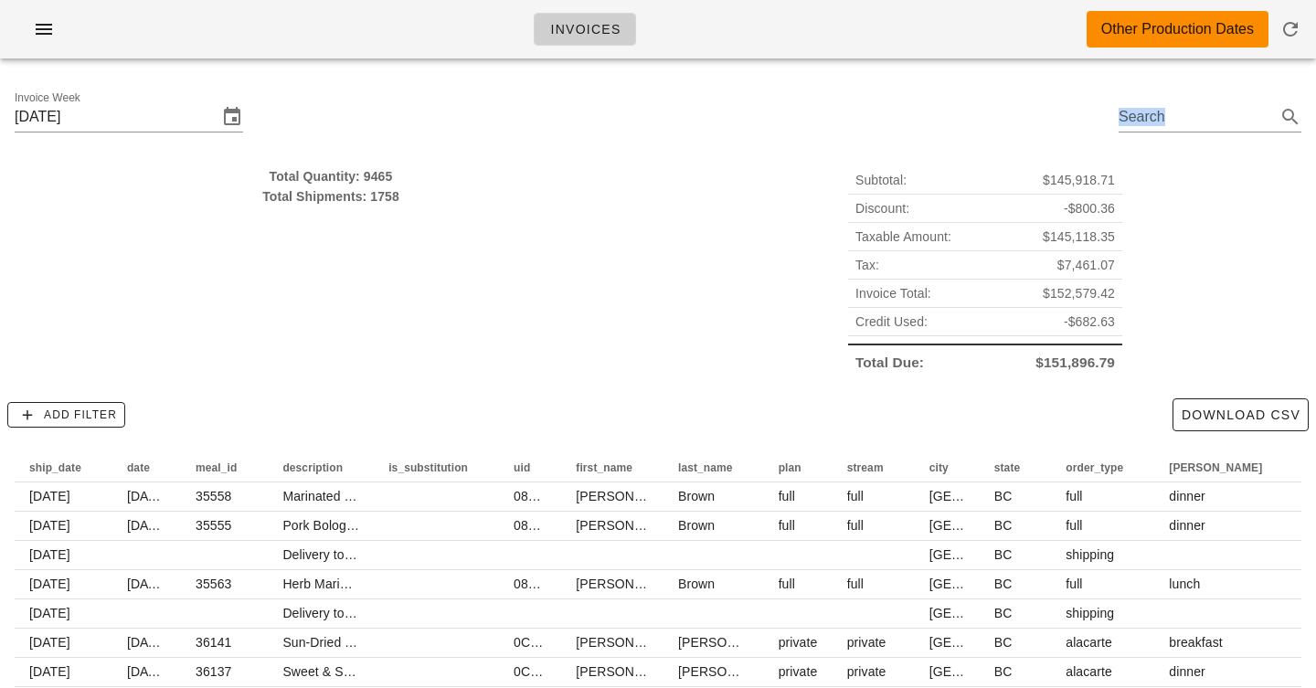
click at [899, 117] on div "Invoice Week [DATE] Search" at bounding box center [658, 119] width 1316 height 93
drag, startPoint x: 899, startPoint y: 117, endPoint x: 872, endPoint y: 41, distance: 80.7
click at [872, 41] on div "Invoices Other Production Dates Invoice Week [DATE] Search Total Quantity: 9465…" at bounding box center [658, 422] width 1316 height 844
click at [872, 41] on div "Invoices Other Production Dates" at bounding box center [658, 29] width 1316 height 58
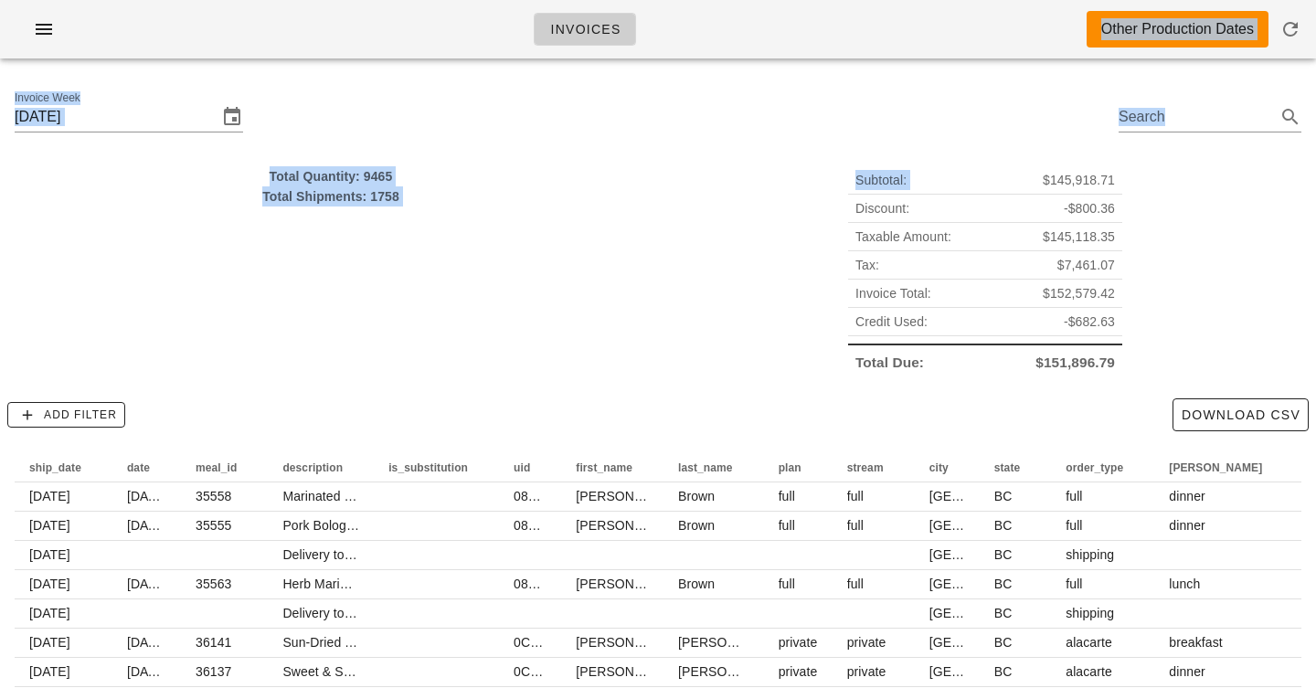
drag, startPoint x: 872, startPoint y: 41, endPoint x: 873, endPoint y: 168, distance: 127.0
click at [873, 168] on div "Invoices Other Production Dates Invoice Week [DATE] Search Total Quantity: 9465…" at bounding box center [658, 422] width 1316 height 844
click at [868, 109] on div "Invoice Week [DATE] Search" at bounding box center [658, 119] width 1316 height 93
